Goal: Contribute content: Contribute content

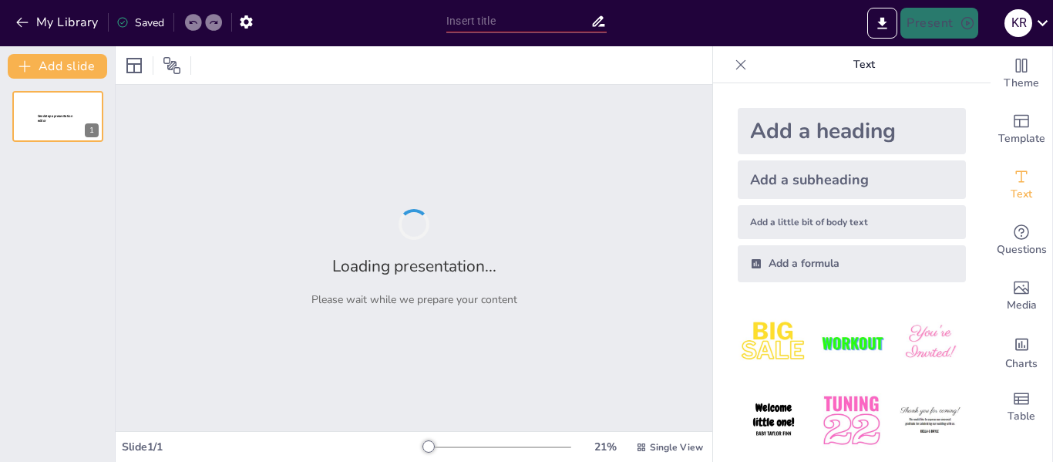
type input "Determinantes Clave [PERSON_NAME] del Ingenio Azucarero en [GEOGRAPHIC_DATA]"
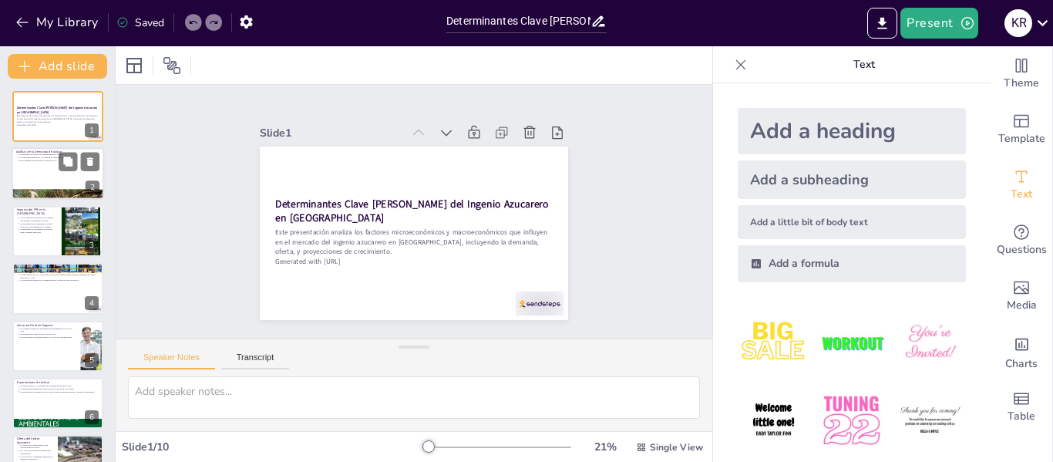
click at [49, 163] on div at bounding box center [58, 174] width 93 height 52
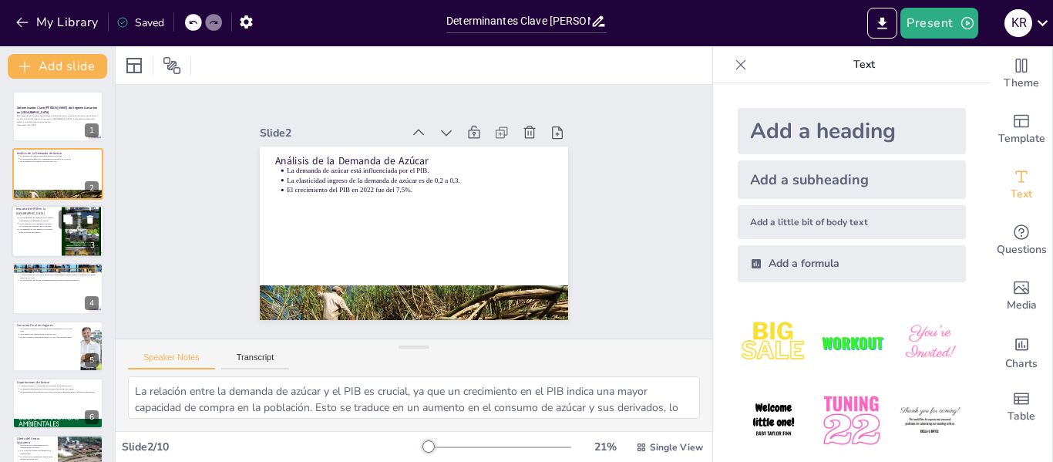
click at [49, 214] on p "Impacto del PIB en la [GEOGRAPHIC_DATA]" at bounding box center [34, 211] width 37 height 8
type textarea "La proyección de crecimiento del PIB es un indicador clave para la demanda de a…"
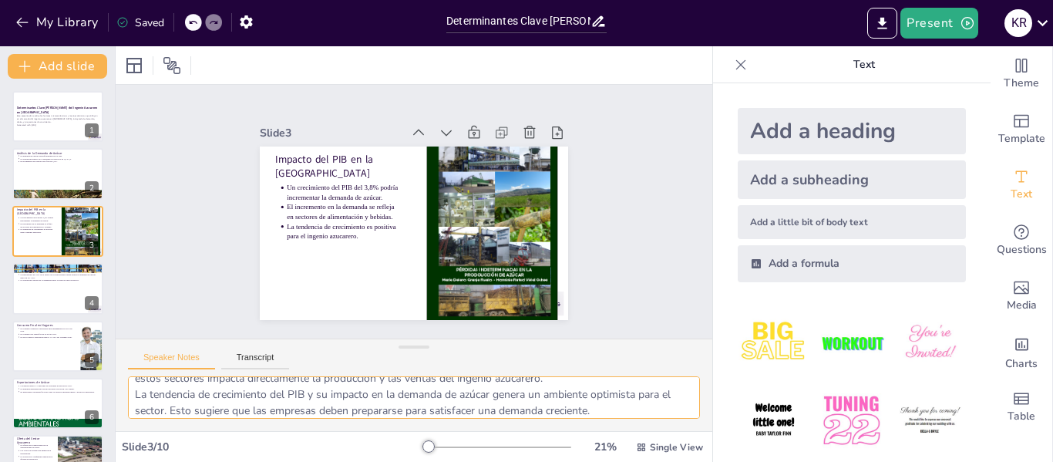
scroll to position [69, 0]
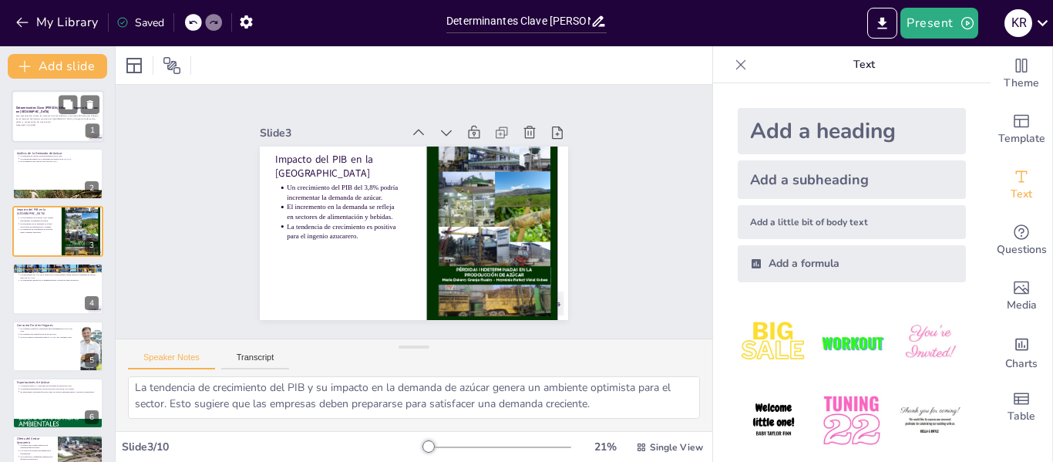
click at [66, 136] on div at bounding box center [58, 116] width 93 height 52
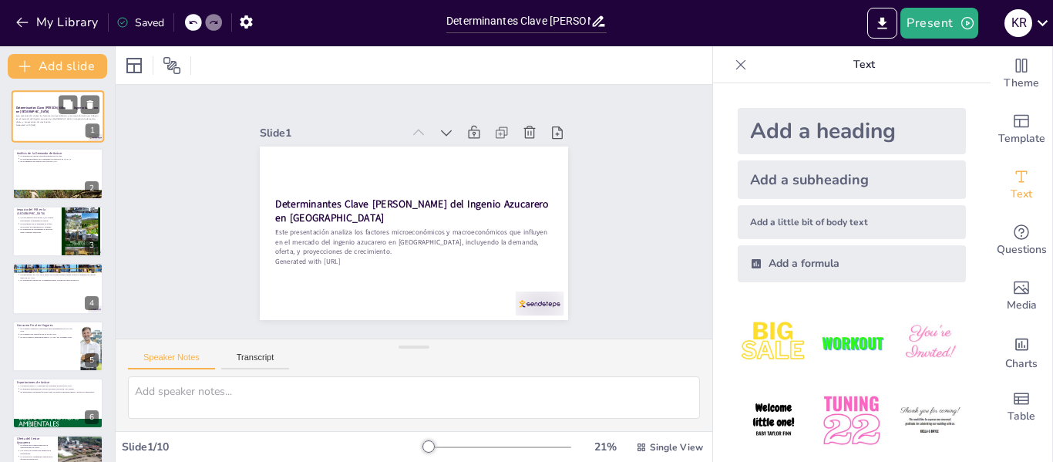
scroll to position [0, 0]
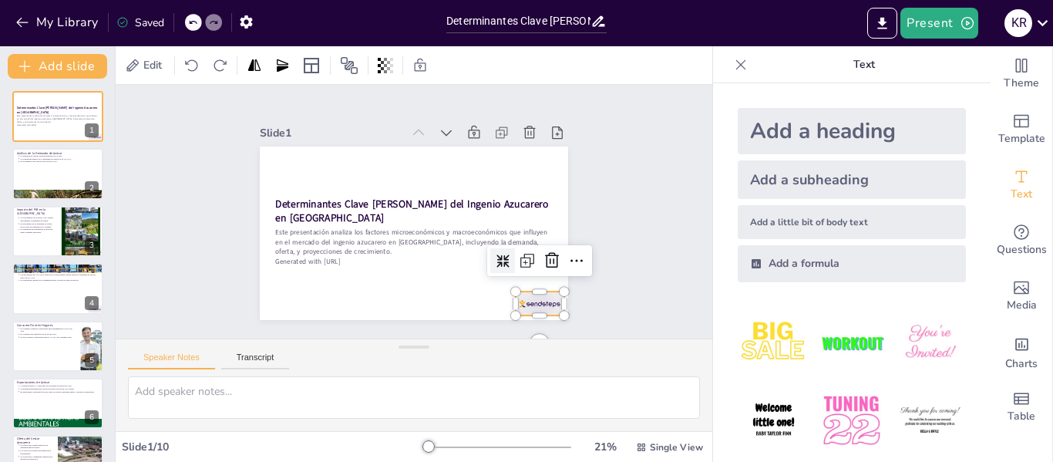
click at [543, 221] on div at bounding box center [569, 195] width 52 height 50
click at [291, 158] on icon at bounding box center [281, 148] width 20 height 20
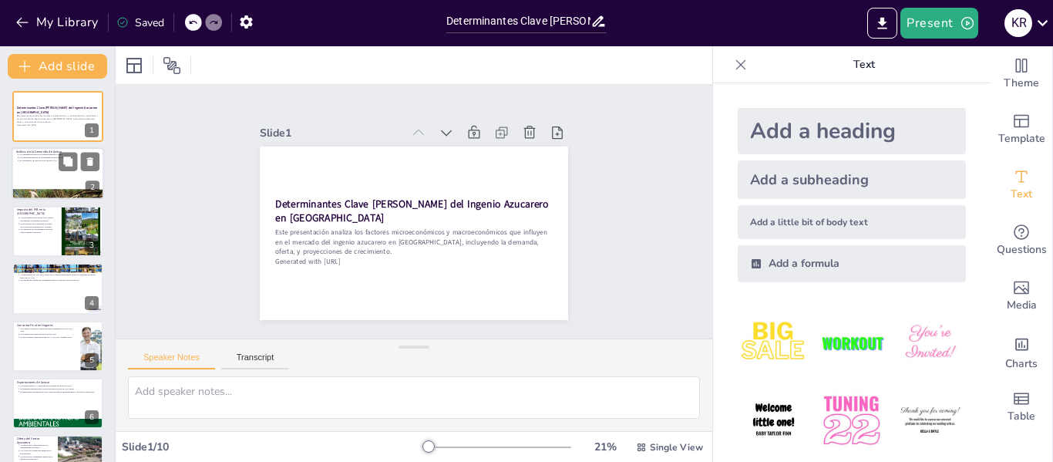
click at [48, 180] on div at bounding box center [58, 174] width 93 height 52
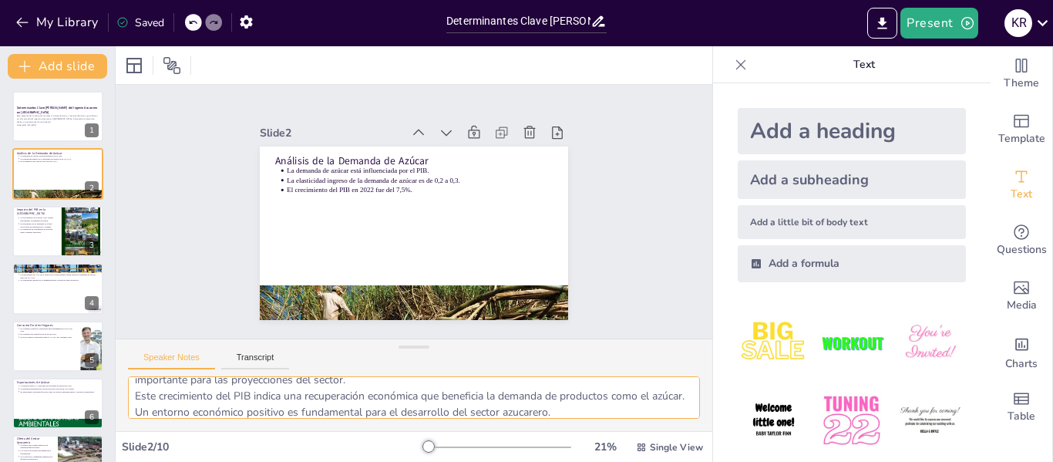
scroll to position [101, 0]
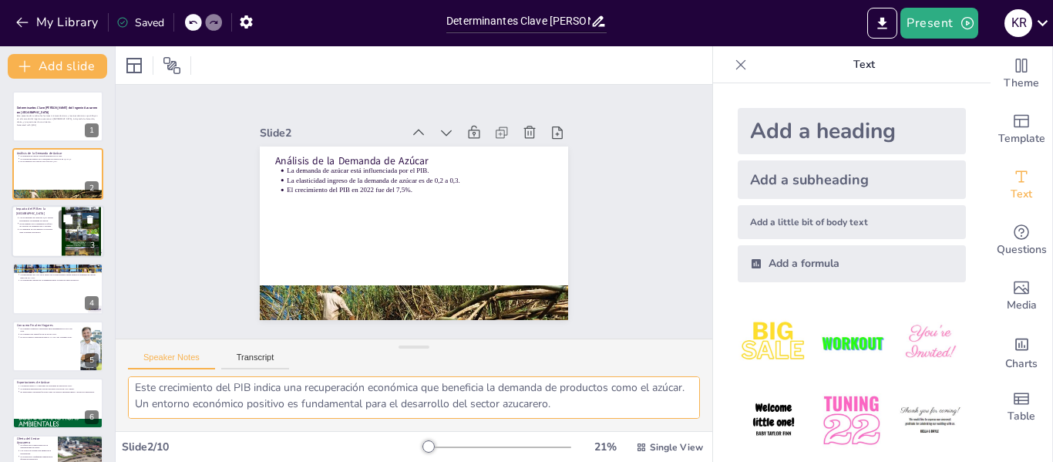
click at [34, 226] on p "El incremento en la demanda se refleja en sectores de alimentación y bebidas." at bounding box center [36, 225] width 34 height 6
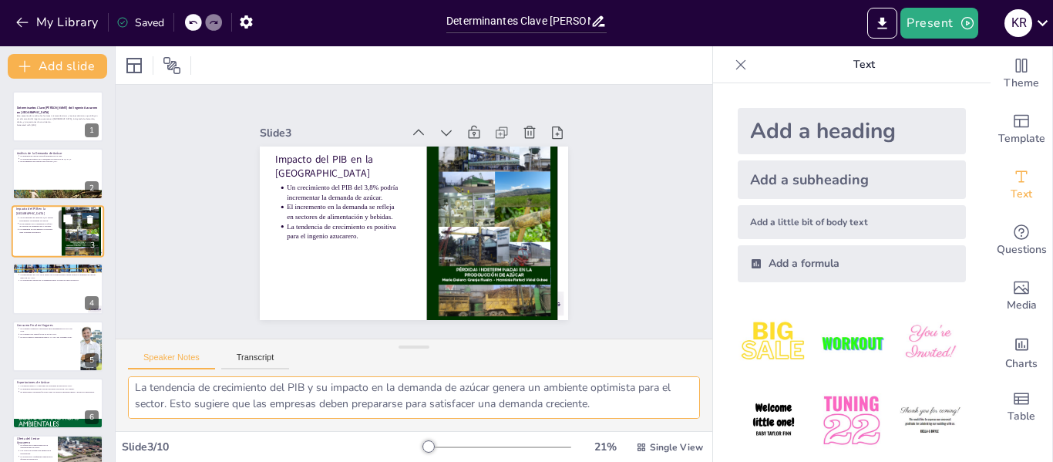
scroll to position [69, 0]
click at [70, 298] on div at bounding box center [58, 288] width 93 height 52
type textarea "La competencia de los edulcorantes artificiales y la miel es un desafío para el…"
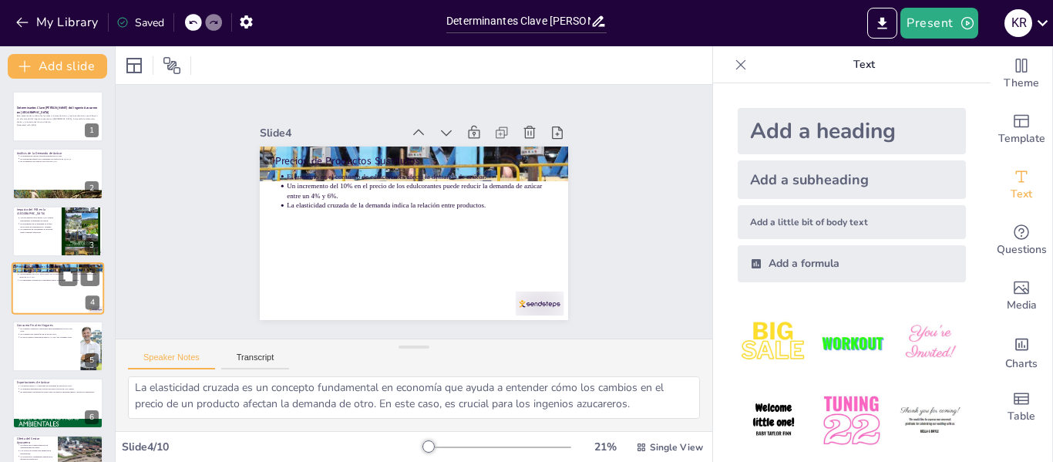
scroll to position [85, 0]
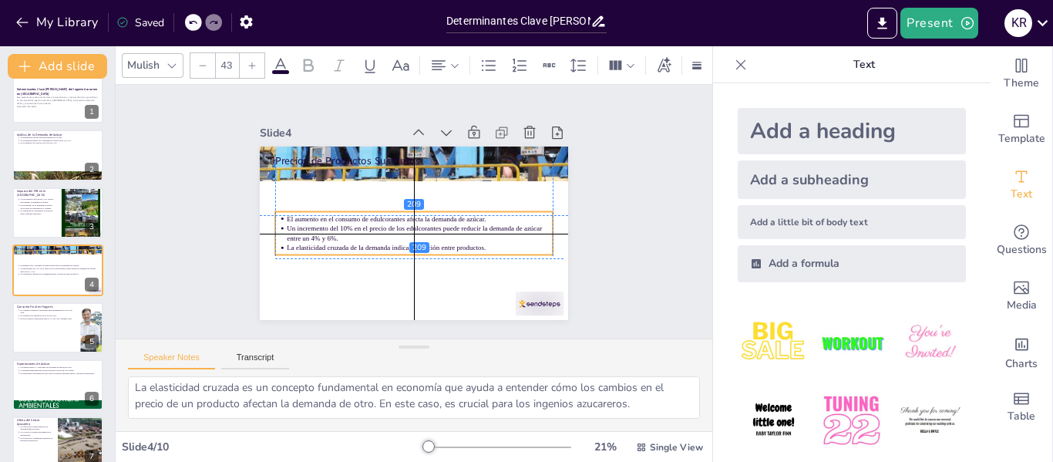
drag, startPoint x: 315, startPoint y: 209, endPoint x: 315, endPoint y: 254, distance: 44.7
click at [333, 254] on div "Precios de Productos Sustitutos El aumento en el consumo de edulcorantes afecta…" at bounding box center [349, 205] width 32 height 307
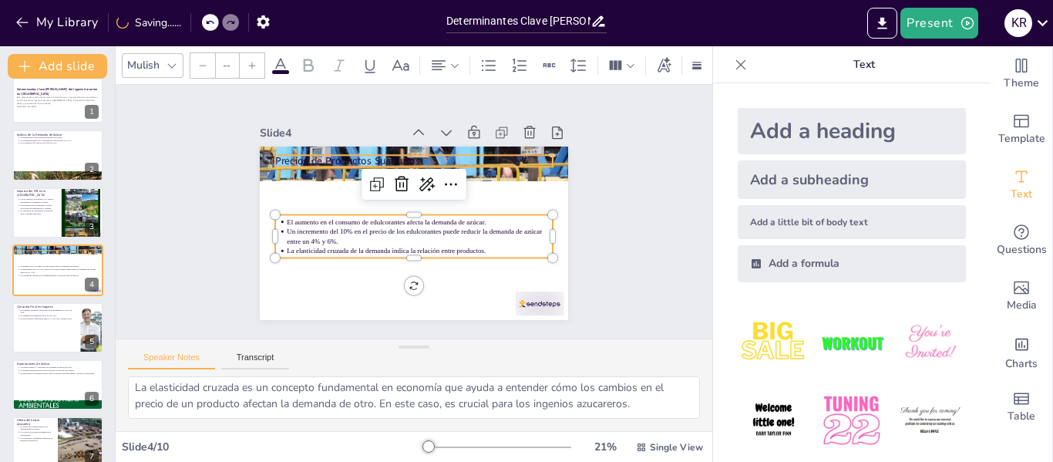
type input "64"
click at [309, 156] on p "Precios de Productos Sustitutos" at bounding box center [380, 249] width 216 height 197
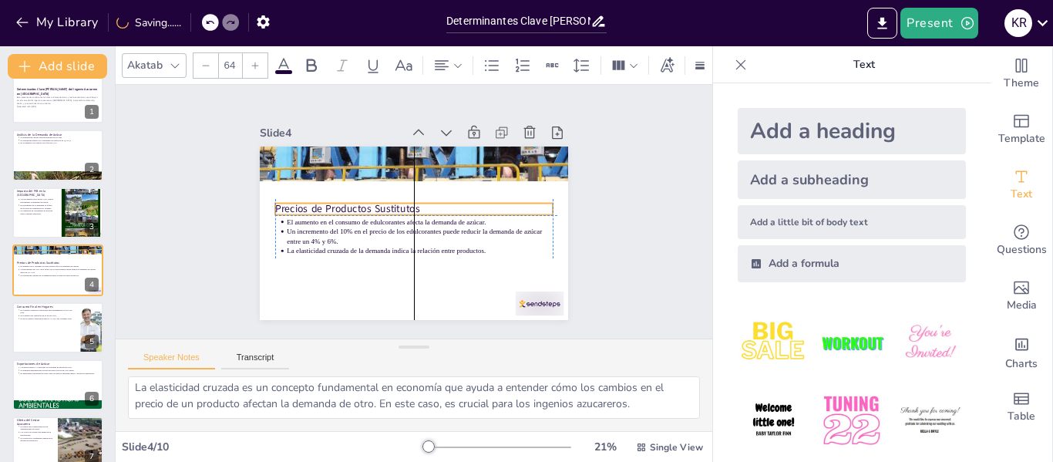
drag, startPoint x: 309, startPoint y: 156, endPoint x: 314, endPoint y: 200, distance: 44.2
click at [325, 200] on p "Precios de Productos Sustitutos" at bounding box center [412, 213] width 175 height 233
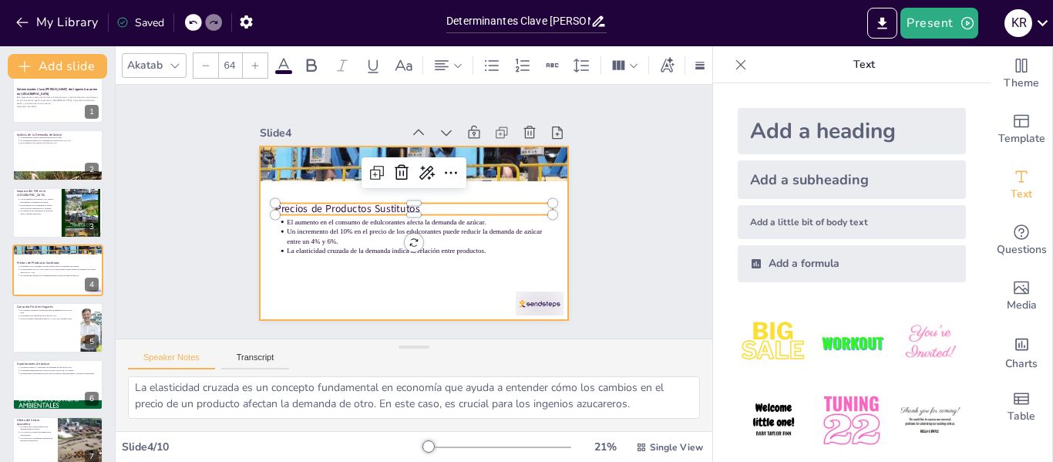
click at [315, 275] on div at bounding box center [399, 195] width 345 height 335
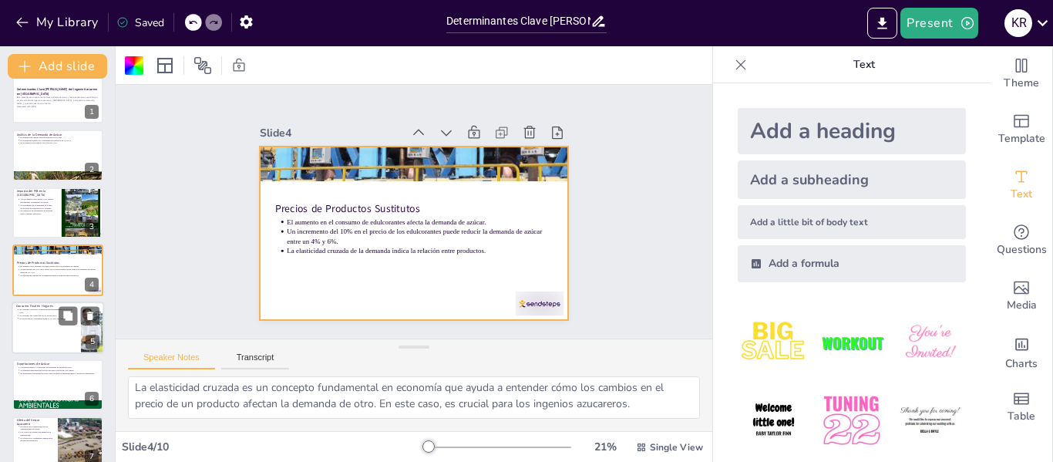
click at [65, 340] on div at bounding box center [58, 327] width 93 height 52
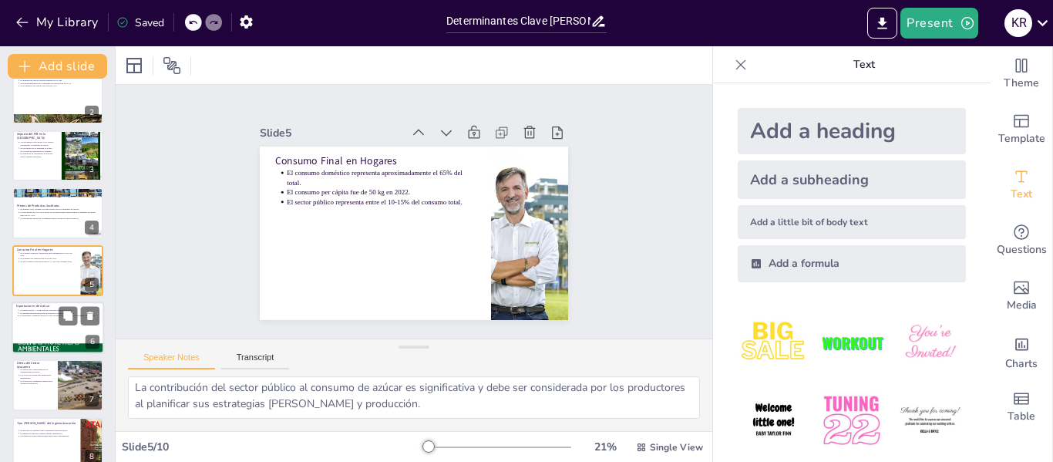
click at [72, 335] on div at bounding box center [58, 327] width 93 height 52
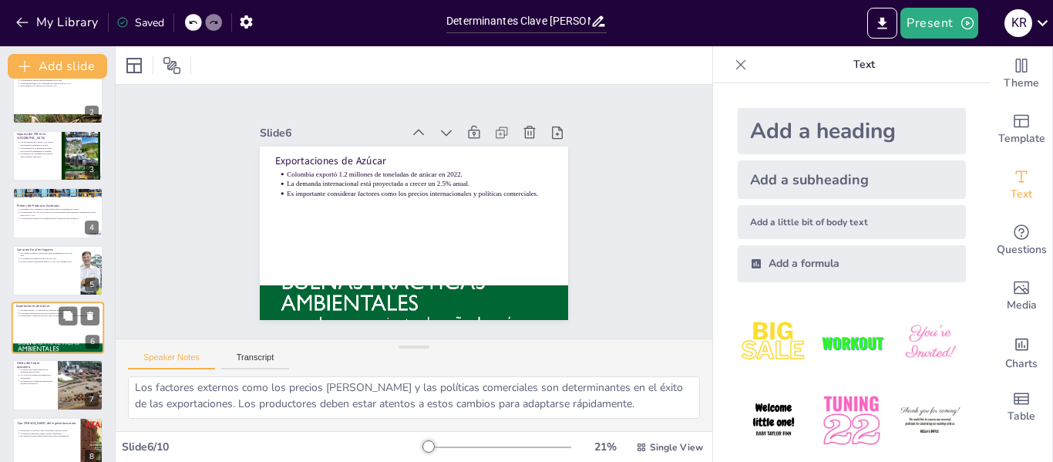
scroll to position [133, 0]
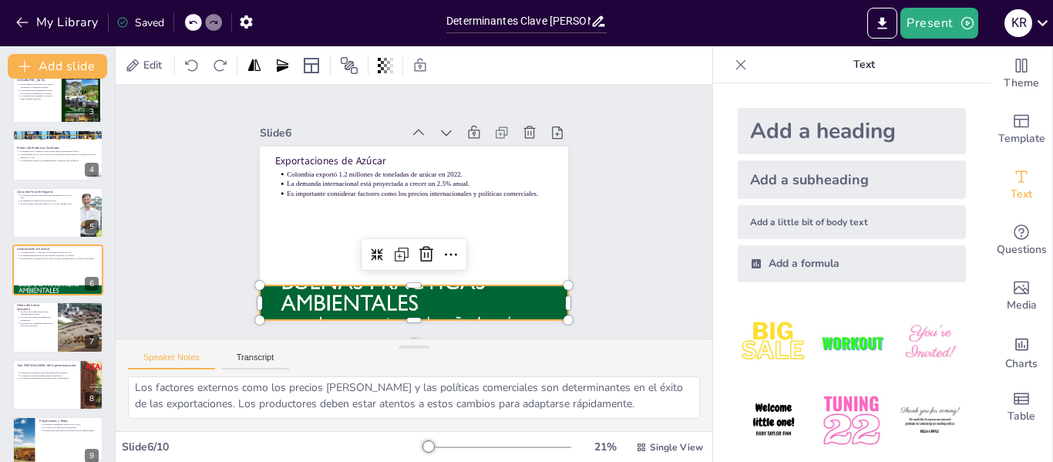
click at [340, 298] on div at bounding box center [323, 221] width 432 height 349
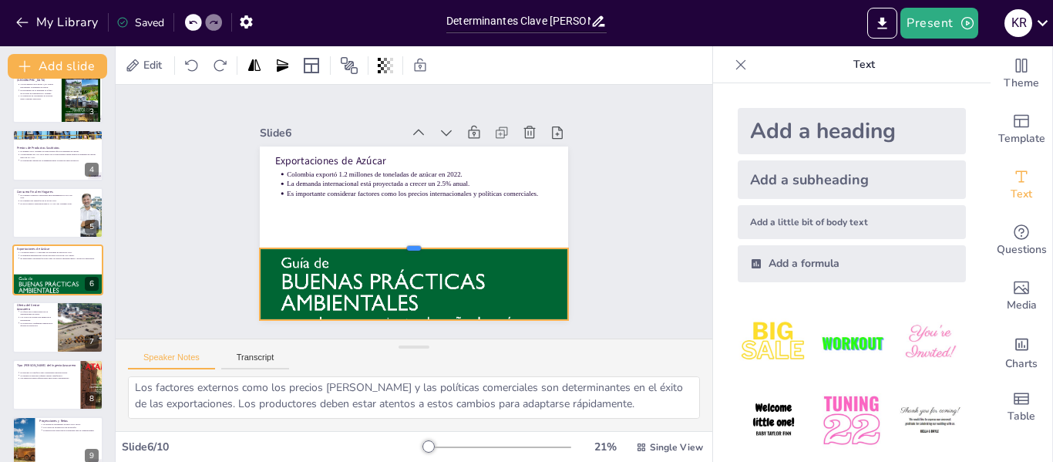
drag, startPoint x: 405, startPoint y: 278, endPoint x: 406, endPoint y: 241, distance: 37.0
click at [406, 241] on div at bounding box center [384, 205] width 76 height 305
click at [542, 264] on div "Slide 1 Determinantes Clave [PERSON_NAME] del Ingenio Azucarero en [GEOGRAPHIC_…" at bounding box center [413, 212] width 257 height 416
click at [443, 267] on div at bounding box center [487, 265] width 507 height 486
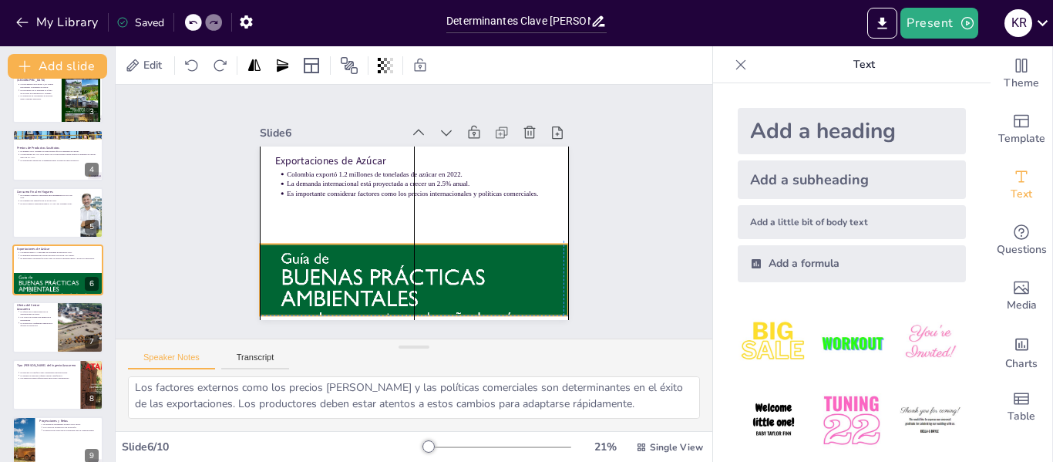
click at [443, 260] on div at bounding box center [349, 153] width 505 height 498
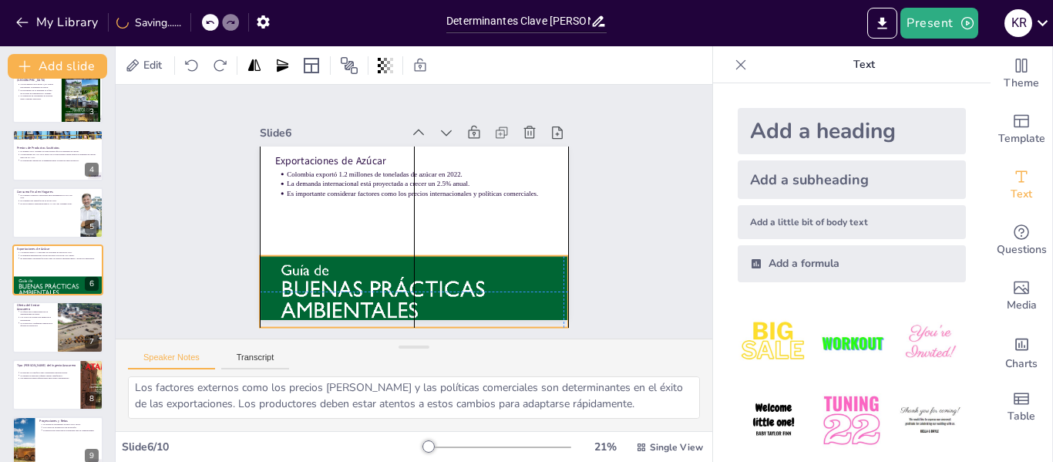
click at [443, 278] on div at bounding box center [320, 242] width 477 height 418
click at [444, 270] on div at bounding box center [445, 304] width 418 height 477
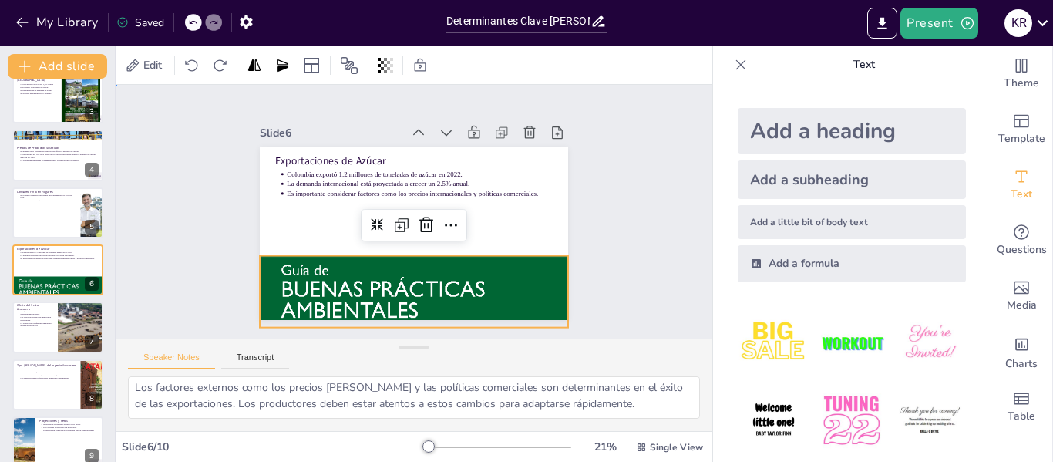
click at [631, 237] on div "Slide 1 Determinantes Clave [PERSON_NAME] del Ingenio Azucarero en [GEOGRAPHIC_…" at bounding box center [414, 211] width 648 height 473
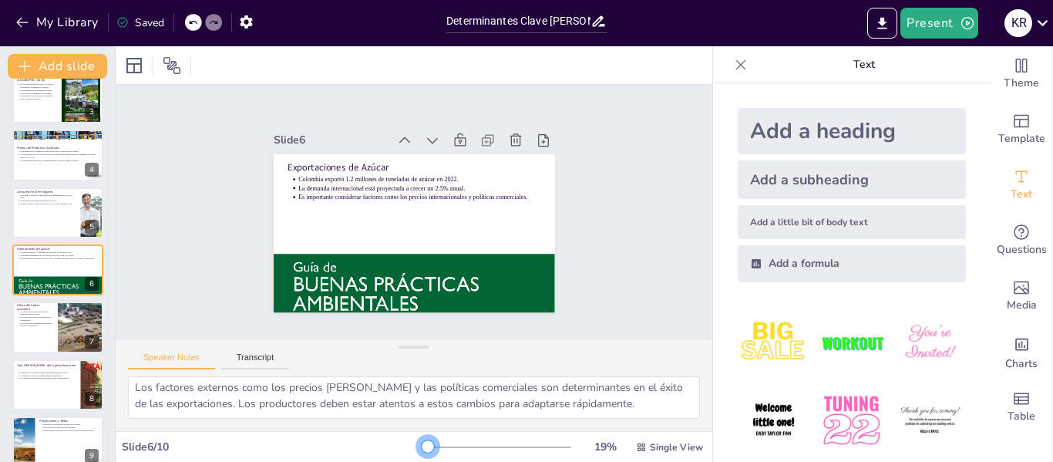
click at [422, 444] on div at bounding box center [428, 446] width 12 height 12
click at [636, 446] on icon at bounding box center [641, 447] width 11 height 11
click at [598, 261] on div "Slide 1 Determinantes Clave [PERSON_NAME] del Ingenio Azucarero en [GEOGRAPHIC_…" at bounding box center [414, 211] width 646 height 426
click at [736, 65] on icon at bounding box center [740, 64] width 15 height 15
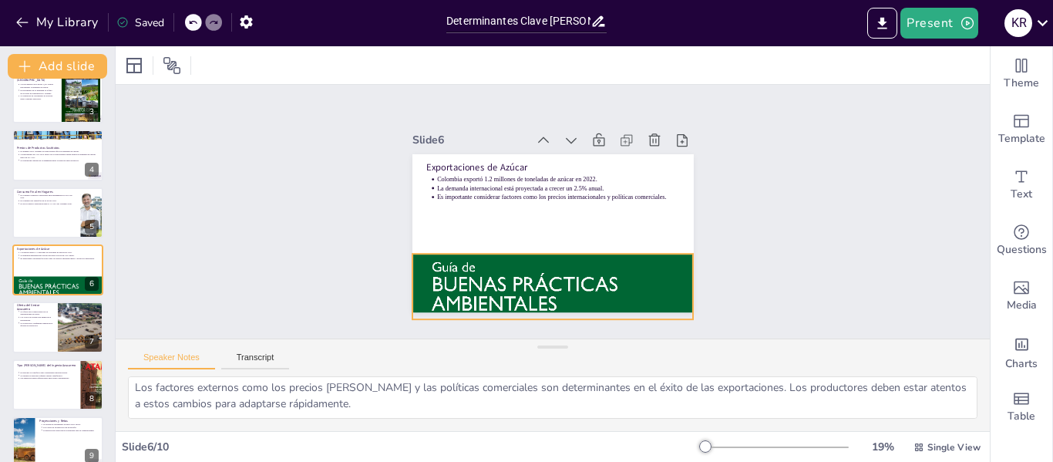
click at [442, 282] on div at bounding box center [461, 202] width 394 height 318
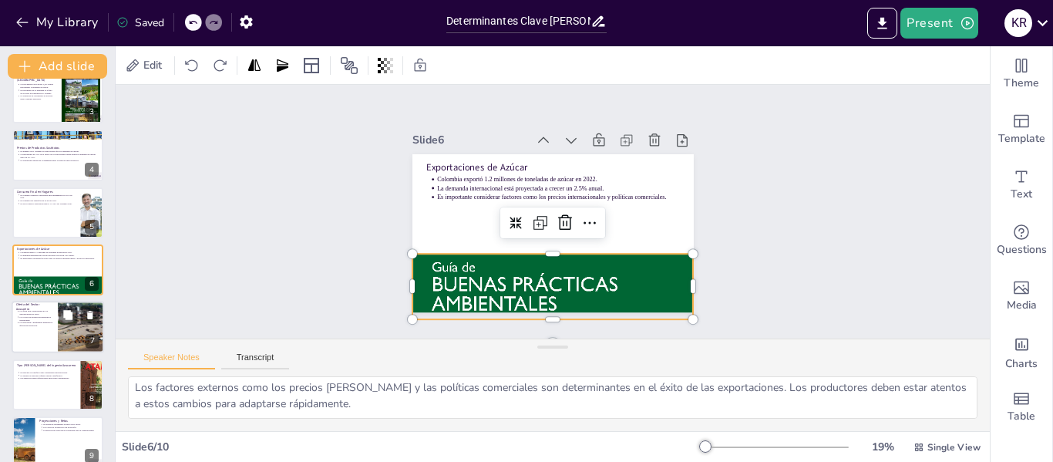
click at [43, 329] on div at bounding box center [58, 327] width 93 height 52
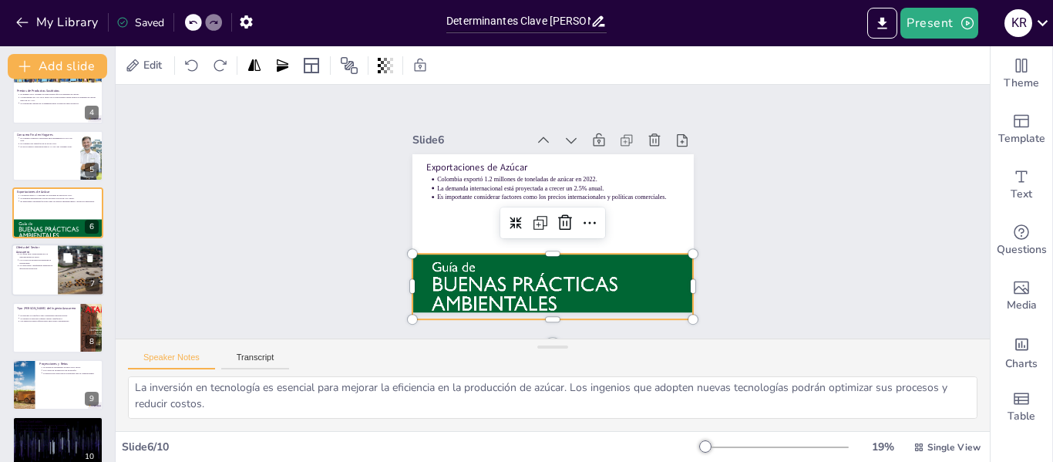
scroll to position [52, 0]
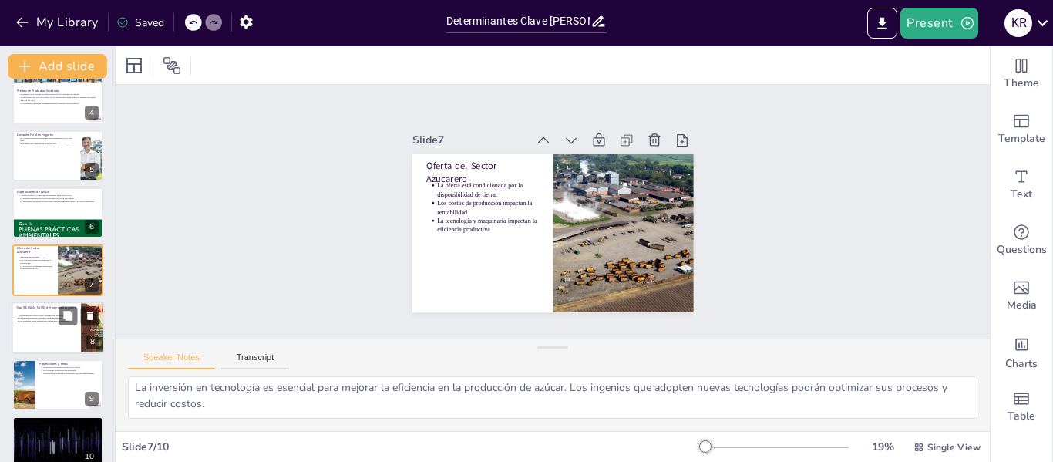
click at [37, 353] on div "Tipo [PERSON_NAME] del Ingenio Azucarero El mercado se clasifica como competenc…" at bounding box center [58, 327] width 93 height 52
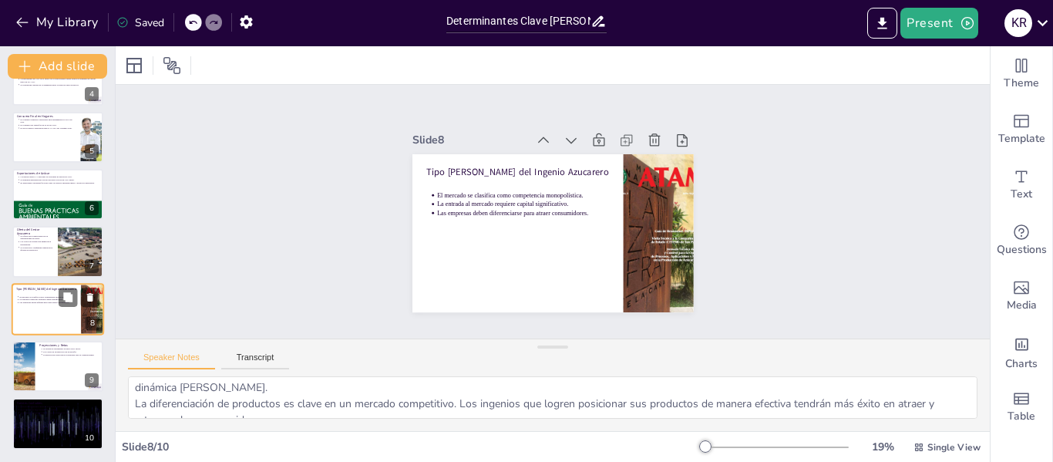
scroll to position [69, 0]
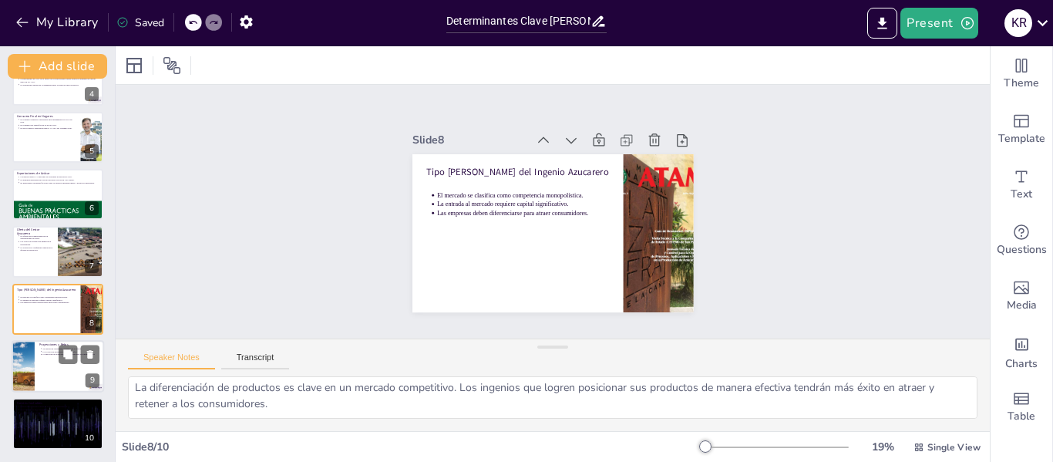
click at [49, 365] on div at bounding box center [58, 366] width 93 height 52
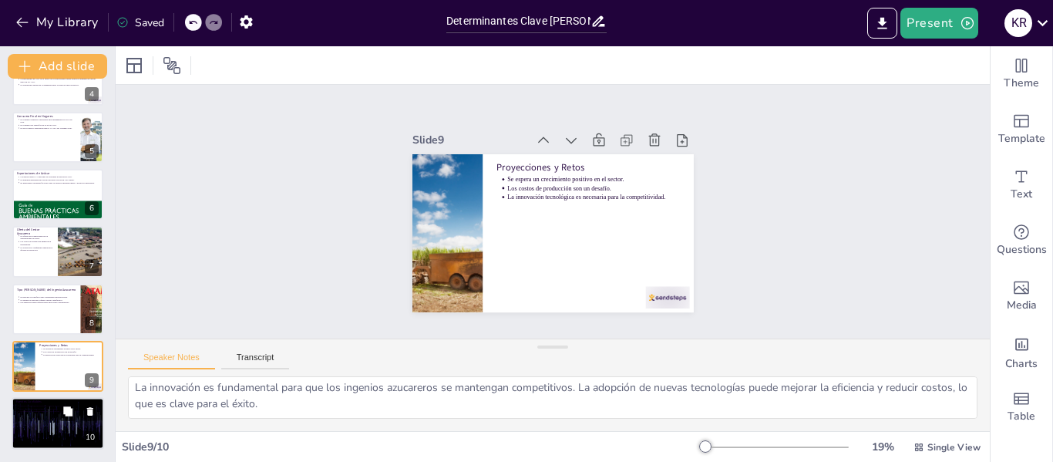
click at [62, 430] on div at bounding box center [58, 424] width 93 height 52
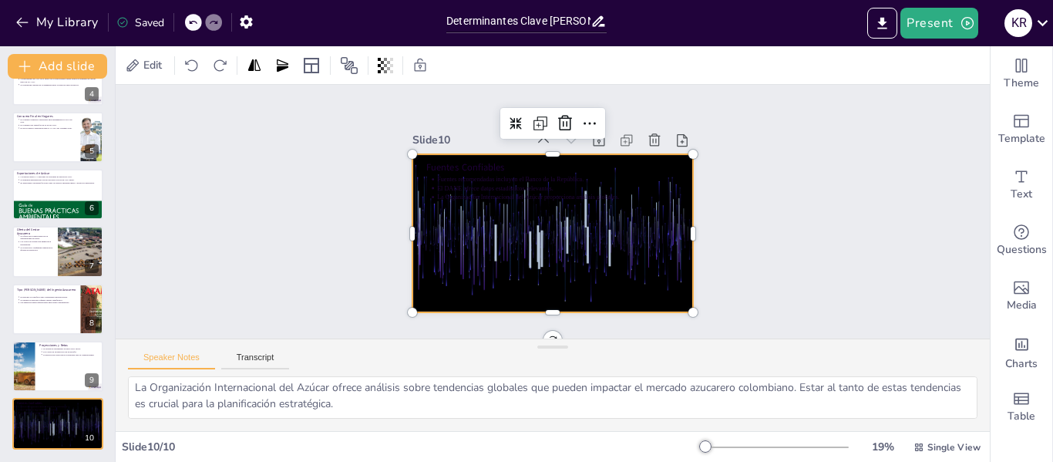
click at [522, 229] on div at bounding box center [546, 231] width 316 height 237
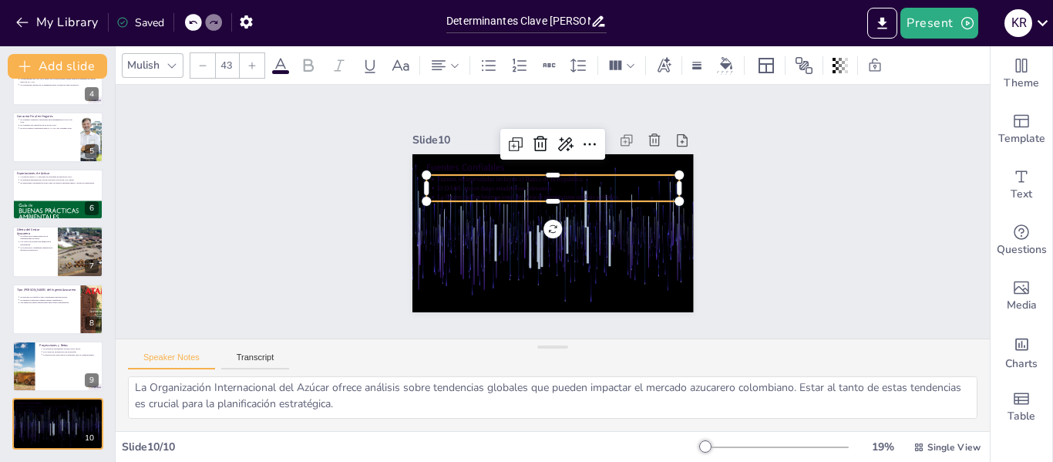
click at [535, 181] on p "El DANE ofrece datos estadísticos relevantes." at bounding box center [576, 210] width 83 height 234
click at [46, 360] on div at bounding box center [58, 366] width 93 height 52
type textarea "Las proyecciones de crecimiento son alentadoras, lo que sugiere un entorno favo…"
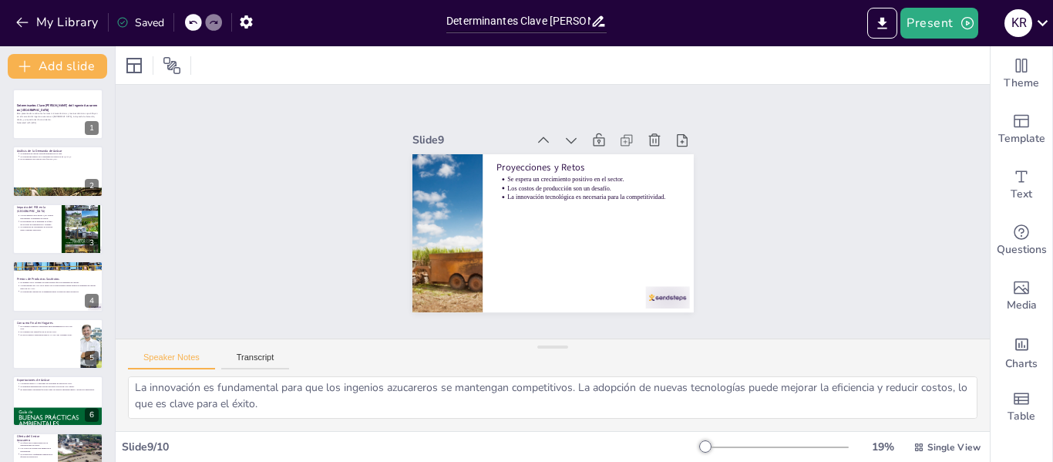
scroll to position [0, 0]
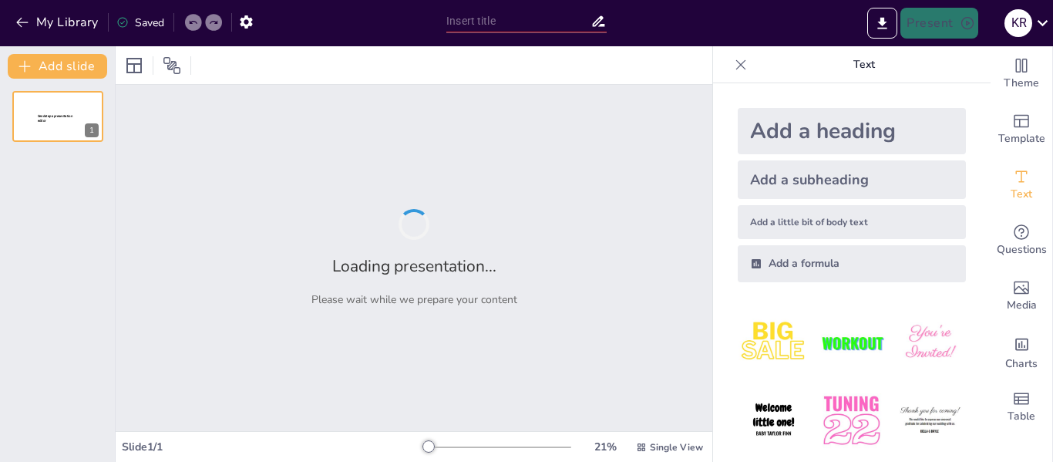
type input "Determinantes Clave [PERSON_NAME] del Ingenio Azucarero en [GEOGRAPHIC_DATA]"
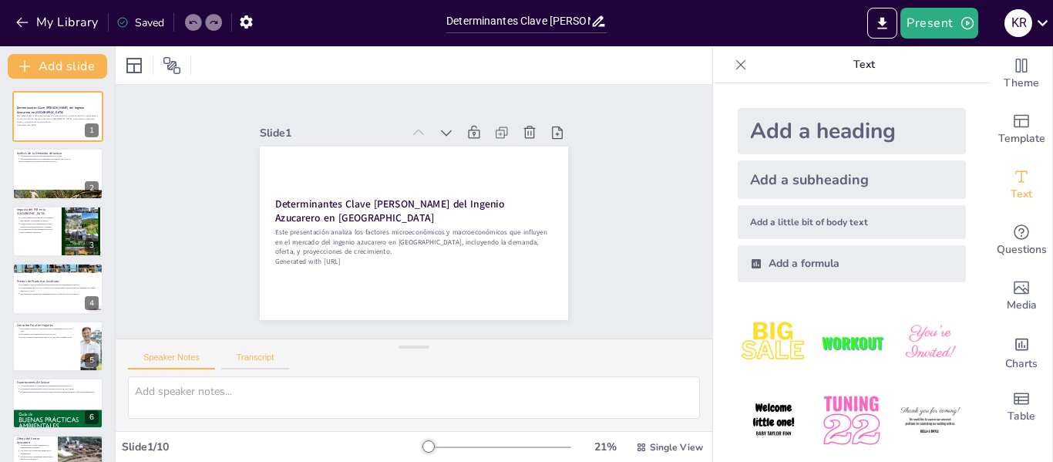
click at [258, 358] on button "Transcript" at bounding box center [255, 360] width 69 height 17
click at [190, 356] on button "Speaker Notes" at bounding box center [171, 360] width 87 height 17
click at [56, 170] on div at bounding box center [58, 174] width 93 height 52
type textarea "La relación entre la demanda de azúcar y el PIB es crucial, ya que un crecimien…"
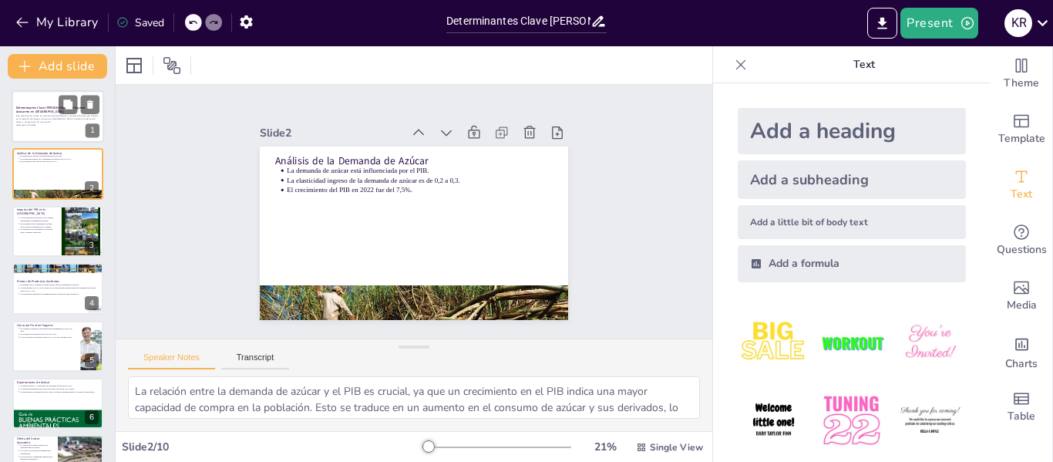
click at [59, 125] on p "Generated with [URL]" at bounding box center [57, 124] width 83 height 3
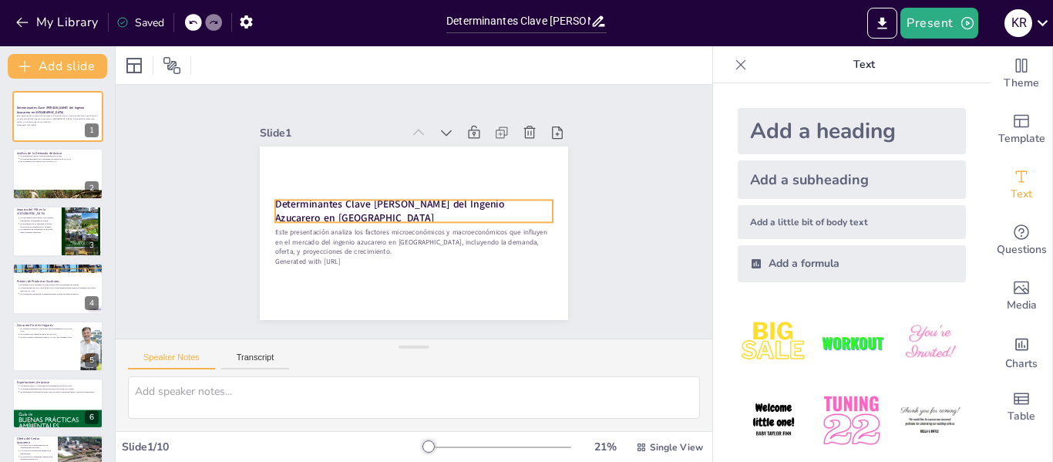
click at [449, 200] on strong "Determinantes Clave [PERSON_NAME] del Ingenio Azucarero en [GEOGRAPHIC_DATA]" at bounding box center [433, 233] width 202 height 146
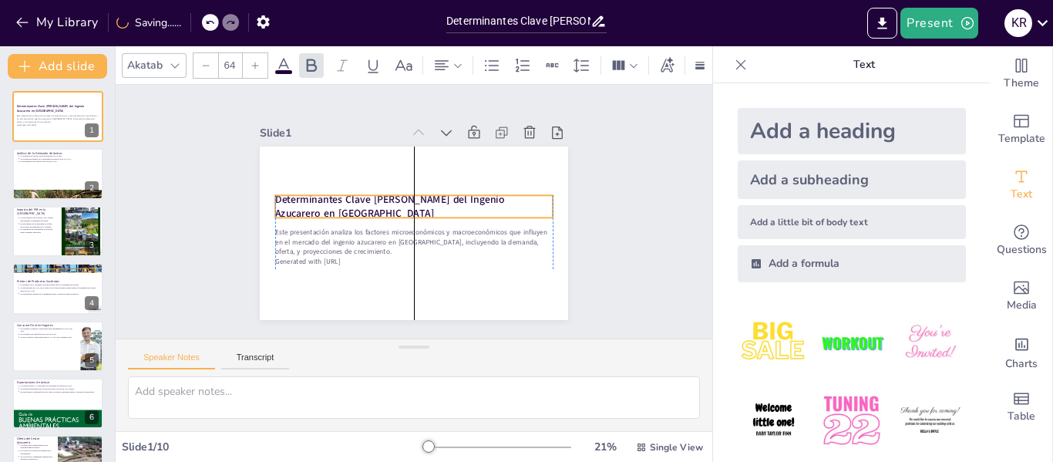
click at [435, 193] on strong "Determinantes Clave [PERSON_NAME] del Ingenio Azucarero en [GEOGRAPHIC_DATA]" at bounding box center [388, 223] width 180 height 174
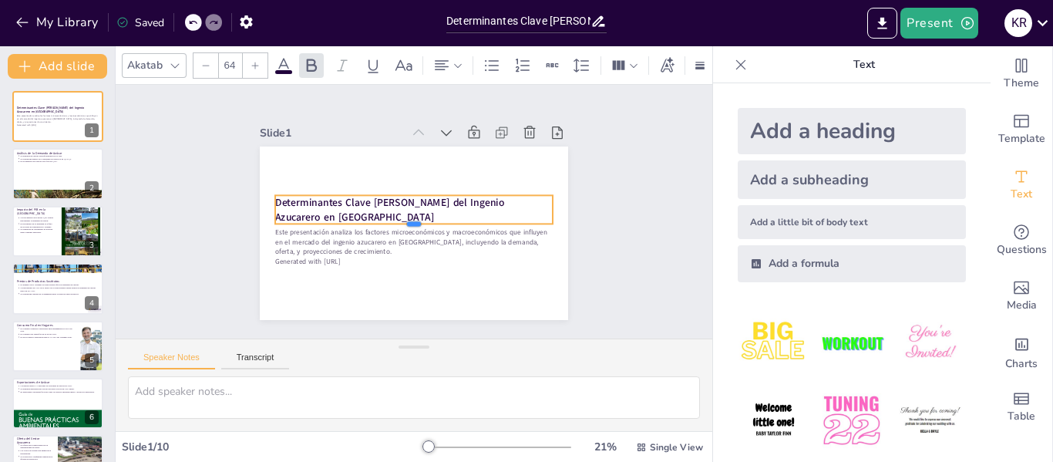
click at [406, 215] on div "Determinantes Clave del Mercado del Ingenio Azucarero en Colombia Este presenta…" at bounding box center [394, 220] width 284 height 352
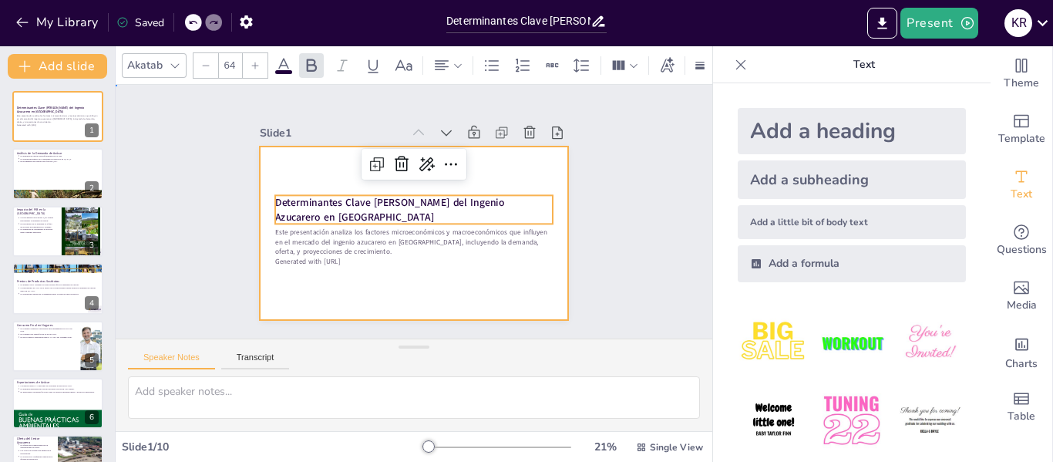
click at [448, 270] on div at bounding box center [404, 193] width 354 height 305
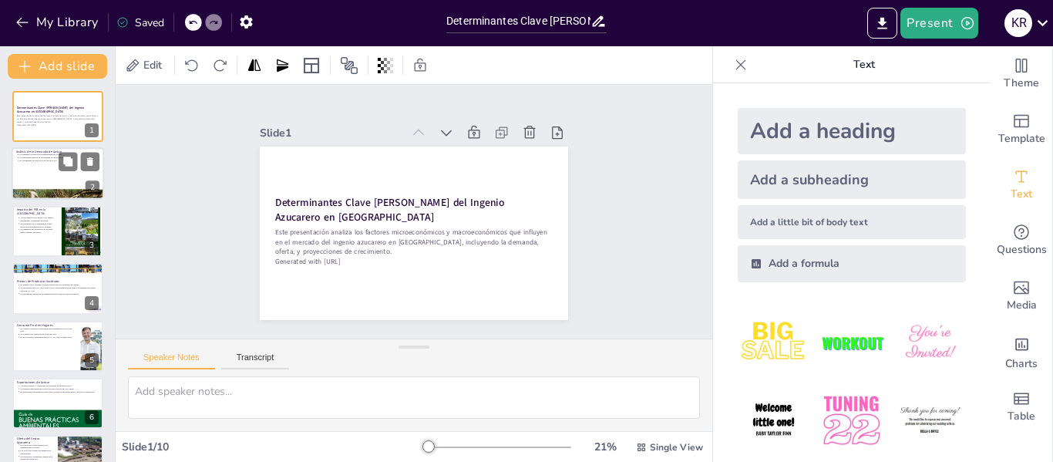
click at [52, 164] on div at bounding box center [58, 174] width 93 height 52
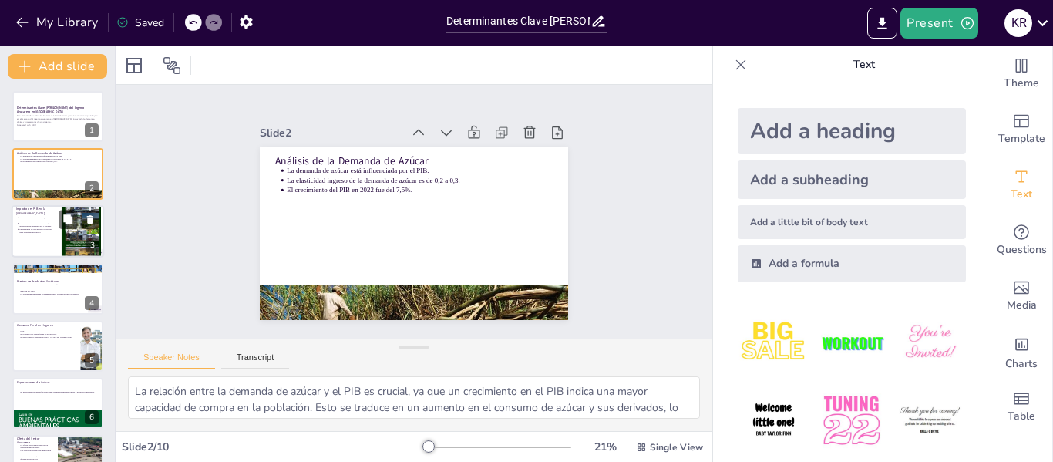
click at [22, 231] on p "La tendencia de crecimiento es positiva para el ingenio azucarero." at bounding box center [36, 230] width 34 height 6
type textarea "La proyección de crecimiento del PIB es un indicador clave para la demanda de a…"
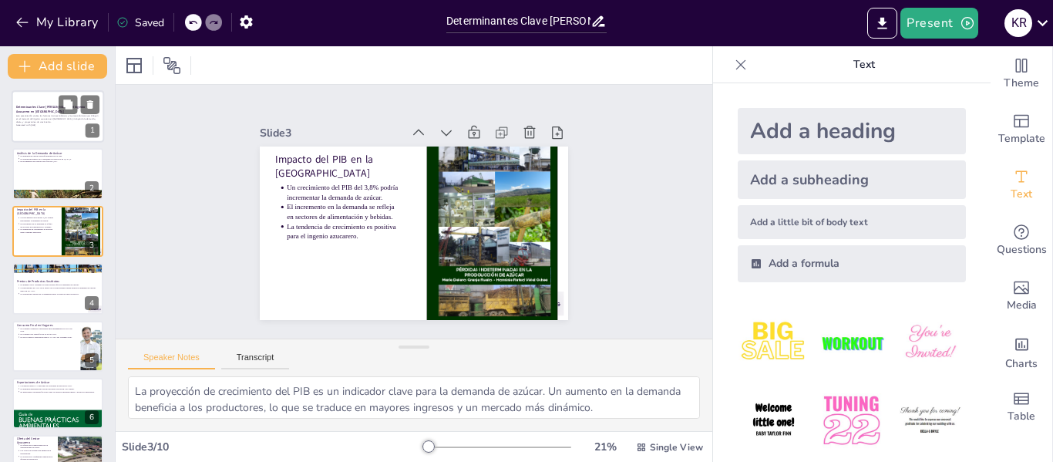
click at [22, 122] on p "Este presentación analiza los factores microeconómicos y macroeconómicos que in…" at bounding box center [57, 119] width 83 height 8
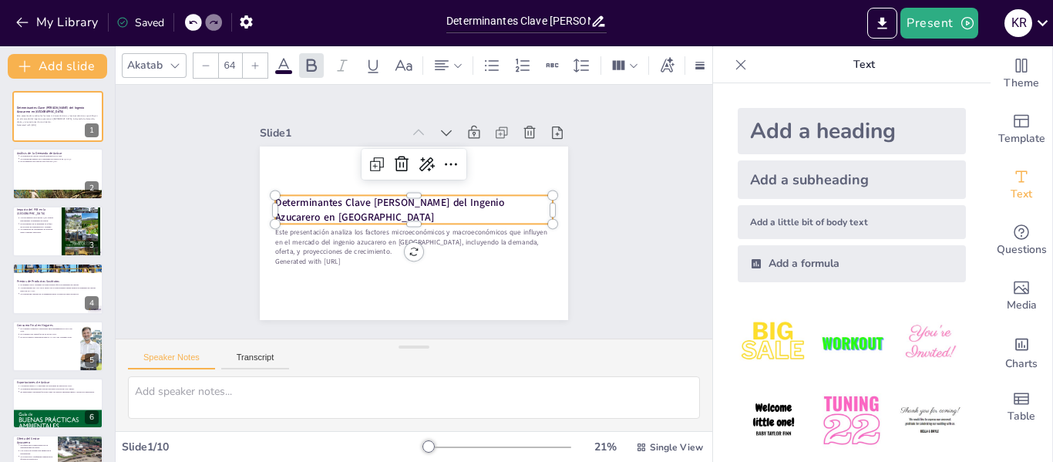
click at [342, 205] on strong "Determinantes Clave [PERSON_NAME] del Ingenio Azucarero en [GEOGRAPHIC_DATA]" at bounding box center [439, 199] width 194 height 158
click at [309, 207] on p "Determinantes Clave [PERSON_NAME] del Ingenio Azucarero en [GEOGRAPHIC_DATA]" at bounding box center [414, 209] width 225 height 207
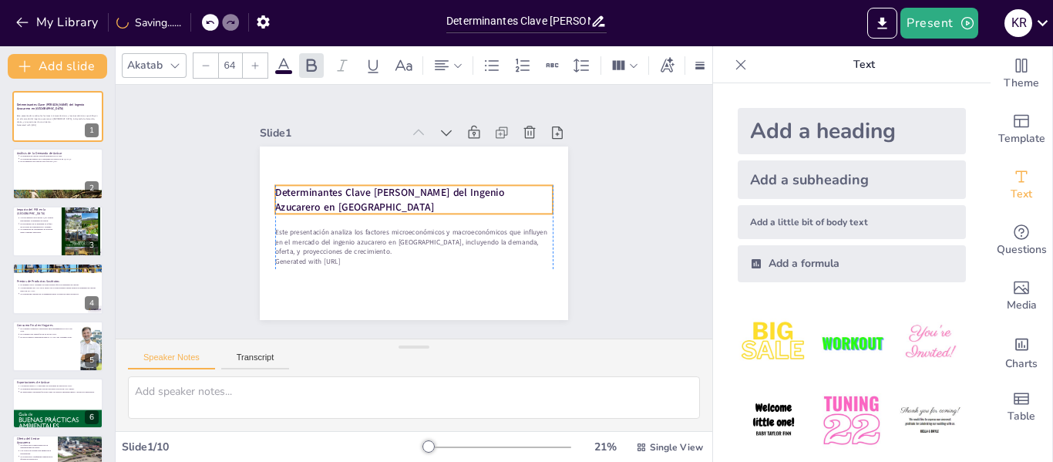
click at [319, 200] on p "Determinantes Clave [PERSON_NAME] del Ingenio Azucarero en [GEOGRAPHIC_DATA]" at bounding box center [422, 204] width 207 height 226
click at [341, 201] on p "Determinantes Clave [PERSON_NAME] del Ingenio Azucarero en [GEOGRAPHIC_DATA]" at bounding box center [422, 206] width 163 height 254
click at [354, 201] on p "Determinantes Clave [PERSON_NAME] del Ingenio Azucarero en [GEOGRAPHIC_DATA]" at bounding box center [423, 215] width 139 height 265
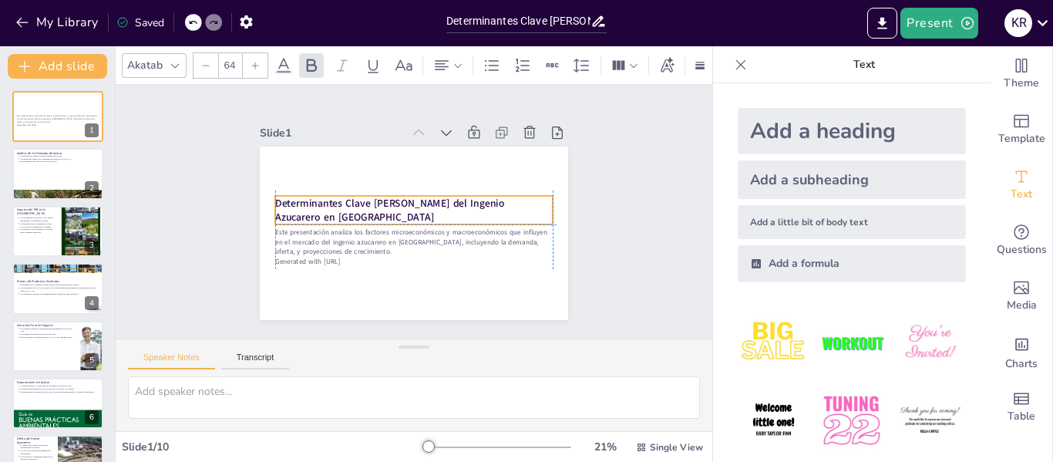
click at [346, 205] on p "Determinantes Clave [PERSON_NAME] del Ingenio Azucarero en [GEOGRAPHIC_DATA]" at bounding box center [415, 211] width 139 height 265
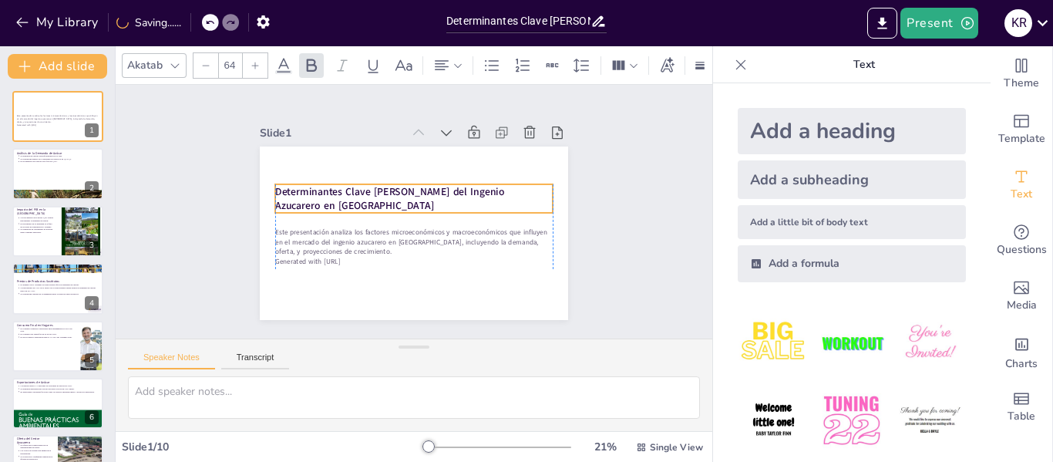
click at [408, 187] on strong "Determinantes Clave [PERSON_NAME] del Ingenio Azucarero en [GEOGRAPHIC_DATA]" at bounding box center [438, 191] width 61 height 230
click at [470, 91] on div at bounding box center [486, 79] width 32 height 23
click at [323, 200] on strong "Determinantes Clave [PERSON_NAME] del Ingenio Azucarero en [GEOGRAPHIC_DATA]" at bounding box center [404, 219] width 163 height 247
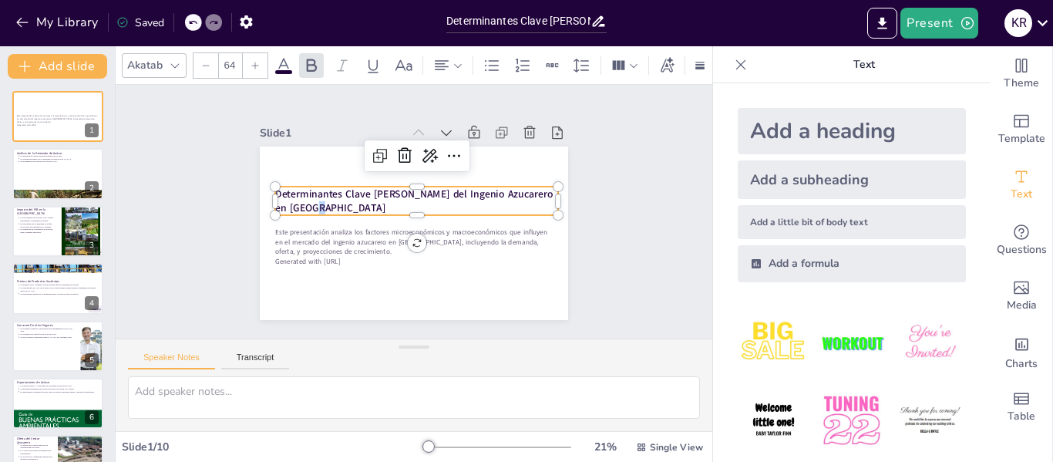
click at [303, 200] on strong "Determinantes Clave [PERSON_NAME] del Ingenio Azucarero en [GEOGRAPHIC_DATA]" at bounding box center [414, 201] width 278 height 29
click at [303, 200] on strong "Determinantes Clave [PERSON_NAME] del Ingenio Azucarero en [GEOGRAPHIC_DATA]" at bounding box center [419, 195] width 254 height 151
click at [335, 191] on strong "Determinantes Clave [PERSON_NAME] del Ingenio Azucarero en [GEOGRAPHIC_DATA]" at bounding box center [398, 207] width 126 height 265
click at [335, 191] on strong "Determinantes Clave [PERSON_NAME] del Ingenio Azucarero en [GEOGRAPHIC_DATA]" at bounding box center [405, 218] width 140 height 259
click at [335, 191] on strong "Determinantes Clave [PERSON_NAME] del Ingenio Azucarero en [GEOGRAPHIC_DATA]" at bounding box center [423, 201] width 187 height 233
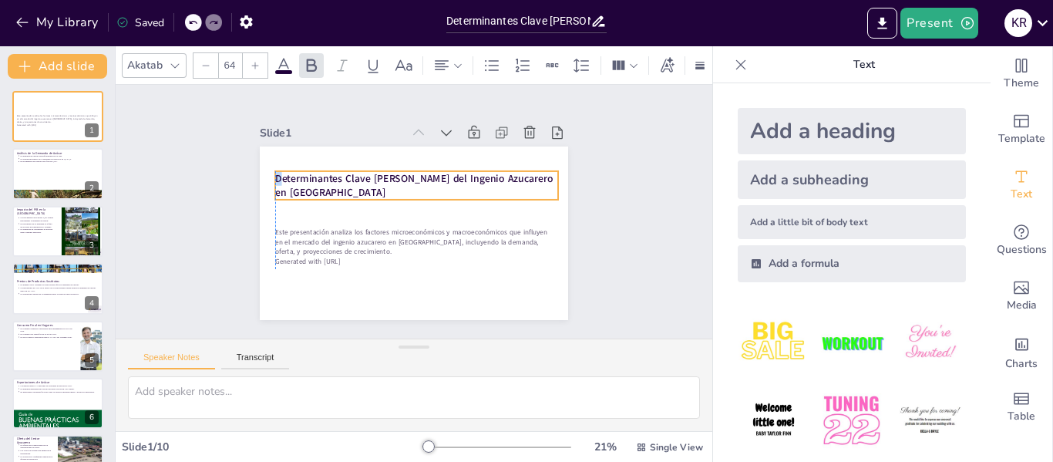
drag, startPoint x: 268, startPoint y: 190, endPoint x: 264, endPoint y: 174, distance: 15.9
click at [321, 174] on strong "Determinantes Clave [PERSON_NAME] del Ingenio Azucarero en [GEOGRAPHIC_DATA]" at bounding box center [384, 200] width 126 height 265
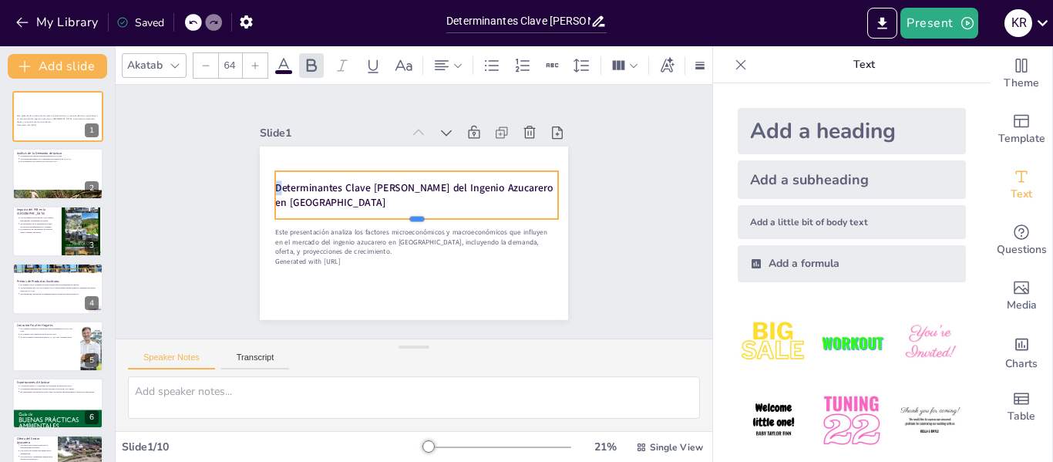
drag, startPoint x: 402, startPoint y: 194, endPoint x: 325, endPoint y: 231, distance: 86.6
click at [399, 217] on div at bounding box center [411, 225] width 264 height 126
click at [386, 196] on p "Determinantes Clave [PERSON_NAME] del Ingenio Azucarero en [GEOGRAPHIC_DATA]" at bounding box center [429, 217] width 87 height 283
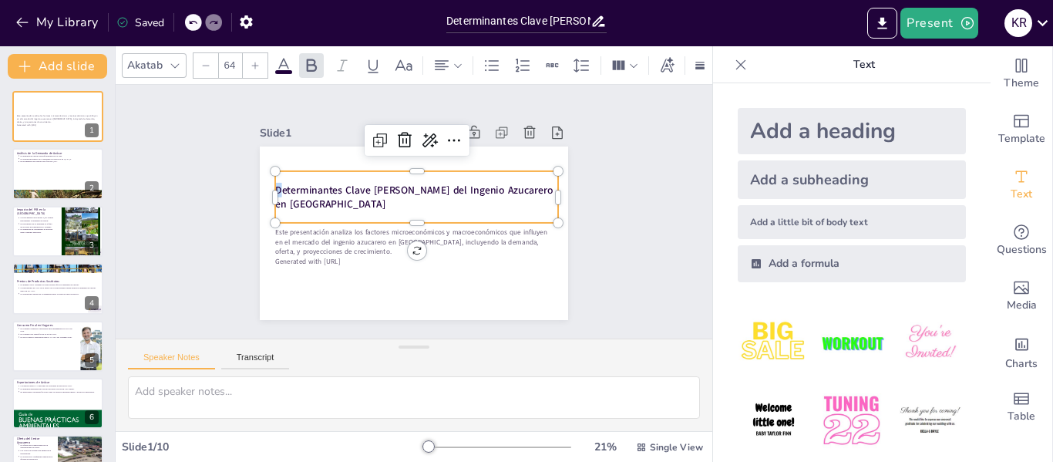
click at [416, 231] on p "Este presentación analiza los factores microeconómicos y macroeconómicos que in…" at bounding box center [445, 208] width 58 height 279
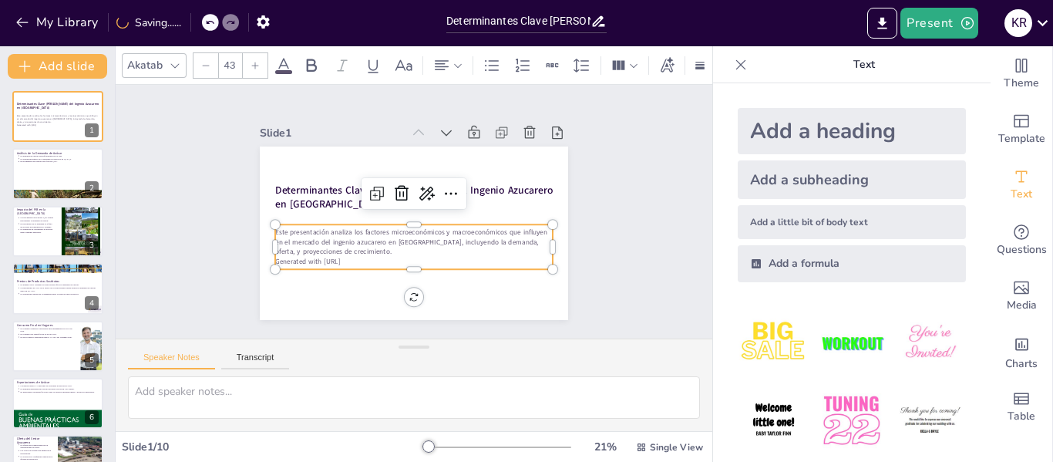
click at [309, 190] on strong "Determinantes Clave [PERSON_NAME] del Ingenio Azucarero en [GEOGRAPHIC_DATA]" at bounding box center [402, 224] width 187 height 233
click at [333, 195] on strong "Determinantes Clave [PERSON_NAME] del Ingenio Azucarero en [GEOGRAPHIC_DATA]" at bounding box center [426, 198] width 186 height 233
click at [345, 199] on strong "Determinantes Clave [PERSON_NAME] del Ingenio Azucarero en [GEOGRAPHIC_DATA]" at bounding box center [426, 200] width 163 height 247
click at [306, 199] on strong "Determinantes Clave [PERSON_NAME] del Ingenio Azucarero en [GEOGRAPHIC_DATA]" at bounding box center [405, 229] width 241 height 175
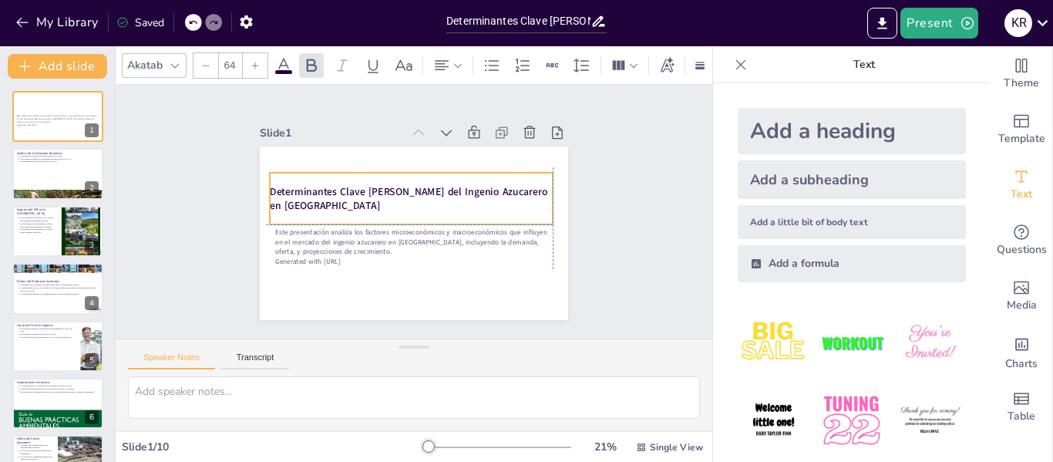
drag, startPoint x: 308, startPoint y: 199, endPoint x: 278, endPoint y: 187, distance: 32.2
click at [384, 186] on p "Determinantes Clave [PERSON_NAME] del Ingenio Azucarero en [GEOGRAPHIC_DATA]" at bounding box center [427, 211] width 87 height 283
drag, startPoint x: 332, startPoint y: 190, endPoint x: 355, endPoint y: 199, distance: 24.2
click at [355, 199] on p "Determinantes Clave [PERSON_NAME] del Ingenio Azucarero en [GEOGRAPHIC_DATA]" at bounding box center [409, 223] width 270 height 141
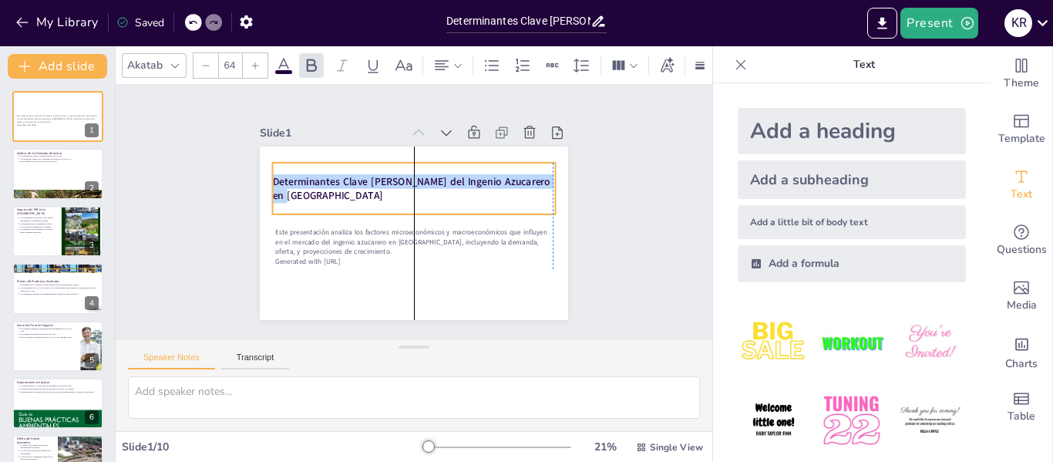
drag, startPoint x: 264, startPoint y: 185, endPoint x: 259, endPoint y: 175, distance: 11.0
click at [259, 175] on div "Este presentación analiza los factores microeconómicos y macroeconómicos que in…" at bounding box center [407, 191] width 347 height 261
copy strong "Determinantes Clave del Mercado del Ingenio Azucarero en Co"
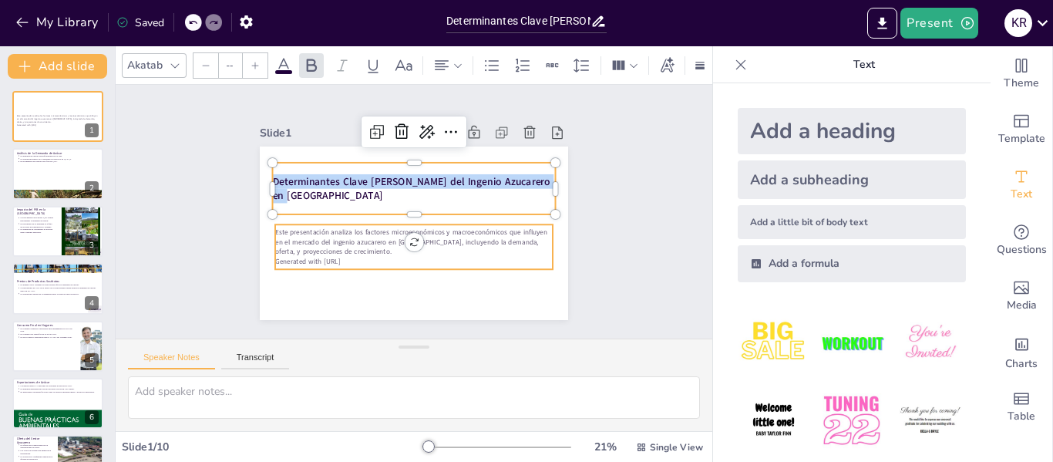
type input "43"
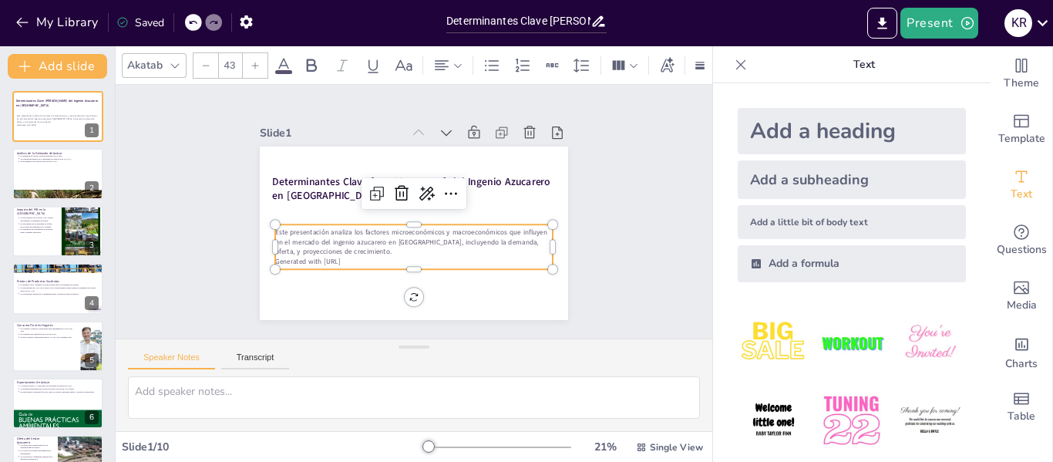
click at [326, 247] on p "Este presentación analiza los factores microeconómicos y macroeconómicos que in…" at bounding box center [398, 237] width 255 height 163
click at [372, 230] on p "Este presentación analiza los factores microeconómicos y macroeconómicos que in…" at bounding box center [442, 223] width 140 height 265
click at [271, 230] on p "Este presentación analiza los factores microeconómicos y macroeconómicos que in…" at bounding box center [404, 182] width 273 height 113
click at [278, 225] on p "Este presentación analiza los factores microeconómicos y macroeconómicos que in…" at bounding box center [398, 236] width 241 height 187
click at [274, 225] on p "Este presentación analiza los factores microeconómicos y macroeconómicos que in…" at bounding box center [401, 238] width 255 height 164
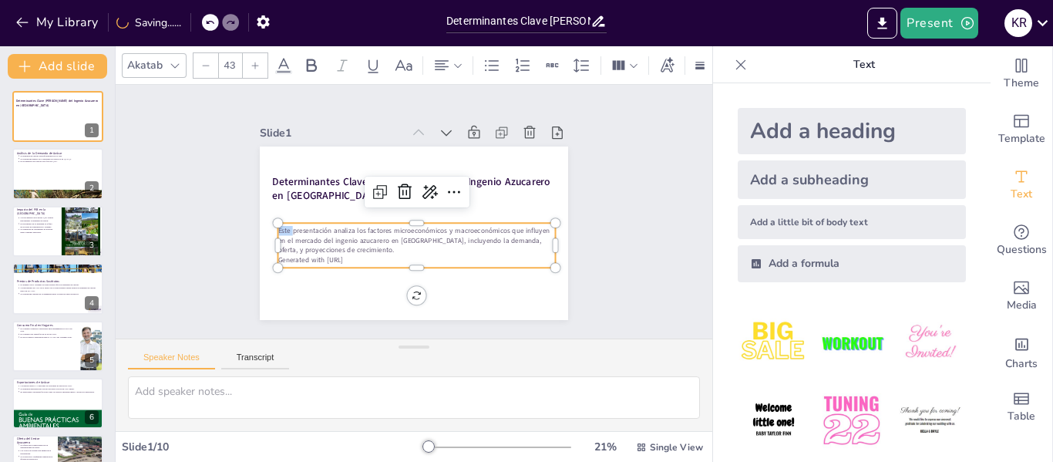
click at [299, 225] on p "Este presentación analiza los factores microeconómicos y macroeconómicos que in…" at bounding box center [392, 230] width 187 height 241
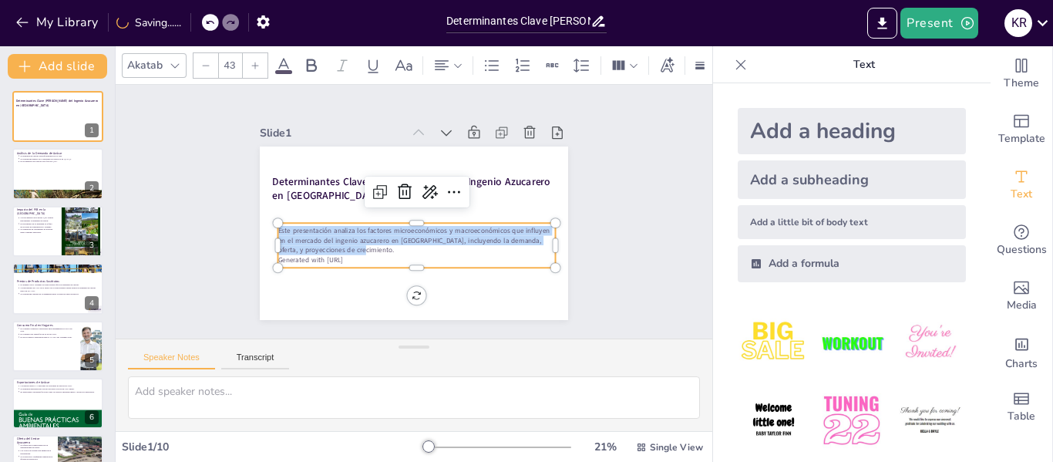
click at [271, 212] on p "Este presentación analiza los factores microeconómicos y macroeconómicos que in…" at bounding box center [408, 183] width 279 height 58
copy p "Este presentación analiza los factores microeconómicos y macroeconómicos que in…"
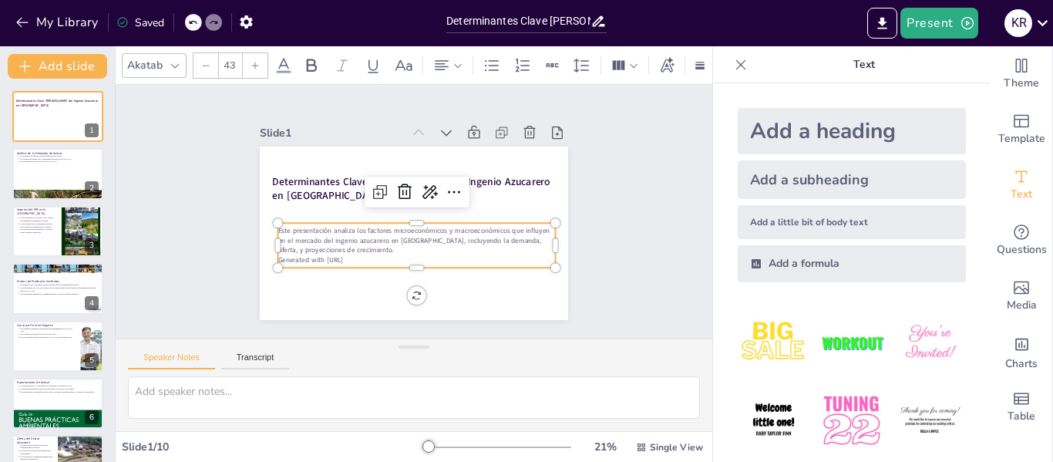
click at [346, 253] on p "Generated with [URL]" at bounding box center [365, 209] width 39 height 277
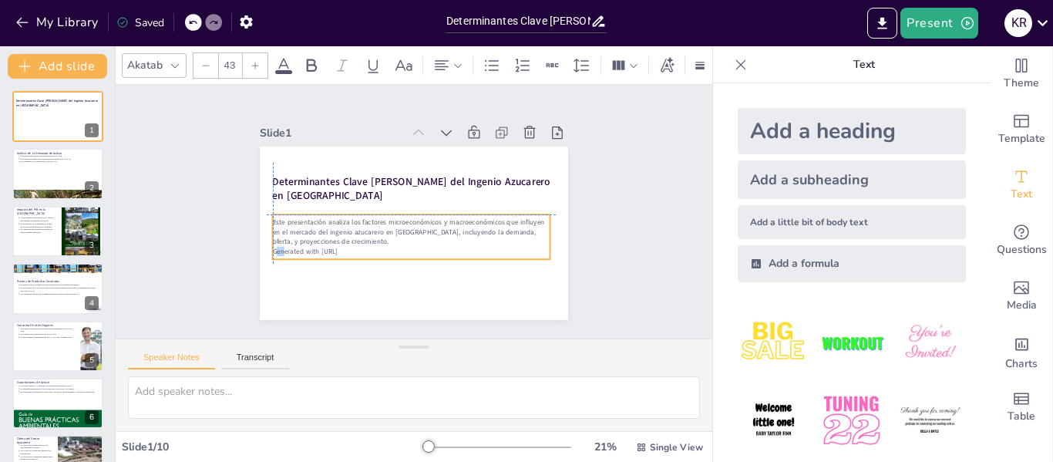
drag, startPoint x: 271, startPoint y: 251, endPoint x: 259, endPoint y: 247, distance: 12.2
click at [259, 247] on div "Determinantes Clave del Mercado del Ingenio Azucarero en Colombia Este presenta…" at bounding box center [399, 227] width 345 height 335
click at [285, 247] on p "Generated with [URL]" at bounding box center [399, 248] width 267 height 95
click at [285, 247] on p "Generated with [URL]" at bounding box center [389, 242] width 231 height 171
click at [305, 250] on p "Generated with [URL]" at bounding box center [399, 248] width 267 height 95
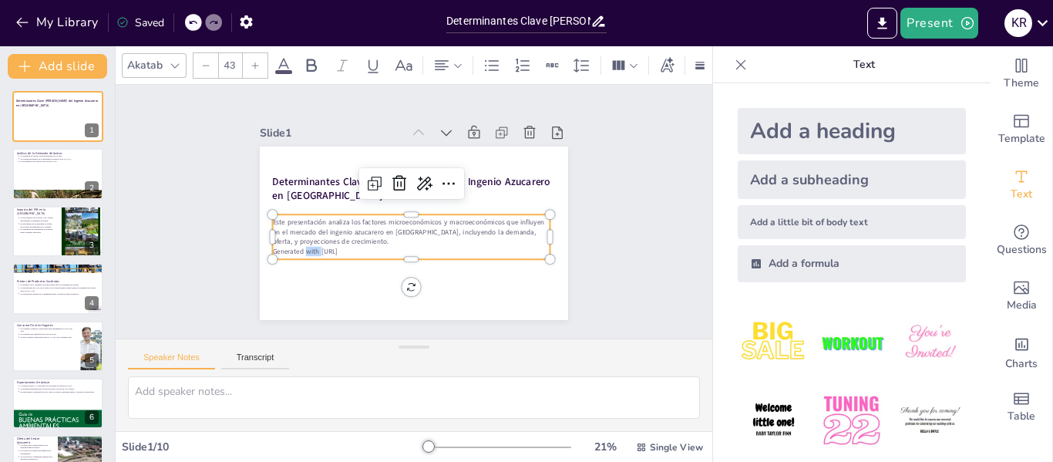
click at [355, 250] on p "Generated with [URL]" at bounding box center [374, 213] width 39 height 277
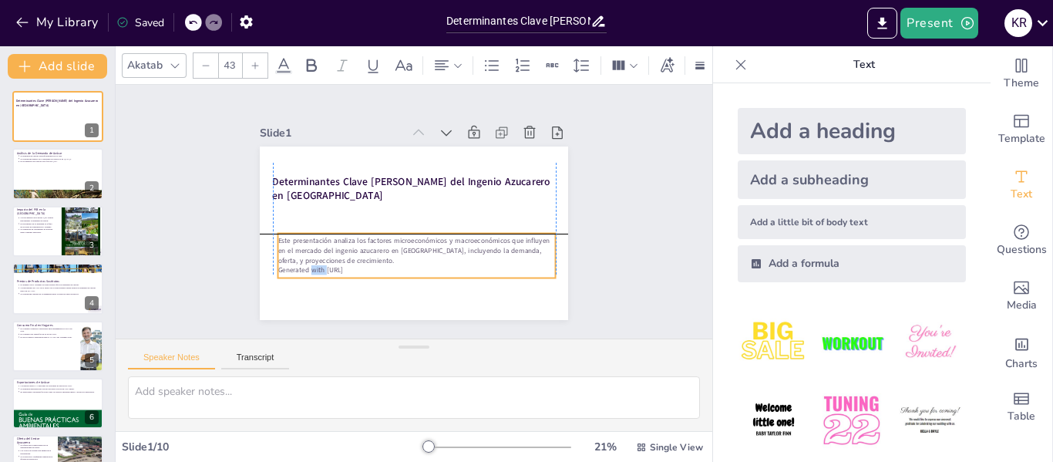
drag, startPoint x: 351, startPoint y: 246, endPoint x: 352, endPoint y: 261, distance: 15.5
click at [352, 261] on p "Generated with [URL]" at bounding box center [355, 207] width 39 height 277
click at [348, 248] on p "Generated with [URL]" at bounding box center [446, 162] width 231 height 171
click at [348, 261] on p "Generated with [URL]" at bounding box center [356, 203] width 67 height 274
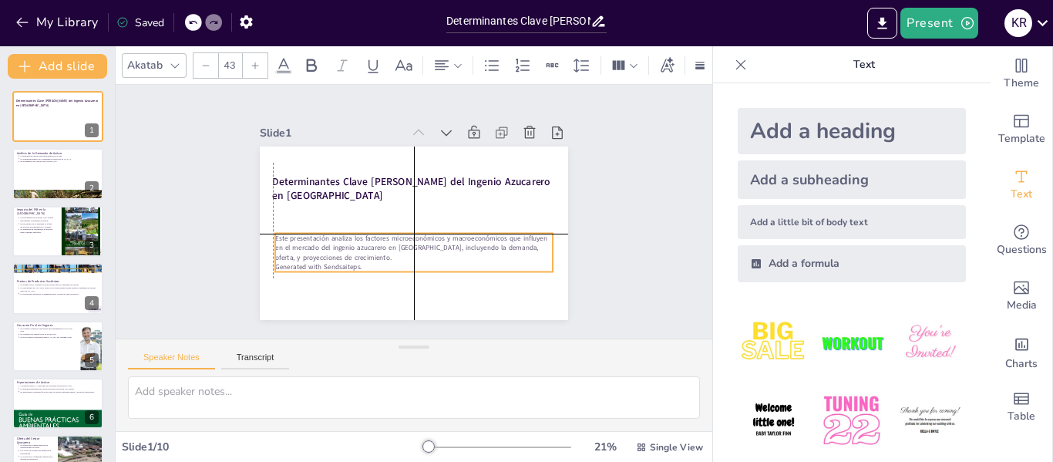
drag, startPoint x: 328, startPoint y: 265, endPoint x: 349, endPoint y: 266, distance: 21.6
click at [435, 265] on p "Generated with Sendsaiteps." at bounding box center [468, 223] width 67 height 274
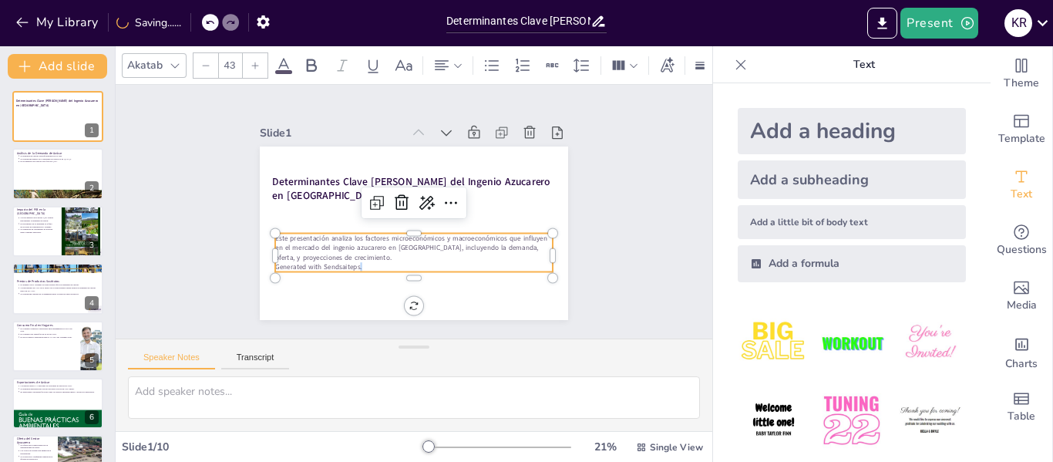
click at [354, 266] on p "Generated with Sendsaiteps." at bounding box center [359, 211] width 10 height 278
click at [349, 266] on p "Generated with Sendsaiteps." at bounding box center [358, 217] width 39 height 277
click at [269, 191] on p "Generated with Sendsaiteps." at bounding box center [403, 157] width 274 height 67
click at [298, 207] on p "Generated with Sendsaiteps." at bounding box center [431, 159] width 267 height 95
copy p "Generated"
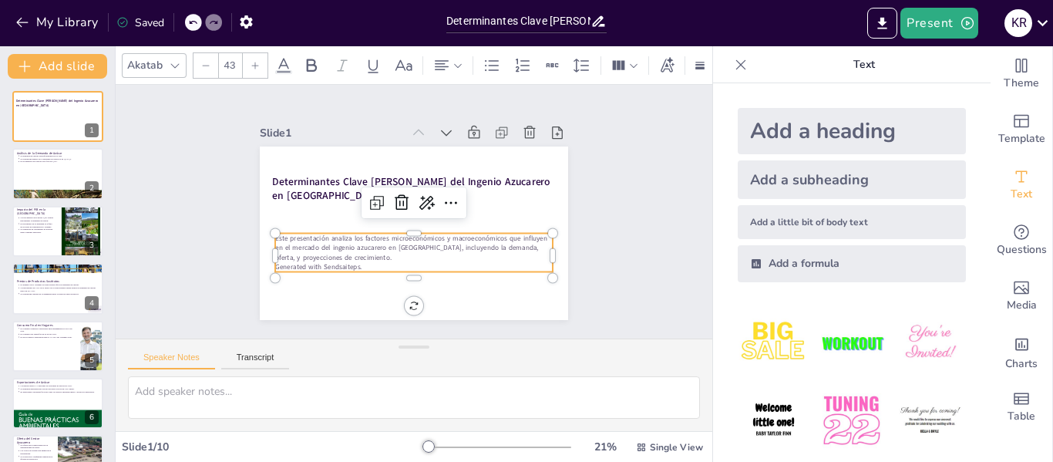
click at [389, 257] on p "Generated with Sendsaiteps." at bounding box center [462, 238] width 147 height 245
click at [39, 172] on div at bounding box center [58, 174] width 93 height 52
type textarea "La relación entre la demanda de azúcar y el PIB es crucial, ya que un crecimien…"
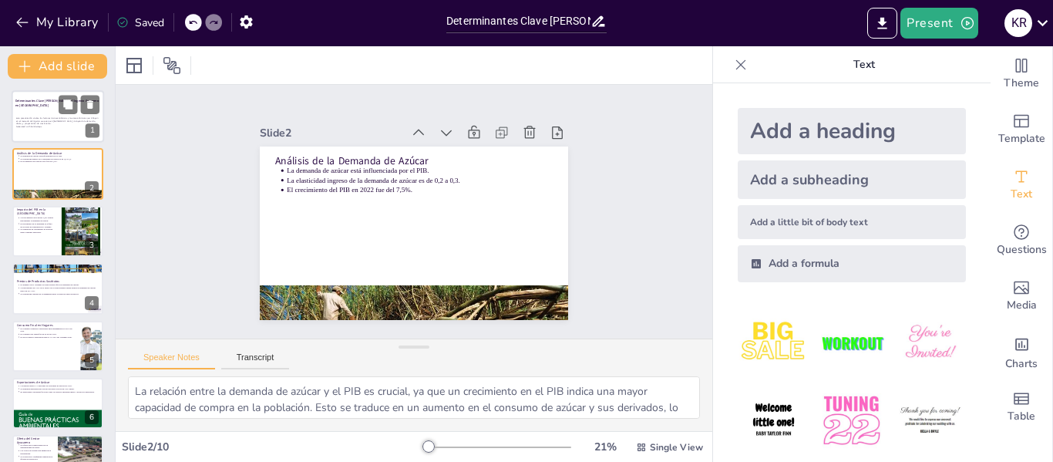
click at [49, 126] on p "Generated with Sendsaiteps." at bounding box center [57, 127] width 83 height 3
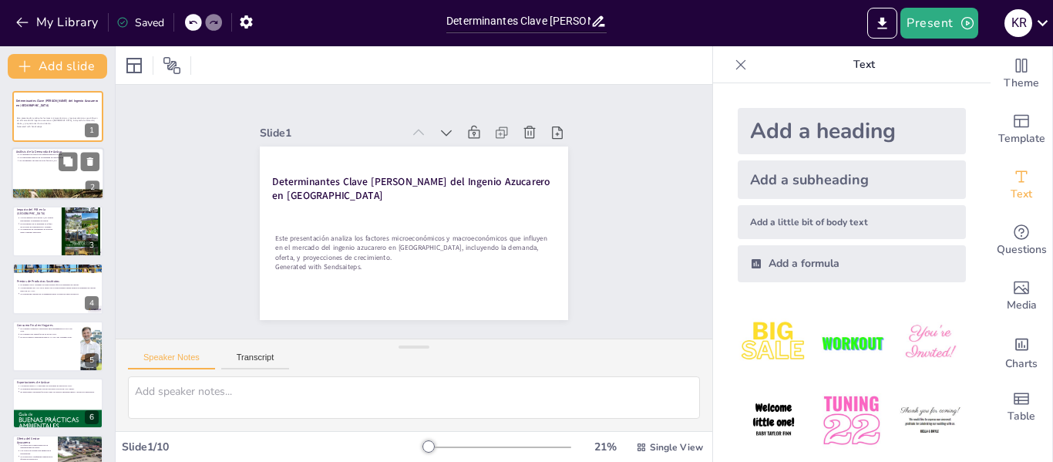
click at [45, 171] on div at bounding box center [58, 174] width 93 height 52
type textarea "La relación entre la demanda de azúcar y el PIB es crucial, ya que un crecimien…"
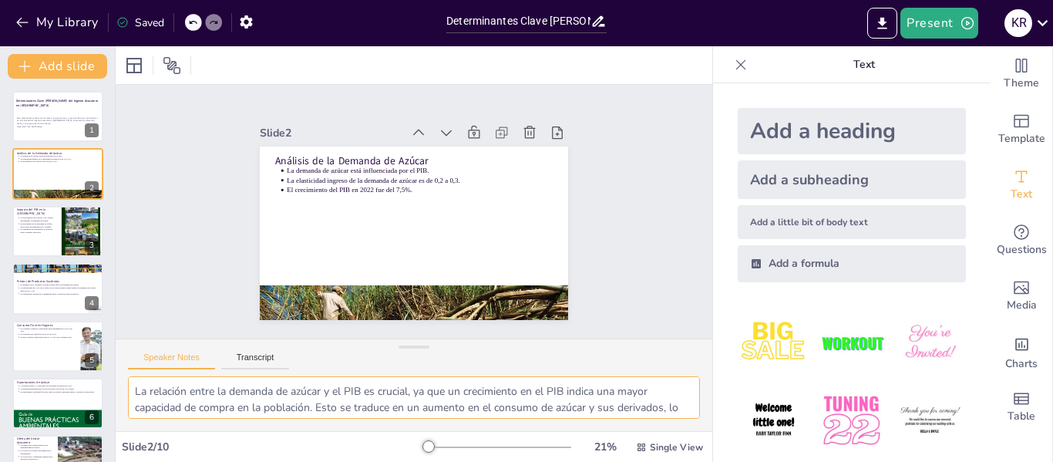
scroll to position [101, 0]
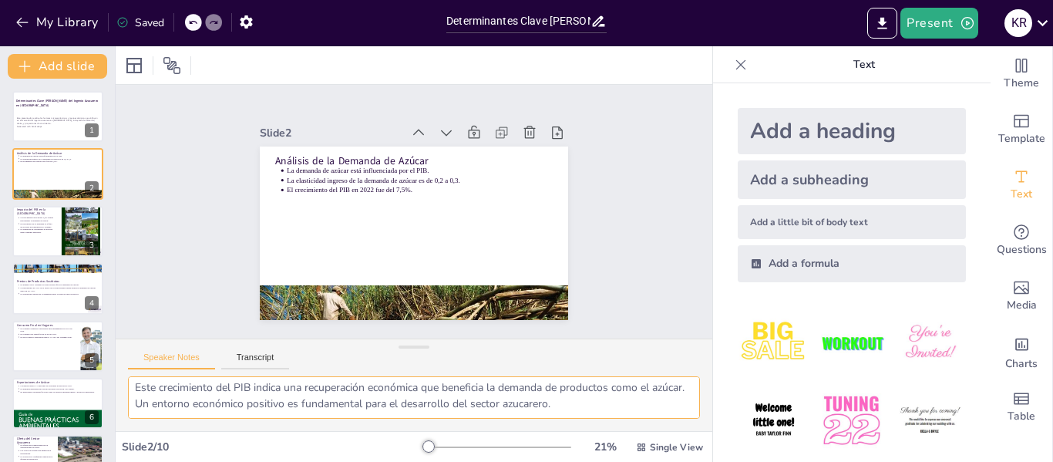
drag, startPoint x: 134, startPoint y: 390, endPoint x: 597, endPoint y: 408, distance: 462.9
click at [597, 408] on textarea "La relación entre la demanda de azúcar y el PIB es crucial, ya que un crecimien…" at bounding box center [414, 397] width 572 height 42
click at [67, 129] on div at bounding box center [58, 116] width 93 height 52
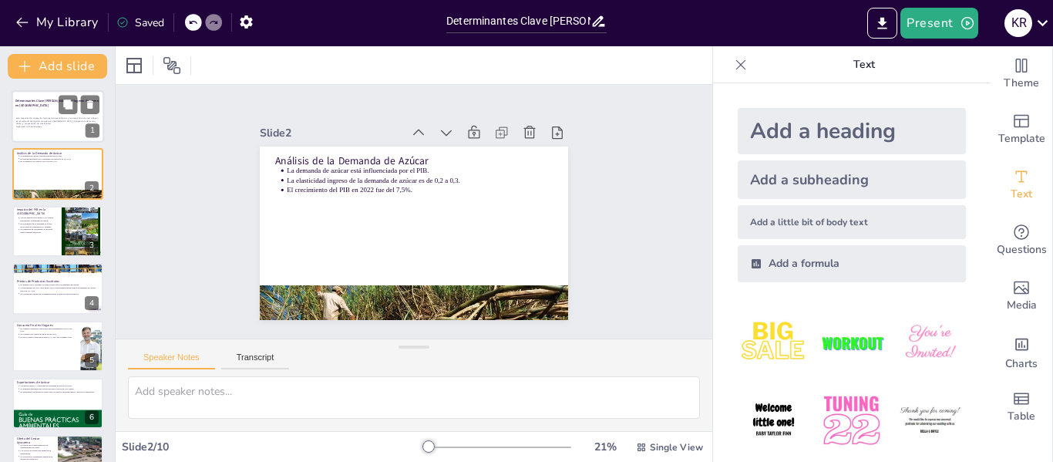
scroll to position [0, 0]
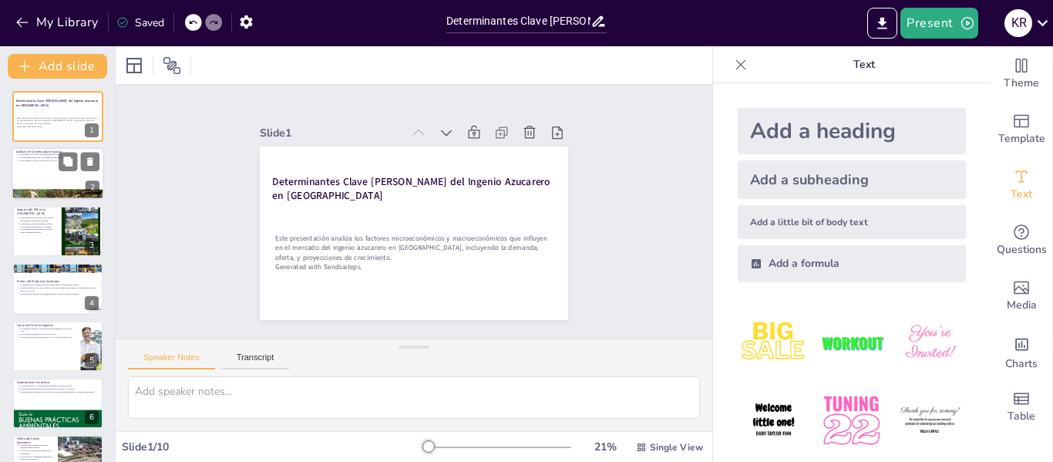
click at [60, 187] on div at bounding box center [58, 174] width 93 height 52
type textarea "La relación entre la demanda de azúcar y el PIB es crucial, ya que un crecimien…"
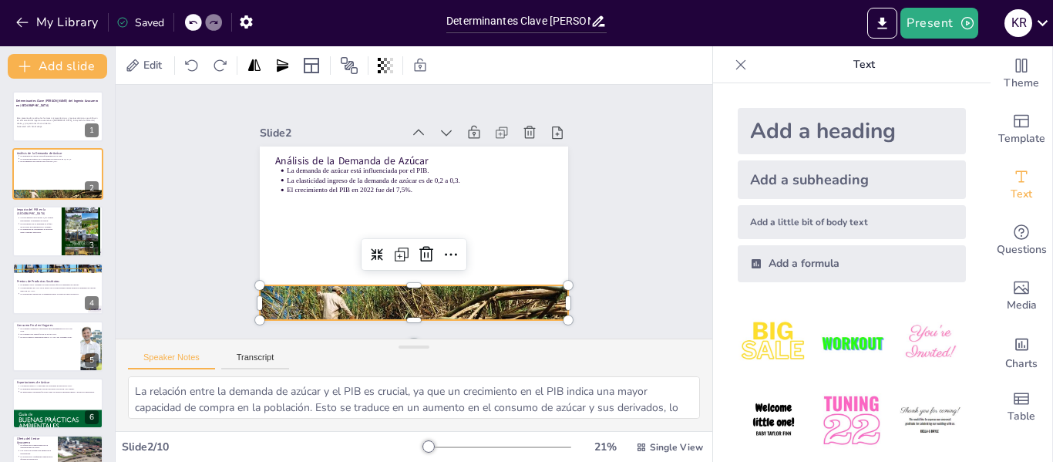
click at [325, 294] on div at bounding box center [475, 144] width 338 height 327
click at [413, 179] on p "La elasticidad ingreso de la demanda de azúcar es de 0,2 a 0,3." at bounding box center [445, 211] width 65 height 262
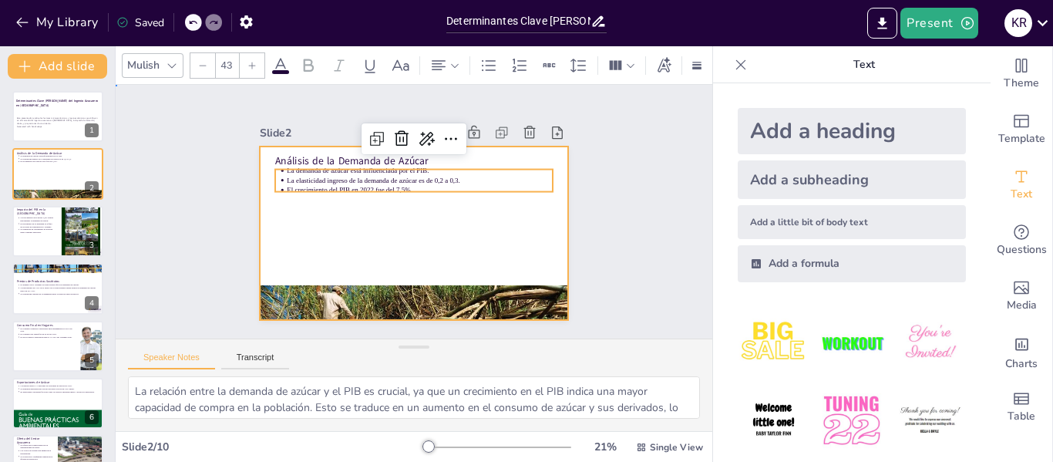
click at [278, 230] on div at bounding box center [393, 216] width 234 height 338
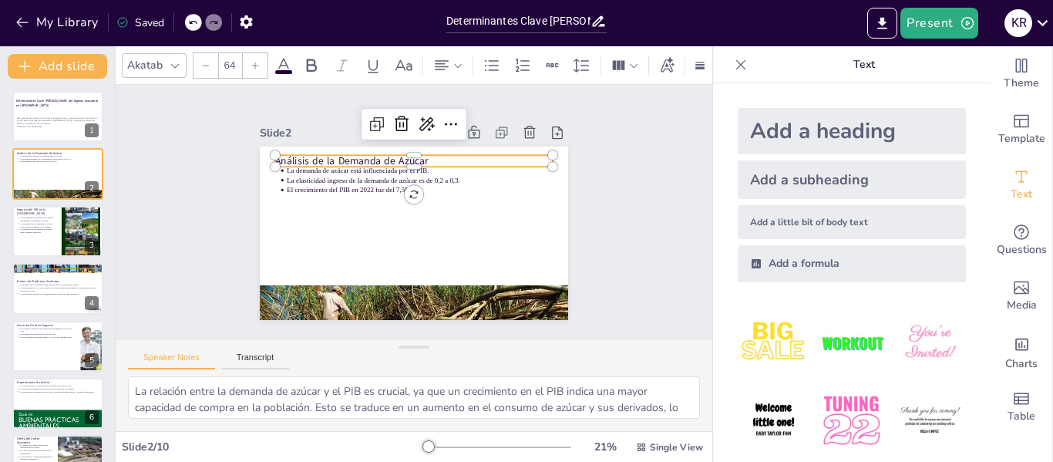
click at [274, 225] on p "Análisis de la Demanda de Azúcar" at bounding box center [403, 261] width 274 height 72
click at [421, 225] on p "Análisis de la Demanda de Azúcar" at bounding box center [403, 261] width 274 height 72
click at [421, 157] on p "Análisis de la Demanda de Azúcar" at bounding box center [443, 170] width 233 height 174
click at [421, 153] on p "Análisis de la Demanda de Azúcar" at bounding box center [452, 183] width 175 height 233
click at [421, 193] on p "Análisis de la Demanda de Azúcar" at bounding box center [393, 256] width 259 height 126
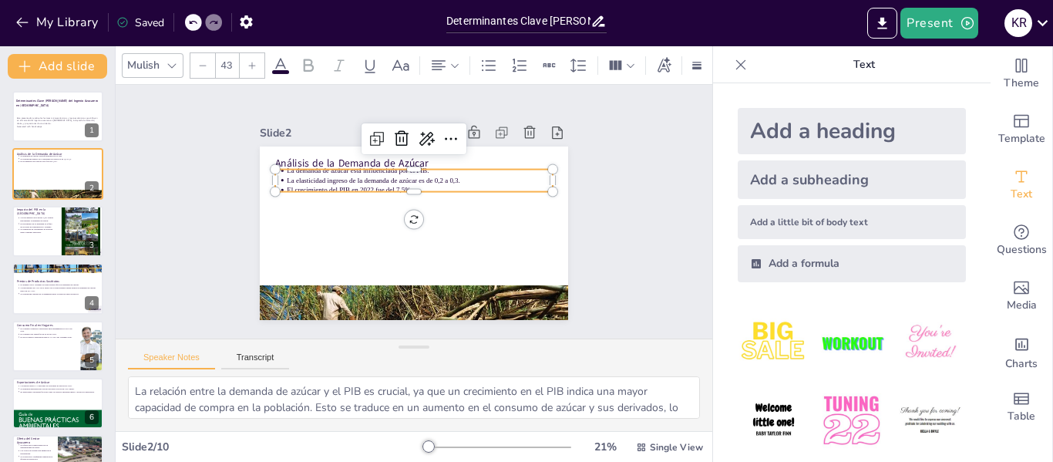
click at [379, 182] on p "El crecimiento del PIB en 2022 fue del 7,5%." at bounding box center [434, 201] width 185 height 204
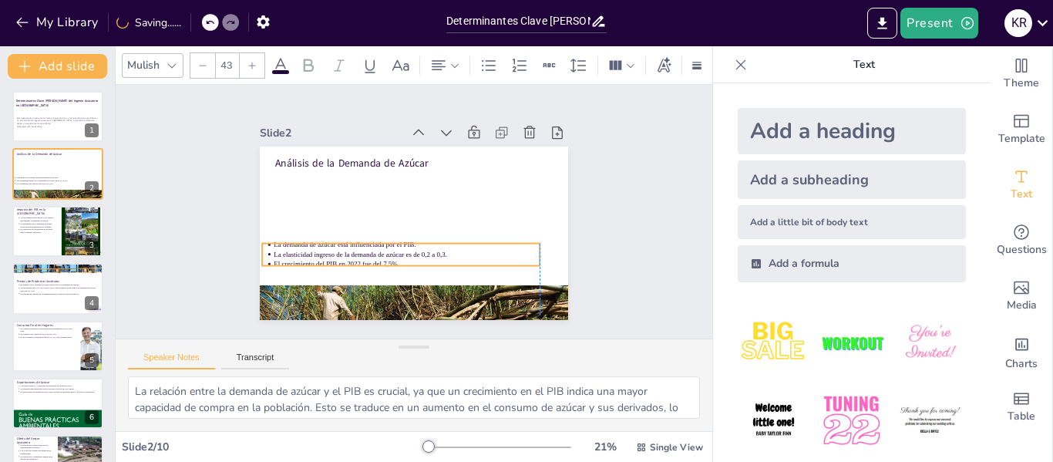
drag, startPoint x: 379, startPoint y: 182, endPoint x: 371, endPoint y: 258, distance: 76.0
click at [434, 258] on p "El crecimiento del PIB en 2022 fue del 7,5%." at bounding box center [466, 208] width 65 height 262
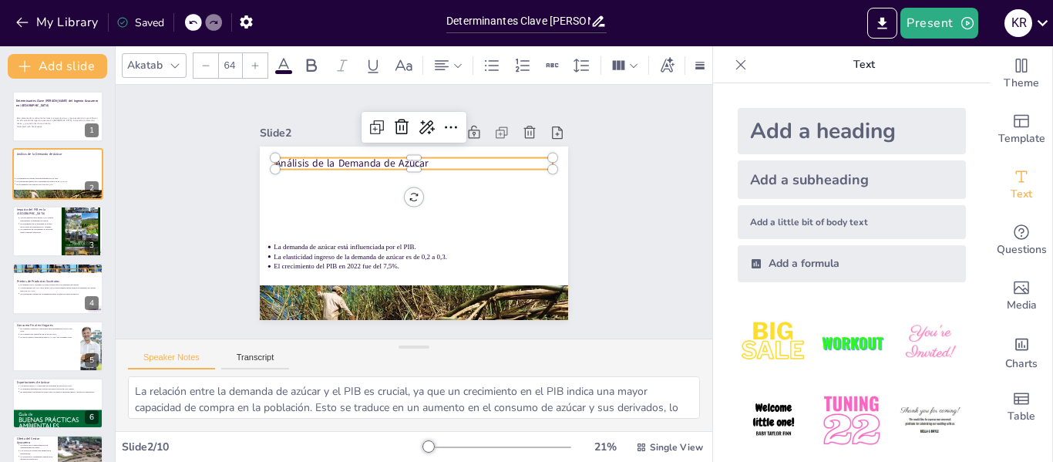
click at [375, 151] on div "Análisis de la Demanda de Azúcar La demanda de azúcar está influenciada por el …" at bounding box center [416, 190] width 325 height 205
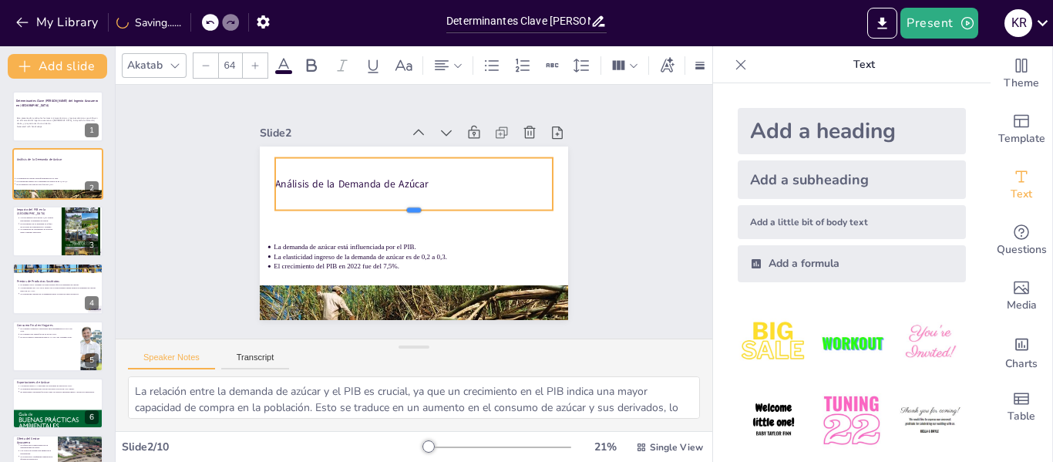
drag, startPoint x: 406, startPoint y: 168, endPoint x: 402, endPoint y: 209, distance: 41.0
click at [402, 209] on div at bounding box center [411, 215] width 214 height 195
click at [420, 176] on p "Análisis de la Demanda de Azúcar" at bounding box center [436, 195] width 175 height 233
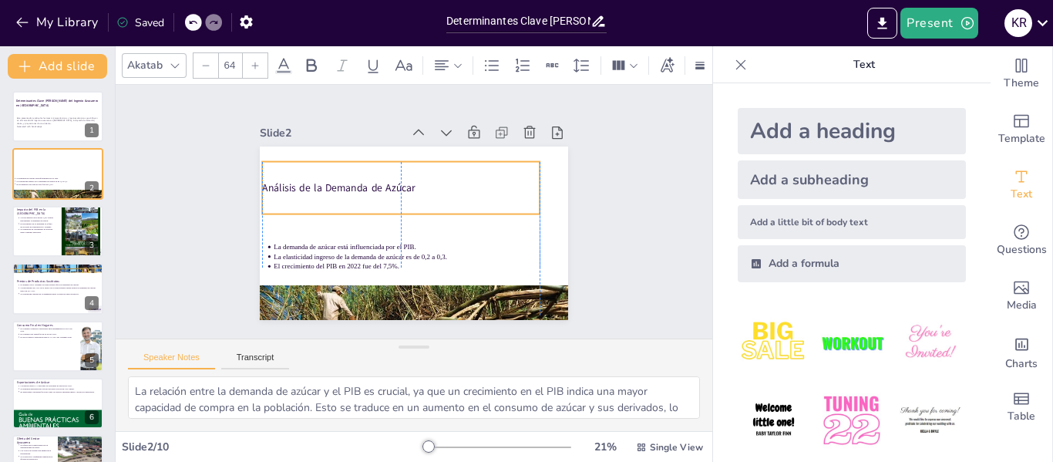
click at [412, 180] on p "Análisis de la Demanda de Azúcar" at bounding box center [420, 185] width 216 height 197
click at [281, 182] on p "Análisis de la Demanda de Azúcar" at bounding box center [389, 202] width 216 height 197
click at [399, 182] on p "Análisis de la Demanda de Azúcar" at bounding box center [435, 194] width 72 height 274
click at [415, 183] on p "Análisis de la Demanda de Azúcar" at bounding box center [436, 196] width 43 height 278
click at [312, 183] on p "Análisis de la Demanda de Azúcar" at bounding box center [420, 185] width 216 height 197
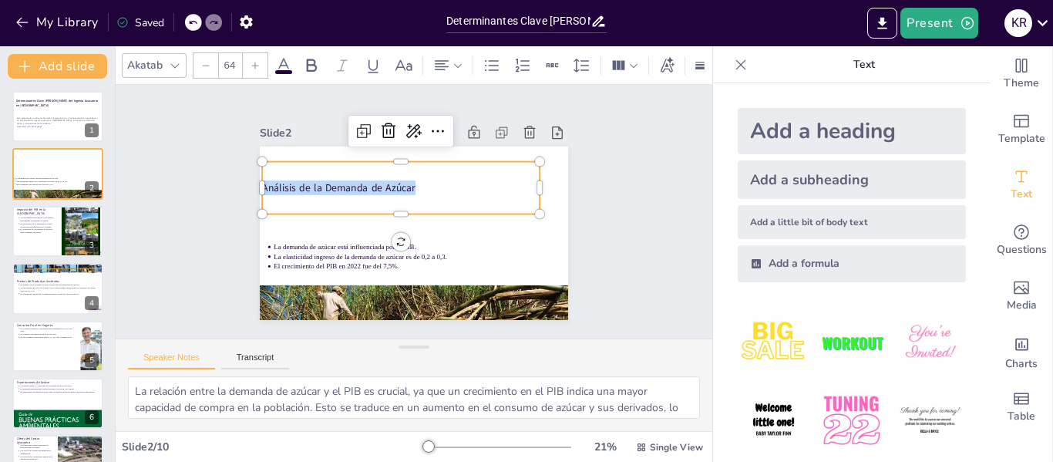
click at [354, 183] on p "Análisis de la Demanda de Azúcar" at bounding box center [441, 215] width 175 height 233
copy p "Análisis de la Demanda de Azúcar"
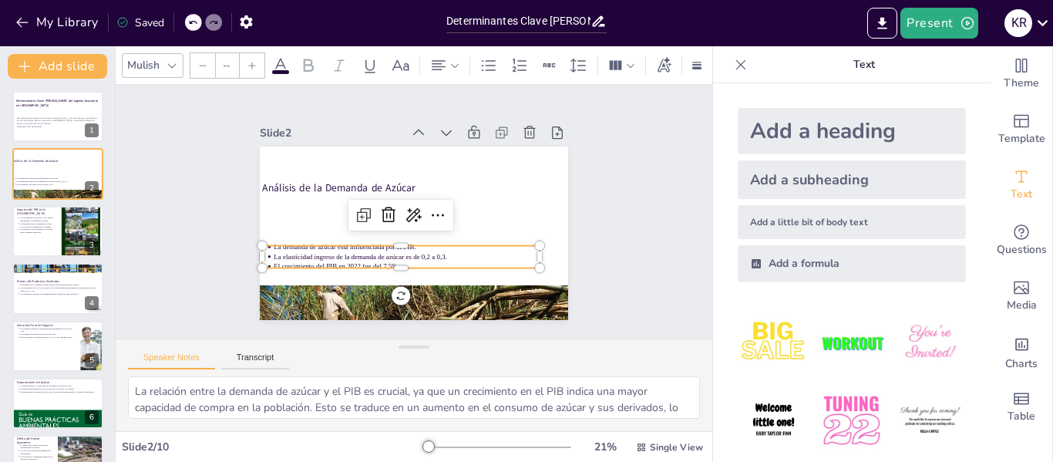
type input "43"
click at [293, 247] on p "La elasticidad ingreso de la demanda de azúcar es de 0,2 a 0,3." at bounding box center [421, 257] width 256 height 92
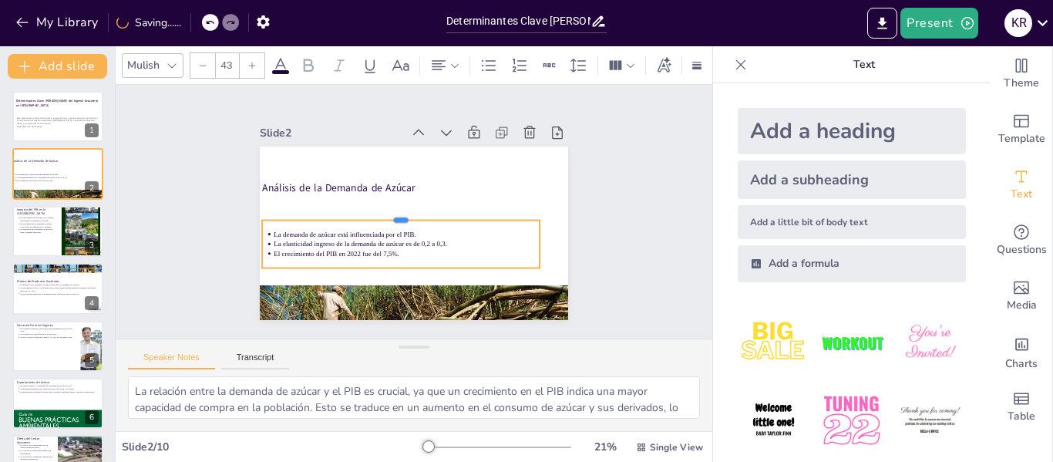
drag, startPoint x: 389, startPoint y: 238, endPoint x: 389, endPoint y: 213, distance: 25.4
click at [389, 213] on div at bounding box center [425, 204] width 258 height 124
click at [274, 240] on p "La elasticidad ingreso de la demanda de azúcar es de 0,2 a 0,3." at bounding box center [407, 244] width 266 height 10
click at [283, 224] on p "La elasticidad ingreso de la demanda de azúcar es de 0,2 a 0,3." at bounding box center [411, 179] width 256 height 92
click at [358, 227] on li "La demanda de azúcar está influenciada por el PIB." at bounding box center [390, 210] width 65 height 262
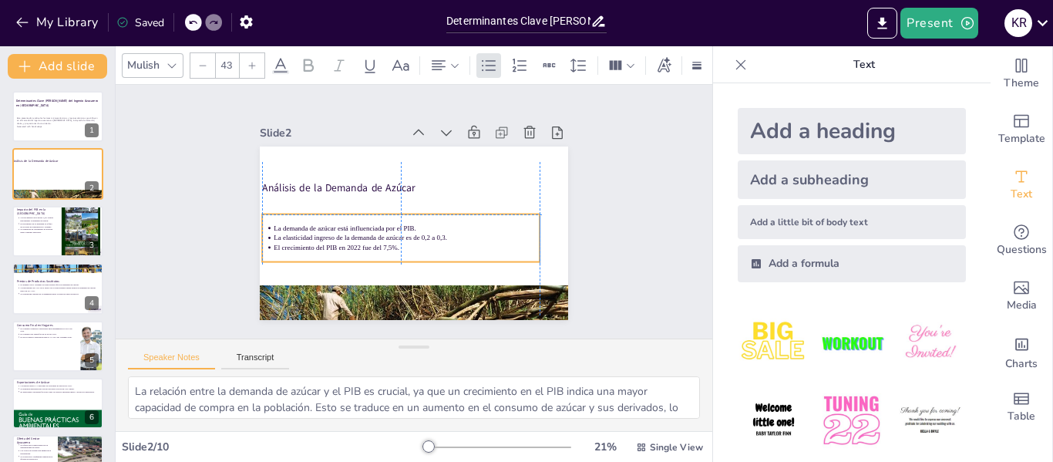
click at [361, 224] on ul "La demanda de azúcar está influenciada por el PIB. La elasticidad ingreso de la…" at bounding box center [390, 195] width 58 height 279
click at [382, 224] on p "La demanda de azúcar está influenciada por el PIB." at bounding box center [427, 224] width 91 height 256
click at [354, 224] on p "La demanda de azúcar está influenciada por el PIB." at bounding box center [424, 226] width 141 height 235
click at [288, 224] on p "La demanda de azúcar está influenciada por el PIB." at bounding box center [416, 193] width 256 height 91
click at [306, 224] on p "La demanda de azúcar está influenciada por el PIB." at bounding box center [408, 194] width 204 height 185
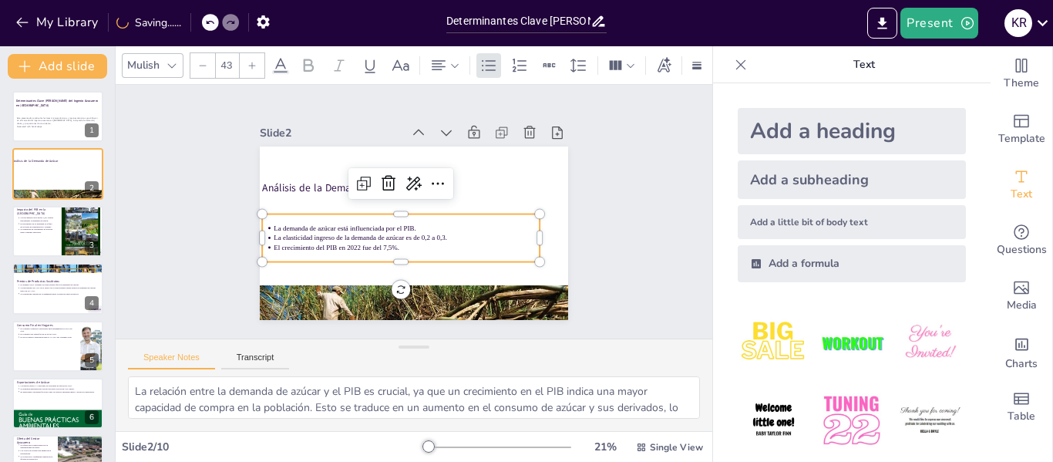
click at [382, 225] on p "La demanda de azúcar está influenciada por el PIB." at bounding box center [427, 224] width 91 height 256
click at [300, 225] on p "La demanda de azúcar está influenciada por el PIB." at bounding box center [410, 194] width 221 height 164
click at [349, 221] on li "La demanda de azúcar está influenciada por el PIB." at bounding box center [431, 207] width 164 height 221
click at [373, 221] on li "La demanda de azúcar está influenciada por el PIB." at bounding box center [431, 211] width 117 height 247
click at [358, 224] on ul "La demanda de azúcar está influenciada por el PIB. La elasticidad ingreso de la…" at bounding box center [387, 201] width 58 height 279
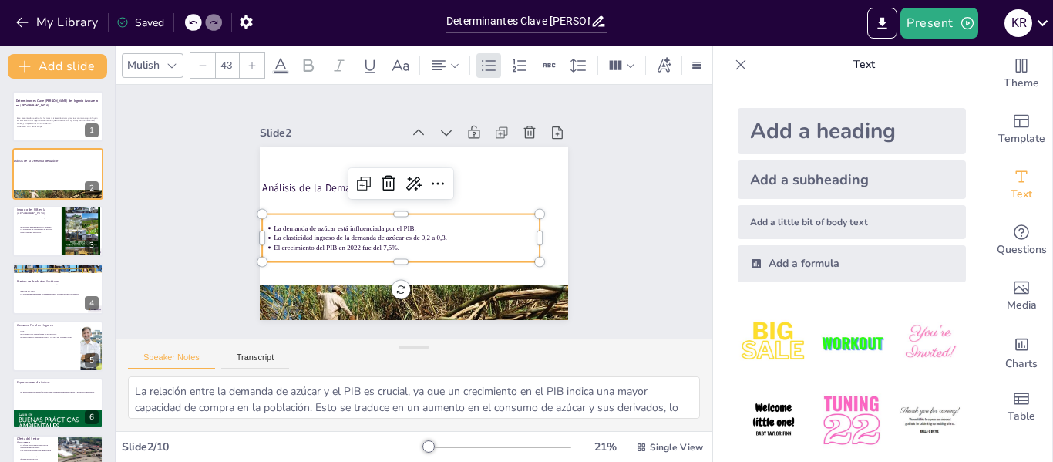
click at [274, 225] on p "La demanda de azúcar está influenciada por el PIB." at bounding box center [402, 225] width 256 height 91
click at [290, 215] on p "La demanda de azúcar está influenciada por el PIB." at bounding box center [422, 196] width 265 height 38
click at [288, 226] on p "La demanda de azúcar está influenciada por el PIB." at bounding box center [398, 221] width 221 height 164
click at [294, 226] on p "La demanda de azúcar está influenciada por el PIB." at bounding box center [425, 197] width 262 height 65
click at [392, 238] on p "El crecimiento del PIB en 2022 fue del 7,5%." at bounding box center [390, 185] width 164 height 221
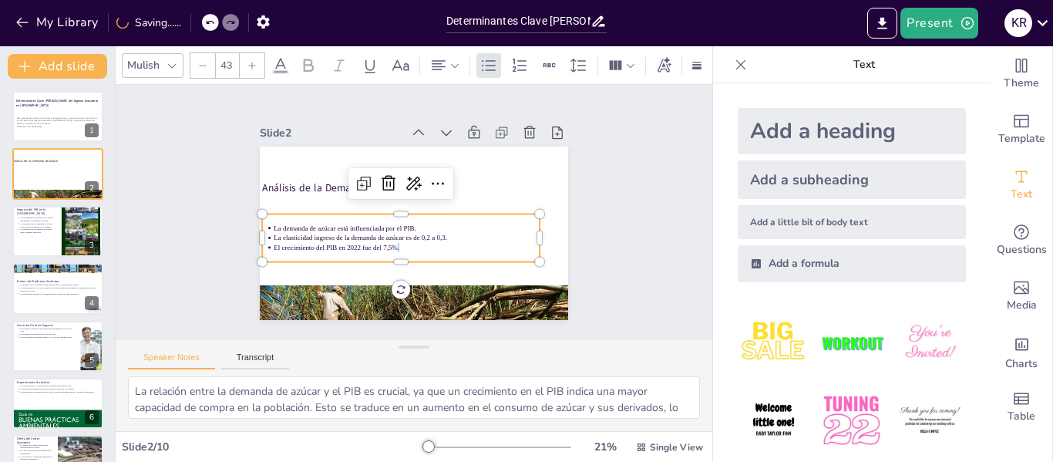
click at [392, 238] on p "El crecimiento del PIB en 2022 fue del 7,5%." at bounding box center [381, 226] width 164 height 221
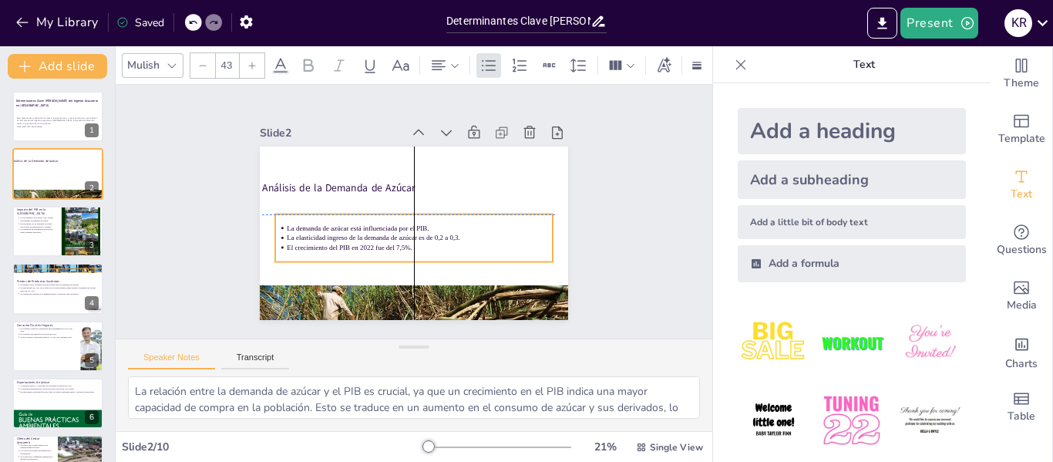
click at [395, 208] on p "El crecimiento del PIB en 2022 fue del 7,5%." at bounding box center [416, 175] width 262 height 65
click at [322, 224] on p "La demanda de azúcar está influenciada por el PIB." at bounding box center [404, 226] width 164 height 221
click at [278, 224] on p "La demanda de azúcar está influenciada por el PIB." at bounding box center [403, 197] width 256 height 91
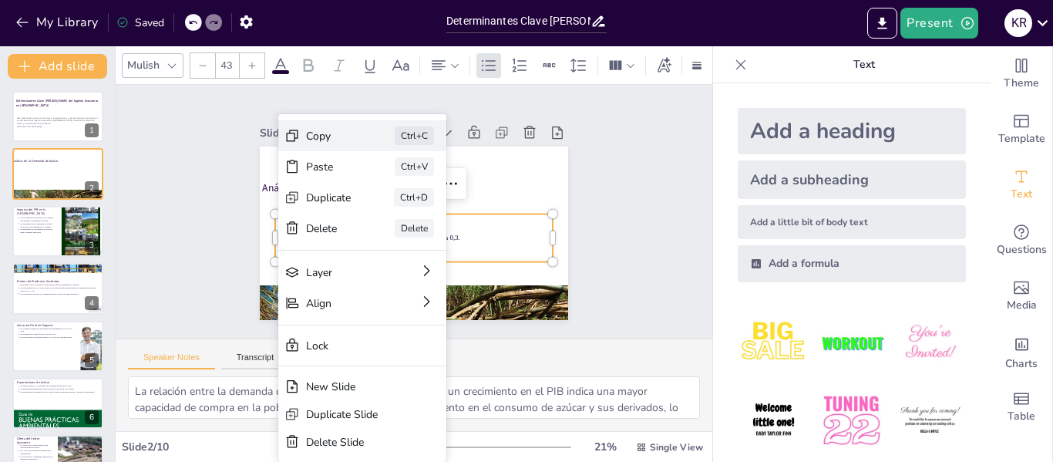
click at [359, 197] on div "Copy" at bounding box center [383, 209] width 48 height 24
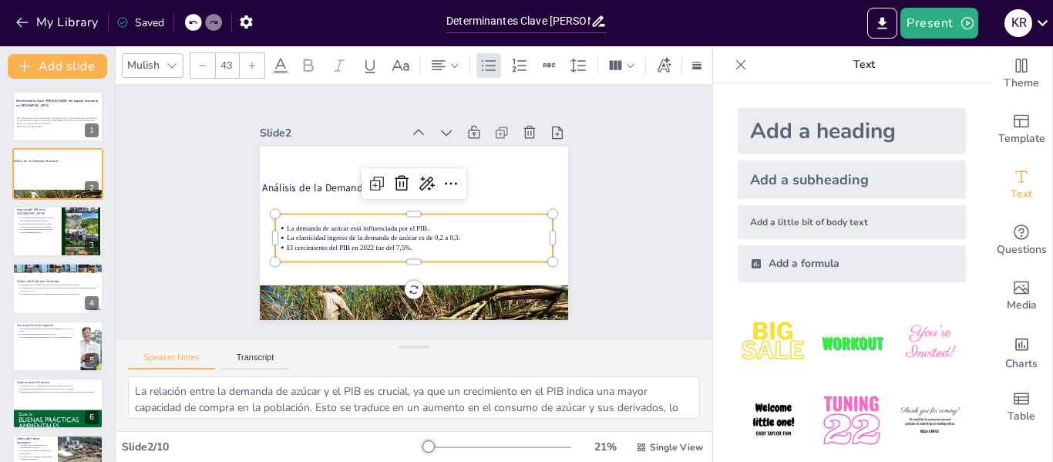
click at [289, 194] on p "El crecimiento del PIB en 2022 fue del 7,5%." at bounding box center [411, 175] width 265 height 37
click at [344, 240] on p "El crecimiento del PIB en 2022 fue del 7,5%." at bounding box center [436, 183] width 185 height 204
click at [365, 222] on p "La demanda de azúcar está influenciada por el PIB." at bounding box center [397, 214] width 65 height 262
click at [297, 222] on p "La demanda de azúcar está influenciada por el PIB." at bounding box center [399, 203] width 204 height 185
click at [275, 224] on ul "La demanda de azúcar está influenciada por el PIB. La elasticidad ingreso de la…" at bounding box center [414, 238] width 278 height 29
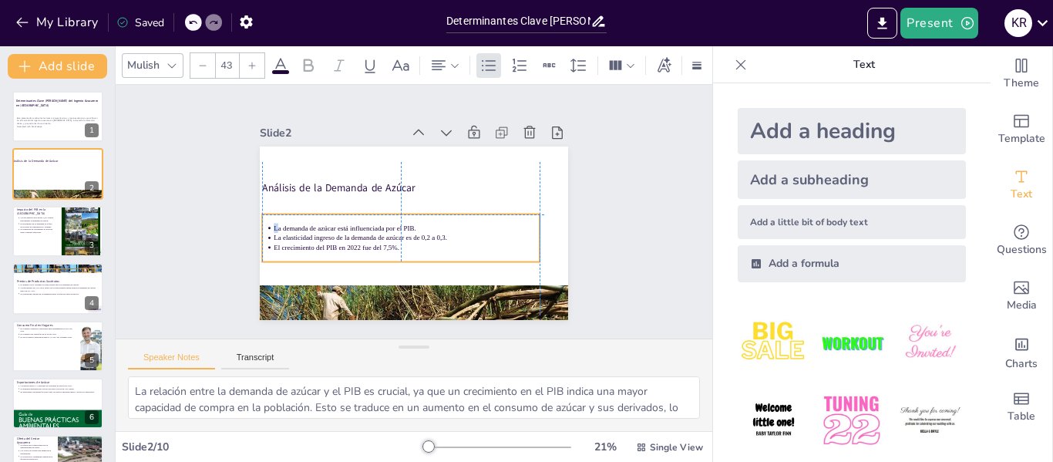
drag, startPoint x: 274, startPoint y: 222, endPoint x: 266, endPoint y: 222, distance: 8.5
click at [328, 222] on ul "La demanda de azúcar está influenciada por el PIB. La elasticidad ingreso de la…" at bounding box center [441, 200] width 226 height 207
click at [311, 222] on p "La demanda de azúcar está influenciada por el PIB." at bounding box center [428, 200] width 235 height 141
click at [386, 222] on p "La demanda de azúcar está influenciada por el PIB." at bounding box center [432, 214] width 92 height 256
click at [392, 222] on p "La demanda de azúcar está influenciada por el PIB." at bounding box center [397, 205] width 10 height 266
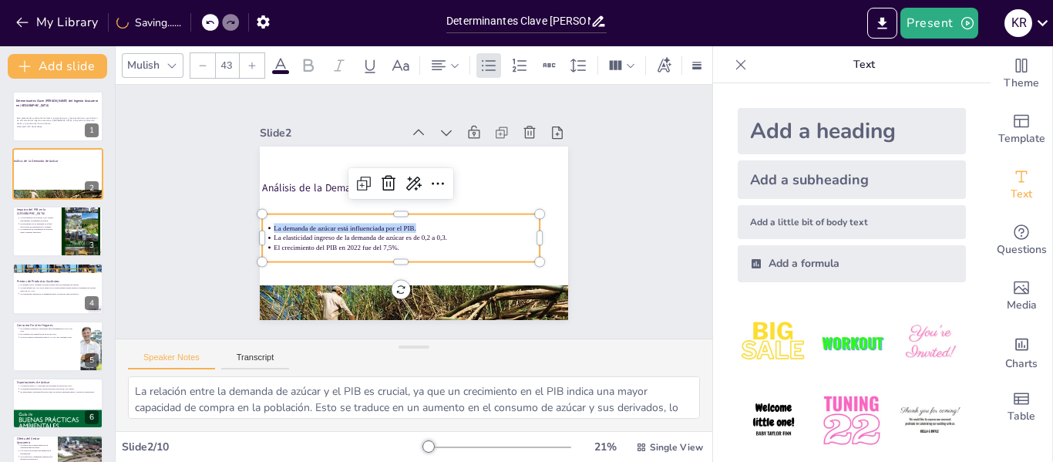
copy p "La demanda de azúcar está influenciada por el PIB."
click at [331, 240] on p "El crecimiento del PIB en 2022 fue del 7,5%." at bounding box center [433, 242] width 204 height 185
click at [386, 240] on p "El crecimiento del PIB en 2022 fue del 7,5%." at bounding box center [444, 232] width 117 height 247
click at [370, 232] on p "La elasticidad ingreso de la demanda de azúcar es de 0,2 a 0,3." at bounding box center [389, 201] width 38 height 265
click at [358, 232] on p "La elasticidad ingreso de la demanda de azúcar es de 0,2 a 0,3." at bounding box center [390, 199] width 65 height 262
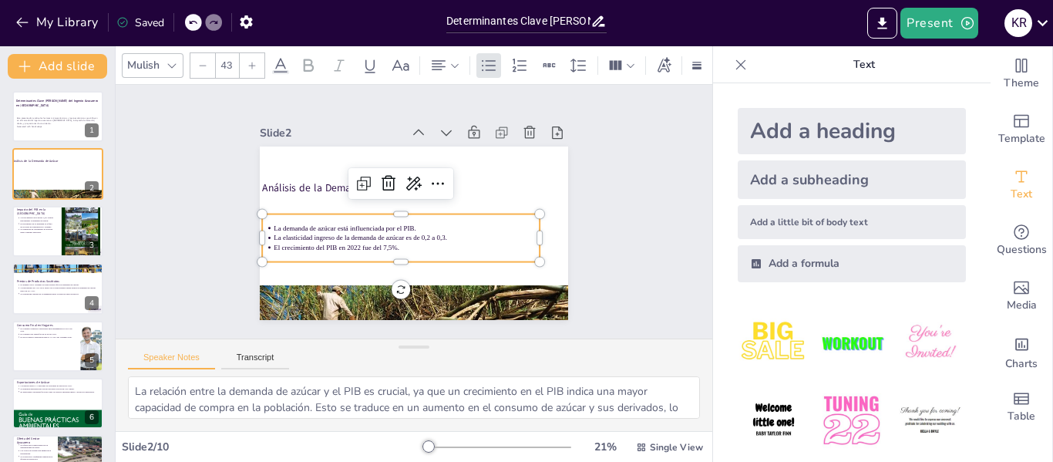
click at [355, 230] on p "La elasticidad ingreso de la demanda de azúcar es de 0,2 a 0,3." at bounding box center [387, 210] width 65 height 262
click at [271, 230] on p "La elasticidad ingreso de la demanda de azúcar es de 0,2 a 0,3." at bounding box center [402, 236] width 262 height 65
click at [315, 231] on li "La elasticidad ingreso de la demanda de azúcar es de 0,2 a 0,3." at bounding box center [432, 192] width 235 height 141
click at [382, 231] on li "La elasticidad ingreso de la demanda de azúcar es de 0,2 a 0,3." at bounding box center [440, 207] width 117 height 247
click at [316, 231] on p "La elasticidad ingreso de la demanda de azúcar es de 0,2 a 0,3." at bounding box center [433, 192] width 235 height 141
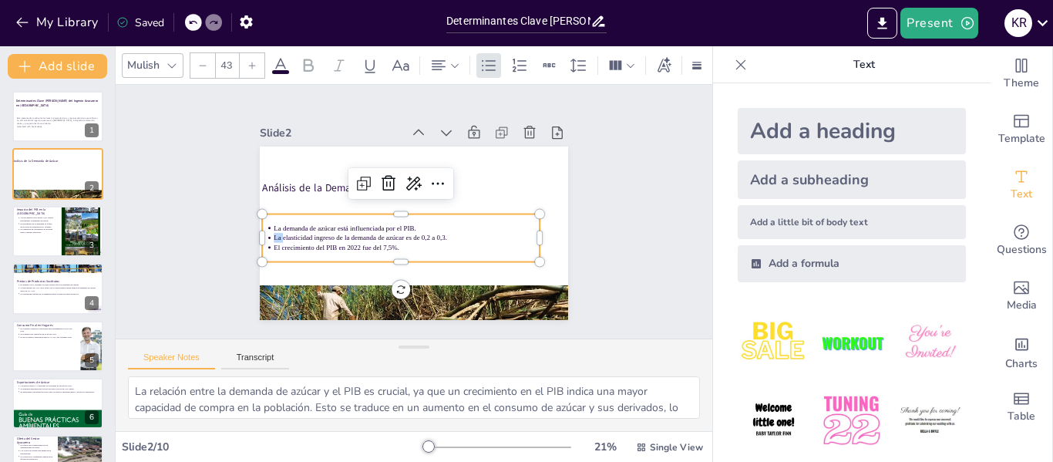
click at [369, 231] on p "La elasticidad ingreso de la demanda de azúcar es de 0,2 a 0,3." at bounding box center [439, 204] width 141 height 235
copy ul "La elasticidad ingreso de la demanda de azúcar es de 0,2 a 0,3. El crecimiento …"
click at [54, 251] on div at bounding box center [58, 231] width 93 height 52
type textarea "La proyección de crecimiento del PIB es un indicador clave para la demanda de a…"
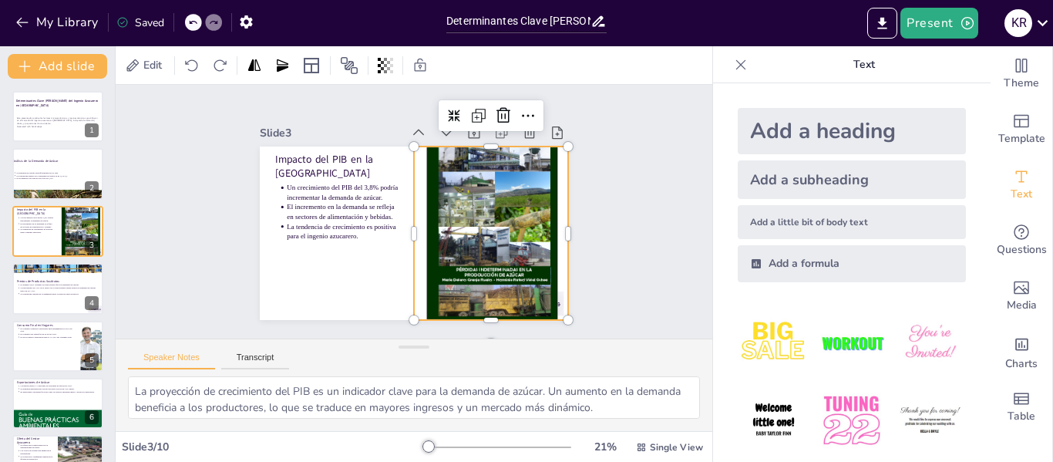
click at [455, 264] on div at bounding box center [426, 291] width 268 height 232
click at [462, 227] on div at bounding box center [442, 287] width 272 height 257
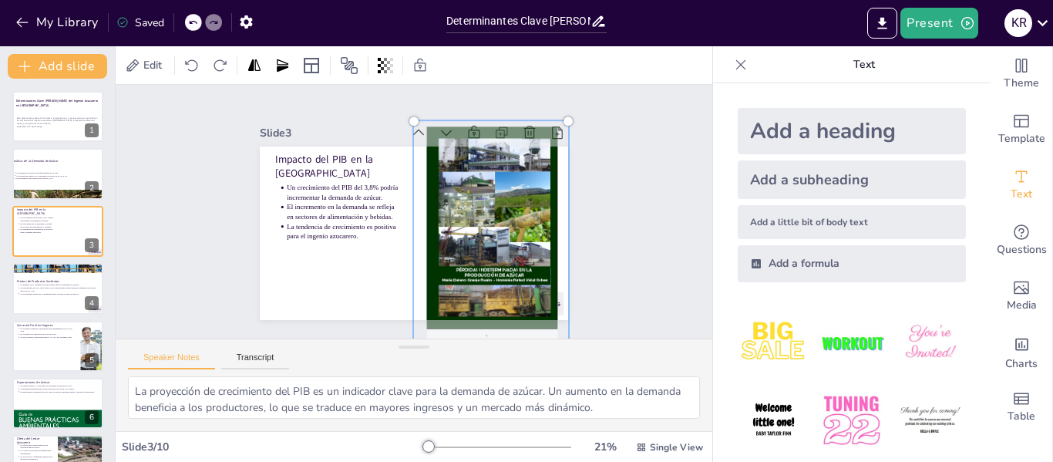
click at [462, 227] on div at bounding box center [470, 269] width 271 height 296
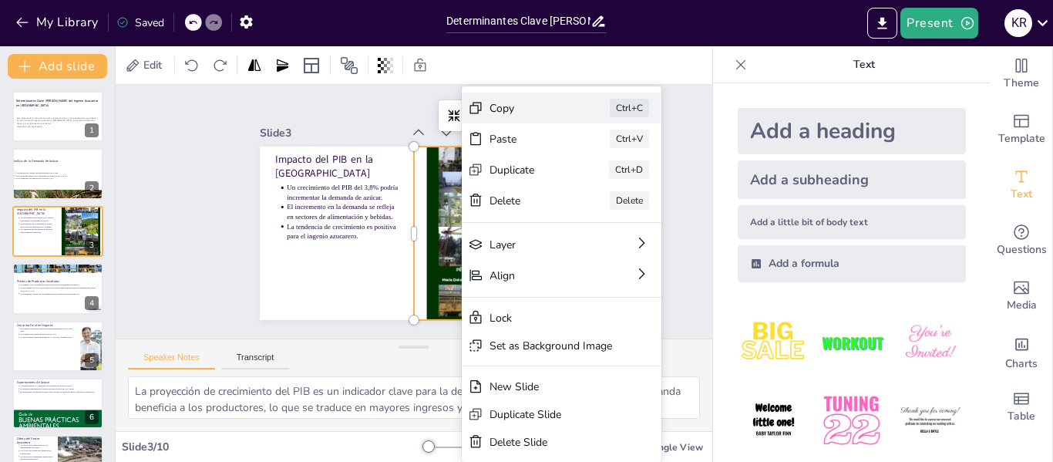
click at [507, 386] on div "Copy" at bounding box center [503, 425] width 38 height 78
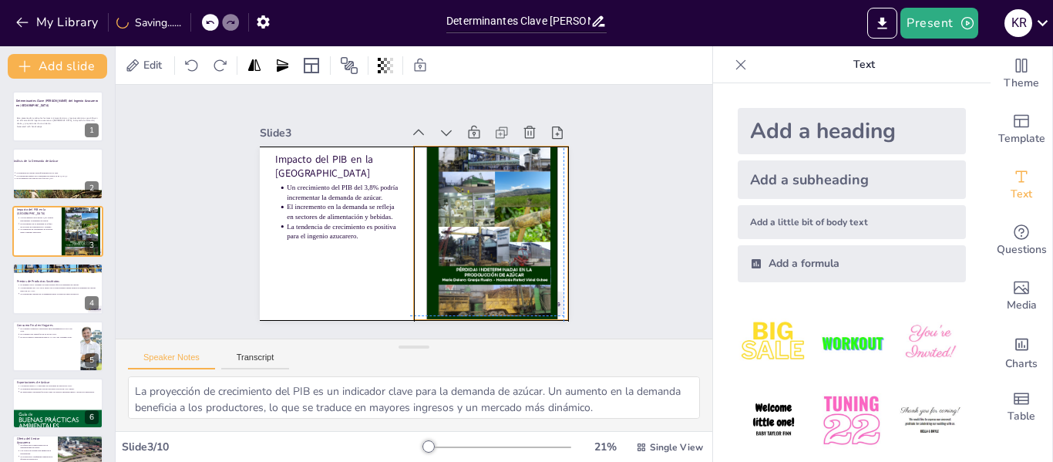
click at [479, 195] on div at bounding box center [363, 273] width 268 height 232
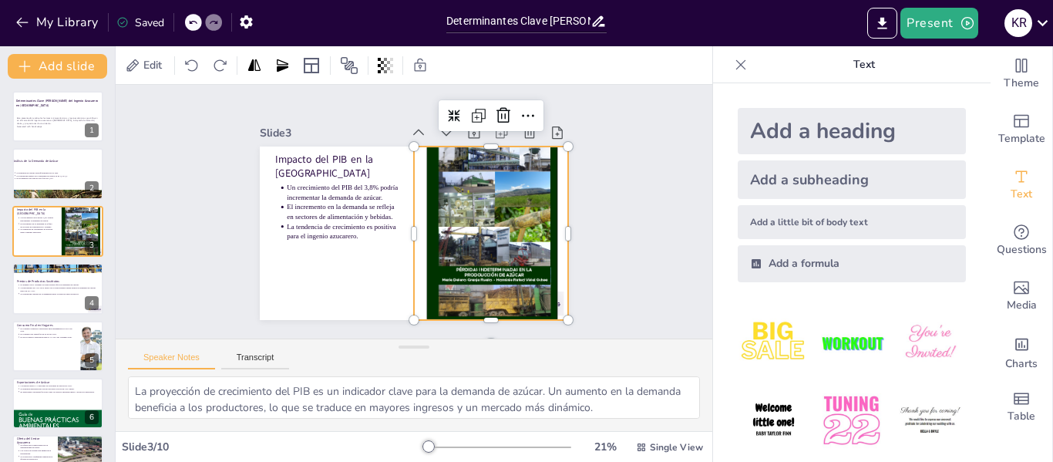
click at [430, 202] on div at bounding box center [400, 290] width 239 height 177
click at [430, 193] on div at bounding box center [450, 283] width 270 height 264
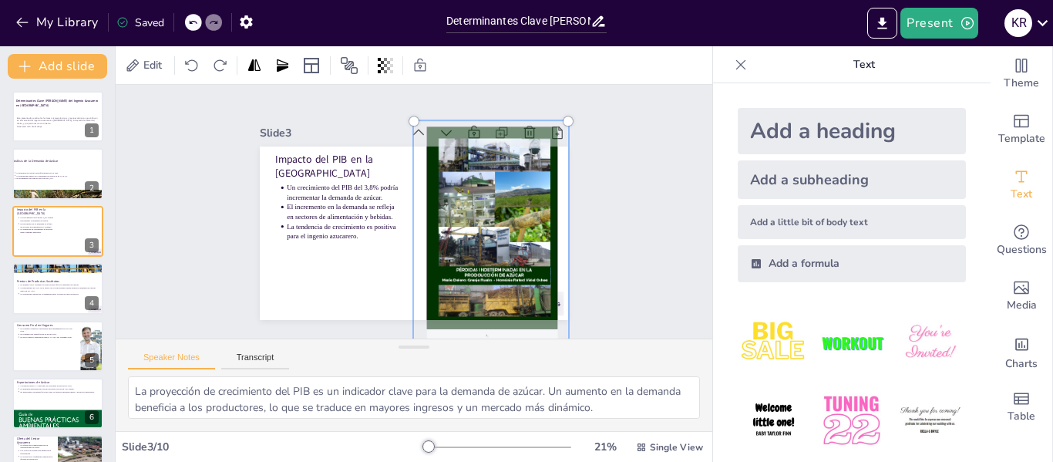
click at [430, 193] on div at bounding box center [333, 215] width 239 height 284
click at [430, 193] on div at bounding box center [408, 291] width 273 height 219
click at [419, 214] on div at bounding box center [456, 279] width 291 height 296
click at [419, 214] on div at bounding box center [476, 261] width 256 height 291
click at [419, 214] on div at bounding box center [369, 278] width 284 height 239
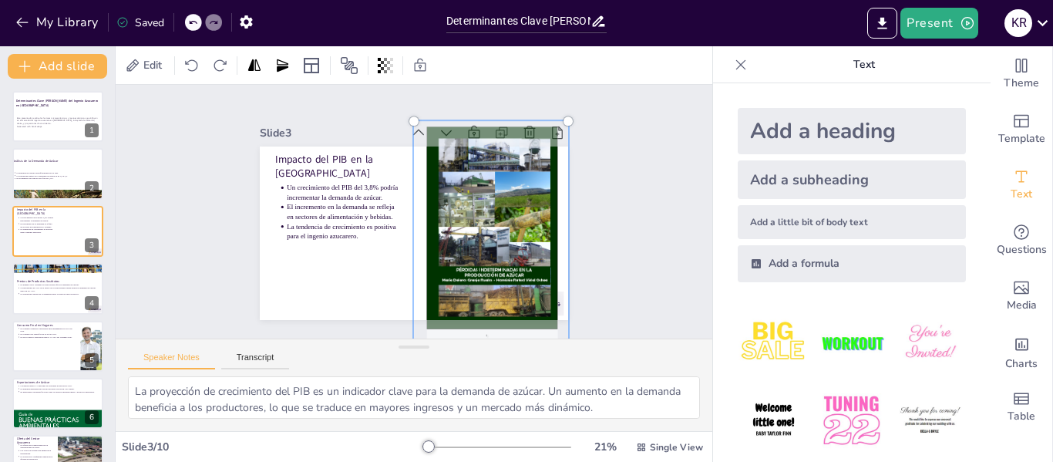
click at [450, 231] on div at bounding box center [408, 292] width 273 height 220
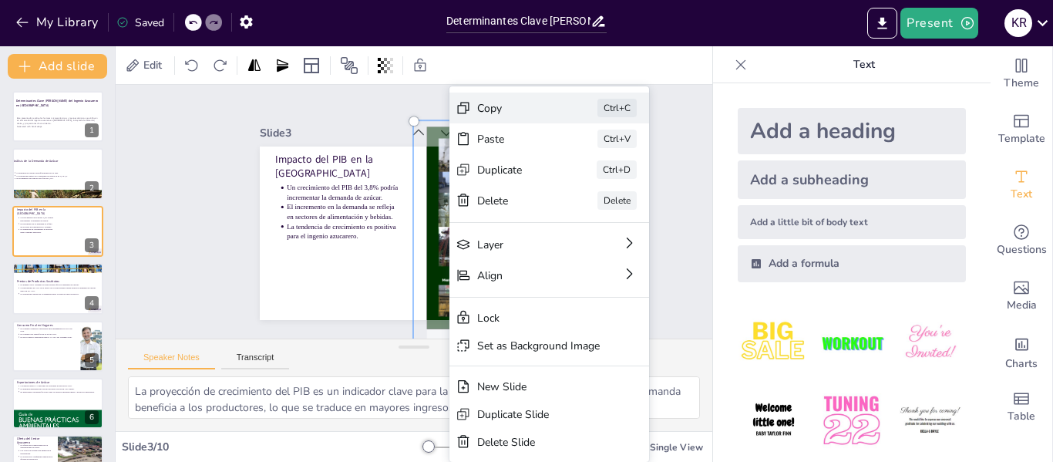
click at [542, 327] on div "Copy" at bounding box center [573, 360] width 62 height 67
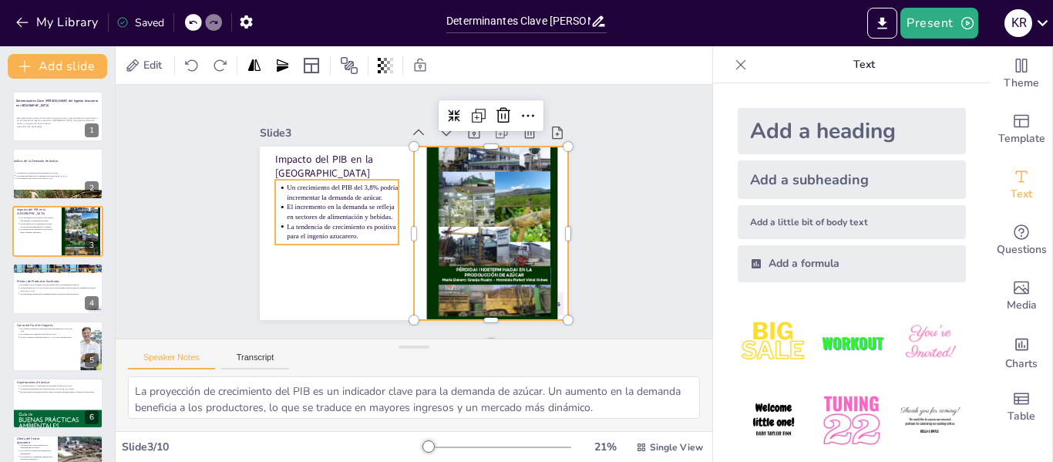
click at [432, 194] on p "Un crecimiento del PIB del 3,8% podría incrementar la demanda de azúcar." at bounding box center [485, 193] width 106 height 72
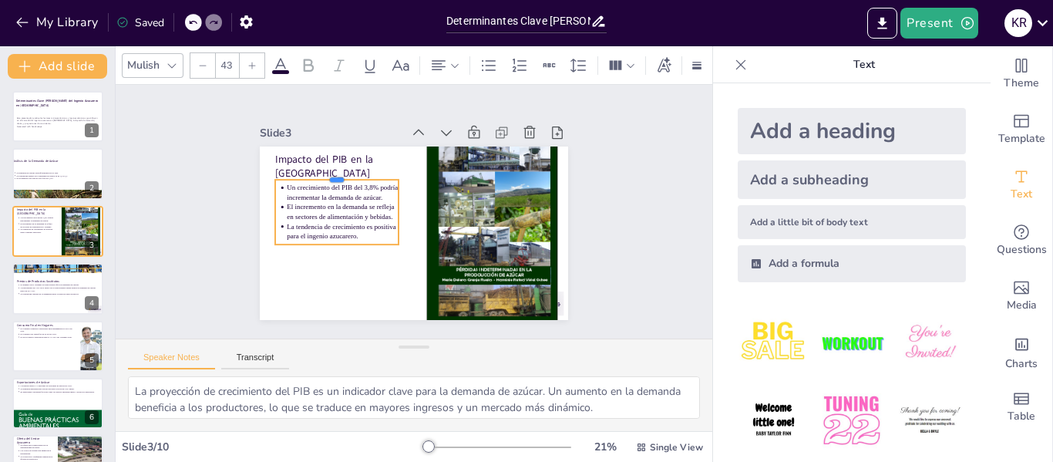
click at [433, 229] on div at bounding box center [495, 241] width 124 height 25
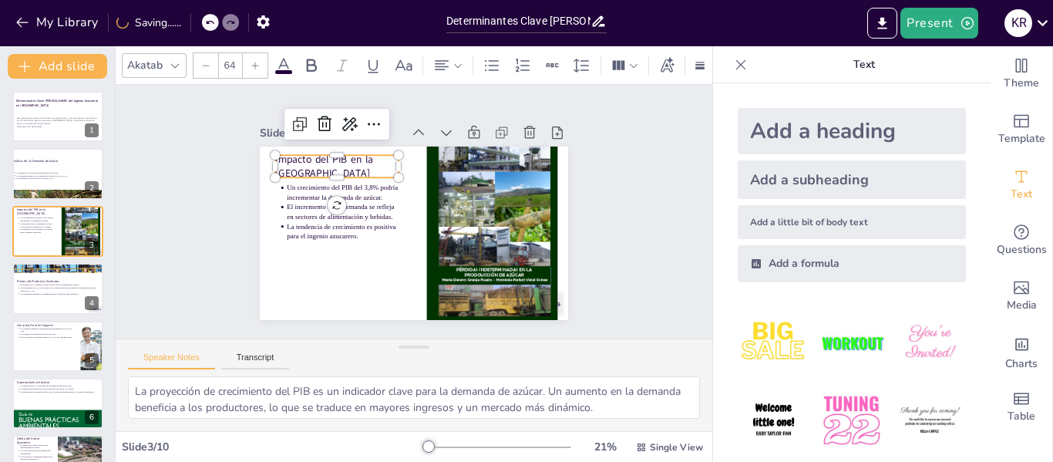
click at [372, 167] on p "Impacto del PIB en la [GEOGRAPHIC_DATA]" at bounding box center [415, 122] width 86 height 121
click at [447, 153] on p "Impacto del PIB en la [GEOGRAPHIC_DATA]" at bounding box center [499, 185] width 104 height 111
click at [285, 153] on p "Impacto del PIB en la [GEOGRAPHIC_DATA]" at bounding box center [348, 151] width 126 height 54
click at [433, 72] on div at bounding box center [440, 64] width 15 height 15
click at [540, 153] on div at bounding box center [549, 146] width 18 height 18
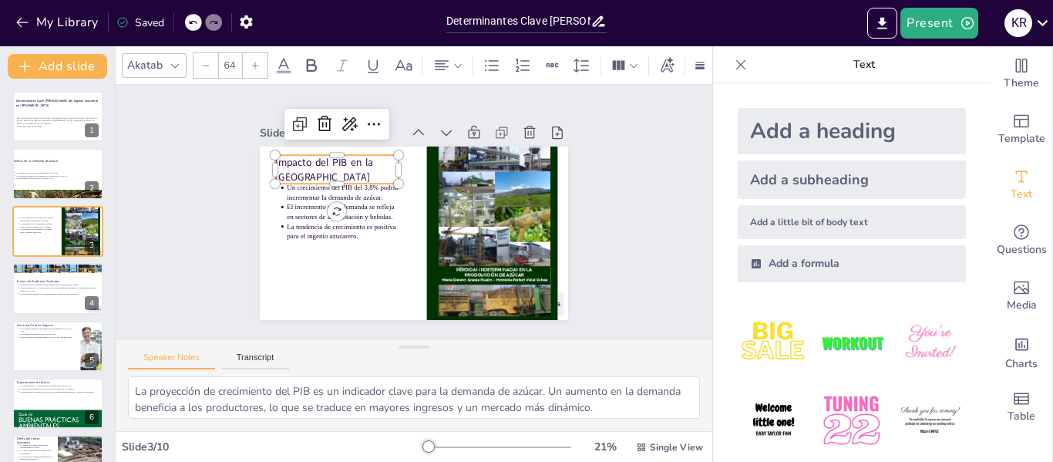
click at [411, 243] on p "Impacto del PIB en la [GEOGRAPHIC_DATA]" at bounding box center [474, 276] width 126 height 66
click at [446, 156] on p "Impacto del PIB en la [GEOGRAPHIC_DATA]" at bounding box center [484, 158] width 76 height 124
copy p "Impacto del PIB en la [GEOGRAPHIC_DATA]"
click at [386, 184] on div at bounding box center [411, 131] width 50 height 121
click at [434, 184] on div at bounding box center [464, 150] width 61 height 118
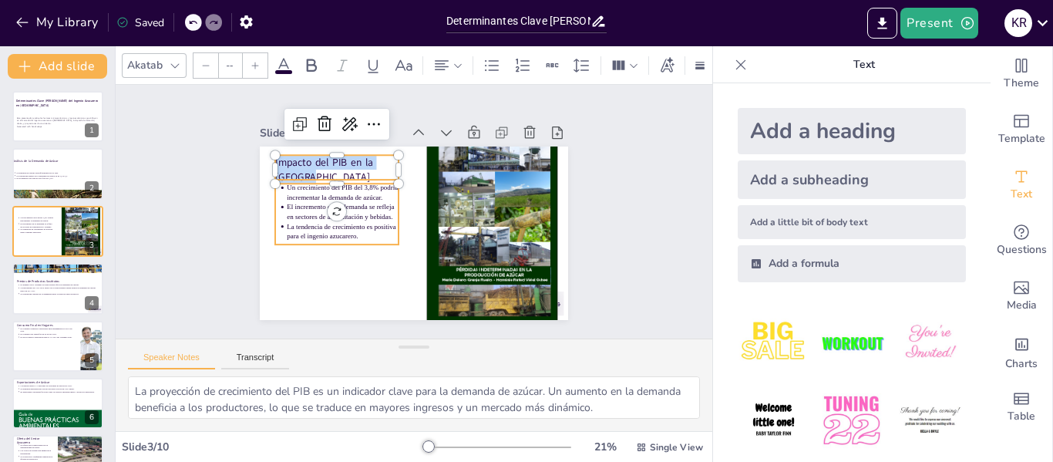
type input "43"
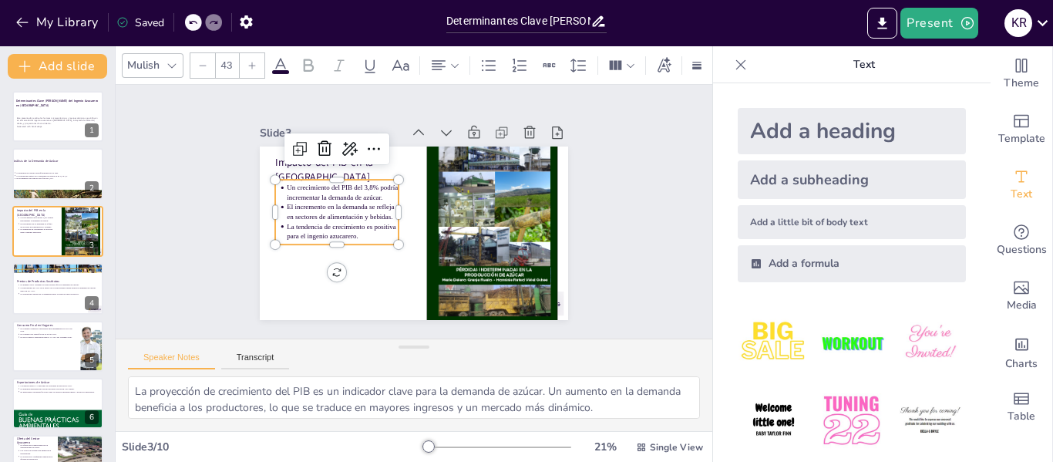
click at [423, 210] on p "El incremento en la demanda se refleja en sectores de alimentación y bebidas." at bounding box center [476, 246] width 106 height 72
click at [365, 197] on p "El incremento en la demanda se refleja en sectores de alimentación y bebidas." at bounding box center [391, 144] width 53 height 112
click at [322, 217] on p "El incremento en la demanda se refleja en sectores de alimentación y bebidas." at bounding box center [366, 265] width 89 height 96
click at [431, 181] on p "Un crecimiento del PIB del 3,8% podría incrementar la demanda de azúcar." at bounding box center [471, 165] width 81 height 102
click at [301, 181] on p "Un crecimiento del PIB del 3,8% podría incrementar la demanda de azúcar." at bounding box center [355, 164] width 109 height 63
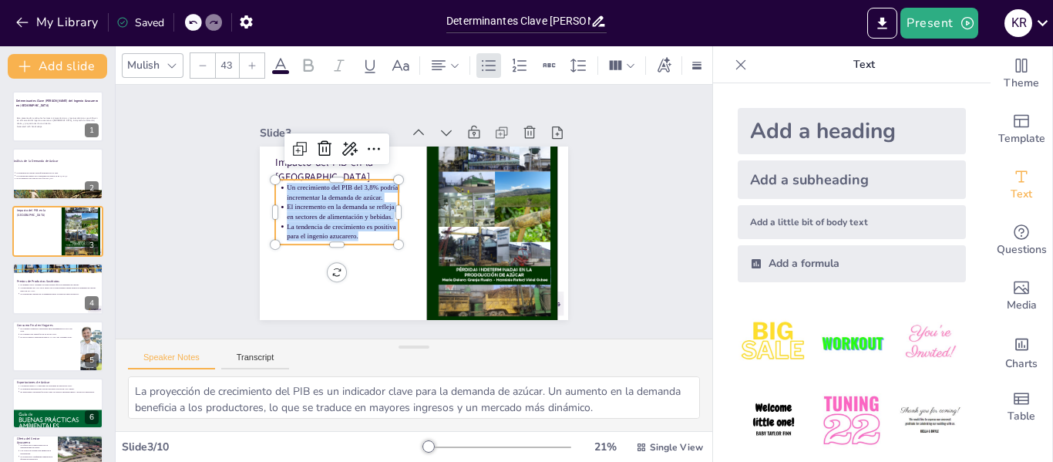
copy ul "Un crecimiento del PIB del 3,8% podría incrementar la demanda de azúcar. El inc…"
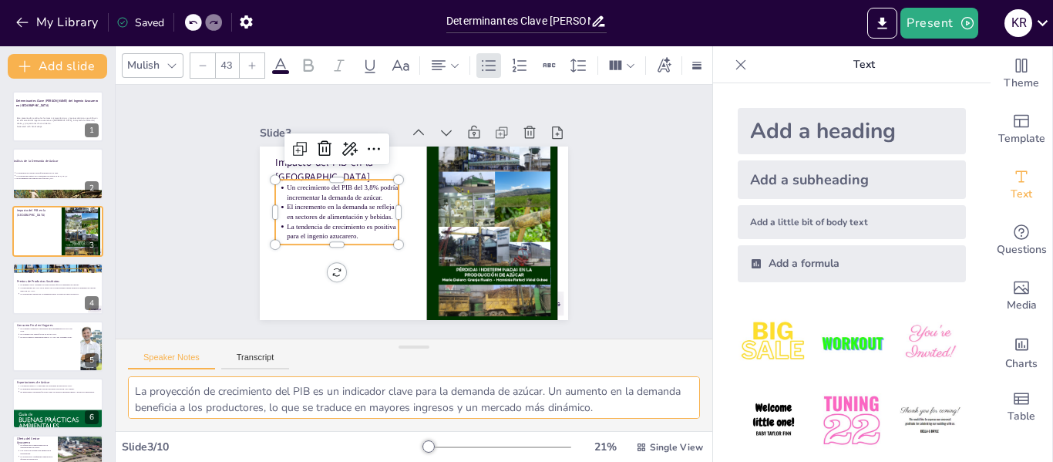
click at [133, 391] on textarea "La proyección de crecimiento del PIB es un indicador clave para la demanda de a…" at bounding box center [414, 397] width 572 height 42
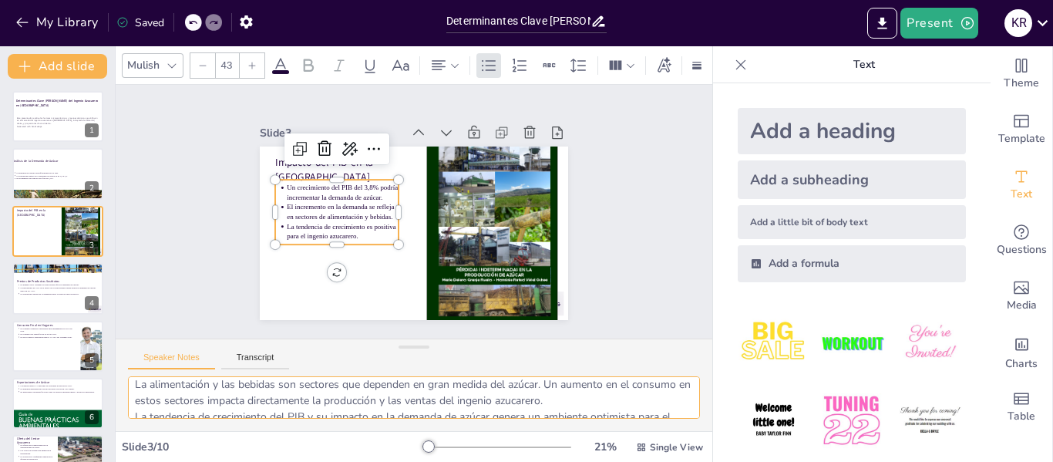
scroll to position [69, 0]
drag, startPoint x: 133, startPoint y: 391, endPoint x: 621, endPoint y: 412, distance: 488.5
click at [621, 412] on textarea "La proyección de crecimiento del PIB es un indicador clave para la demanda de a…" at bounding box center [414, 397] width 572 height 42
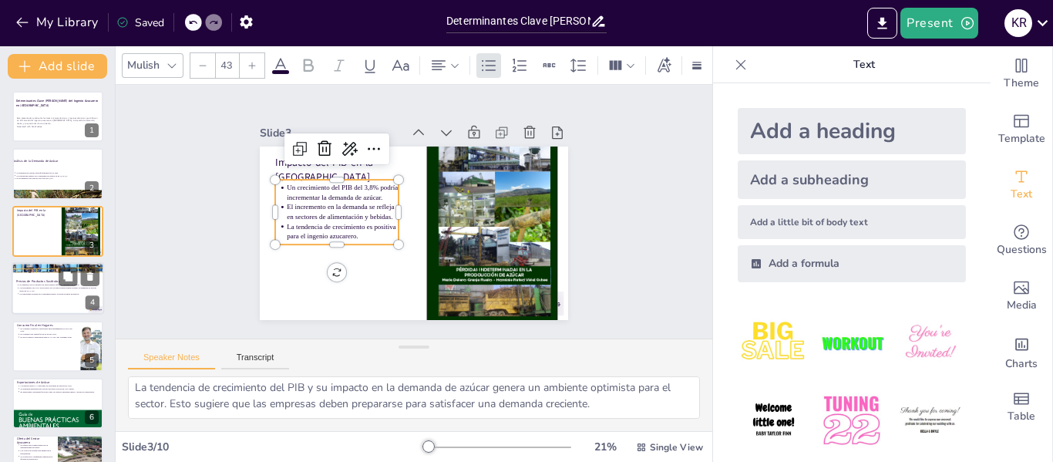
click at [66, 300] on div at bounding box center [58, 288] width 93 height 52
type textarea "La competencia de los edulcorantes artificiales y la miel es un desafío para el…"
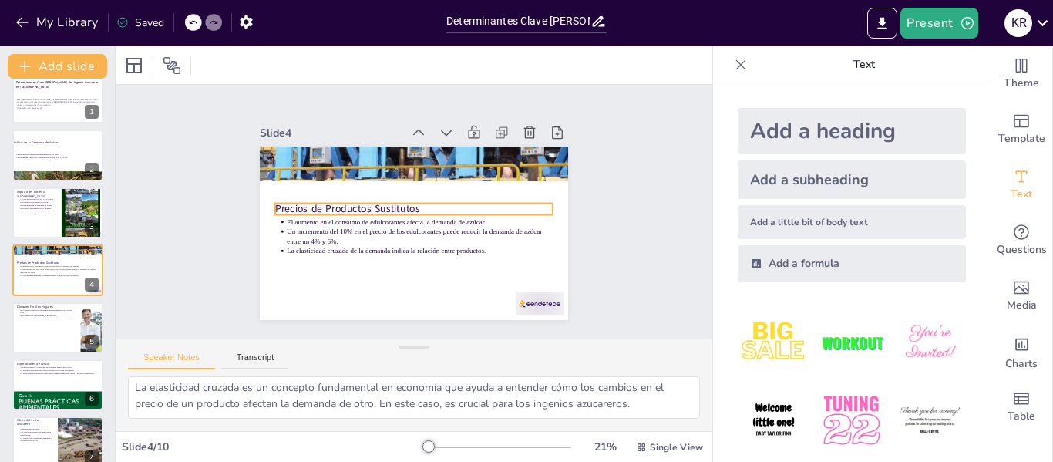
click at [323, 206] on p "Precios de Productos Sustitutos" at bounding box center [414, 213] width 247 height 151
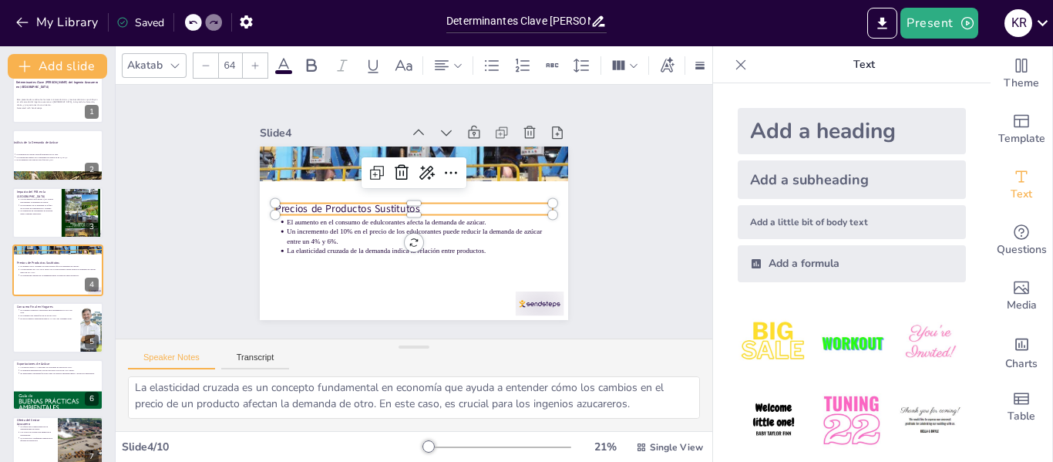
click at [325, 201] on p "Precios de Productos Sustitutos" at bounding box center [412, 209] width 174 height 233
click at [318, 204] on p "Precios de Productos Sustitutos" at bounding box center [416, 214] width 197 height 216
click at [389, 204] on p "Precios de Productos Sustitutos" at bounding box center [410, 211] width 43 height 278
click at [367, 204] on p "Precios de Productos Sustitutos" at bounding box center [416, 212] width 99 height 268
copy p "Precios de Productos Sustitutos"
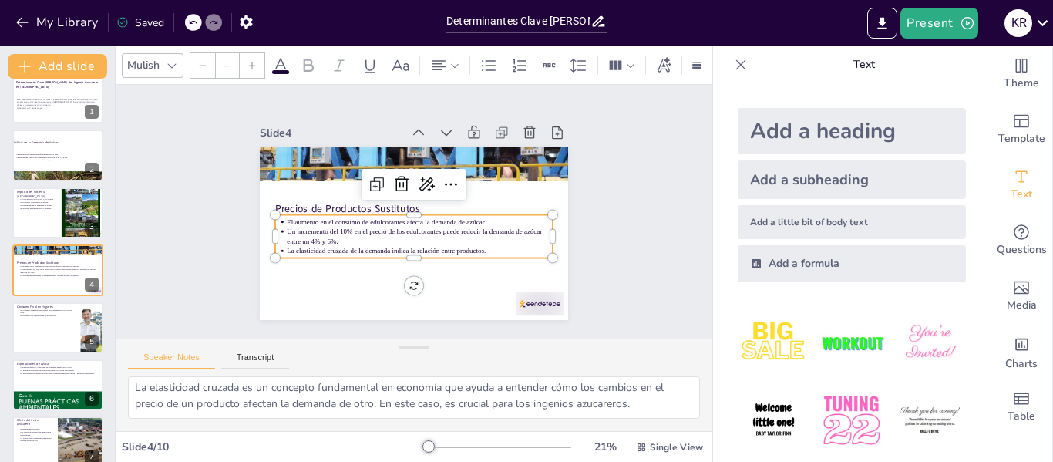
type input "43"
click at [295, 224] on p "Un incremento del 10% en el precio de los edulcorantes puede reducir la demanda…" at bounding box center [391, 199] width 192 height 210
click at [371, 224] on p "Un incremento del 10% en el precio de los edulcorantes puede reducir la demanda…" at bounding box center [434, 196] width 126 height 251
click at [325, 217] on p "El aumento en el consumo de edulcorantes afecta la demanda de azúcar." at bounding box center [417, 201] width 185 height 204
click at [288, 217] on p "El aumento en el consumo de edulcorantes afecta la demanda de azúcar." at bounding box center [416, 222] width 256 height 91
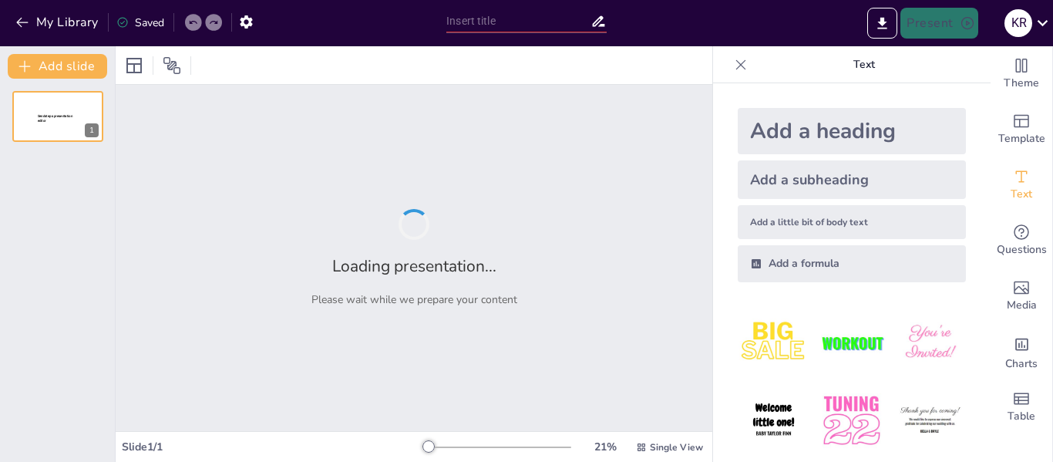
type input "Determinantes Clave [PERSON_NAME] del Ingenio Azucarero en [GEOGRAPHIC_DATA]"
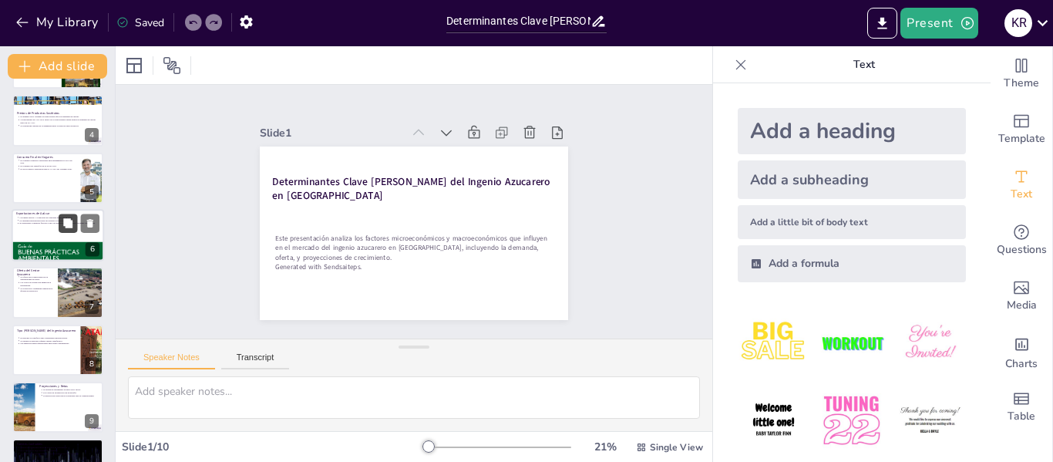
scroll to position [165, 0]
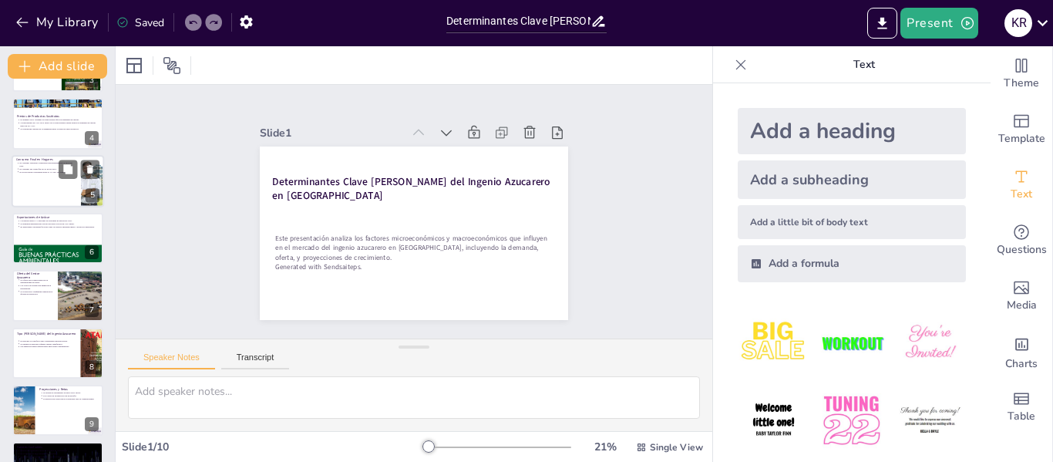
click at [49, 184] on div at bounding box center [58, 181] width 93 height 52
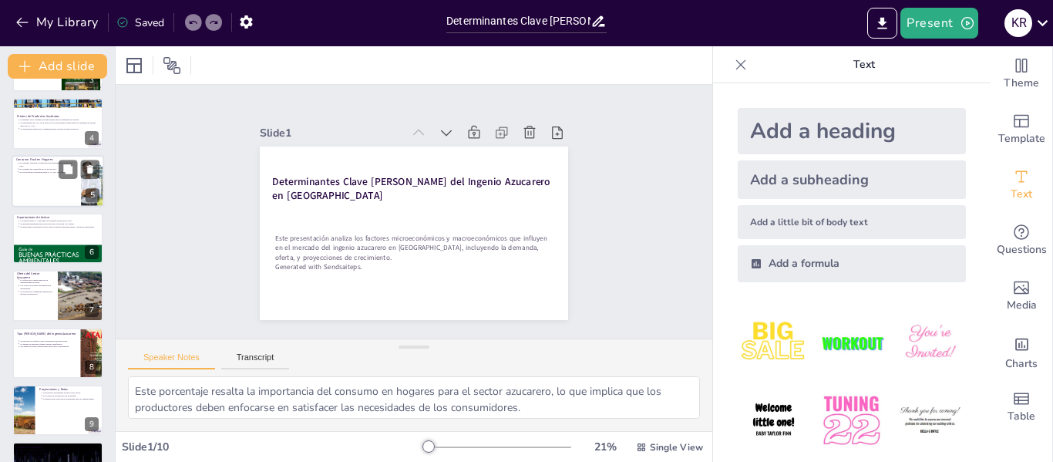
scroll to position [76, 0]
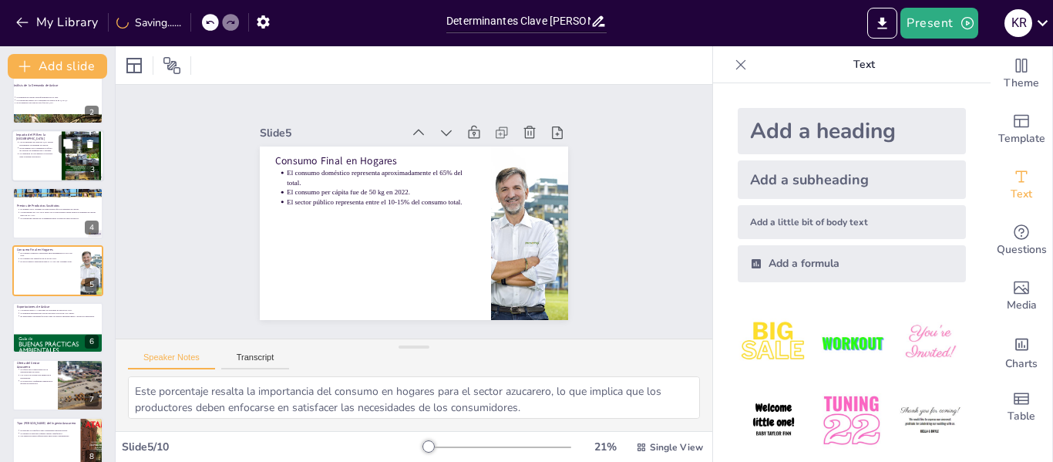
click at [49, 166] on div at bounding box center [58, 156] width 93 height 52
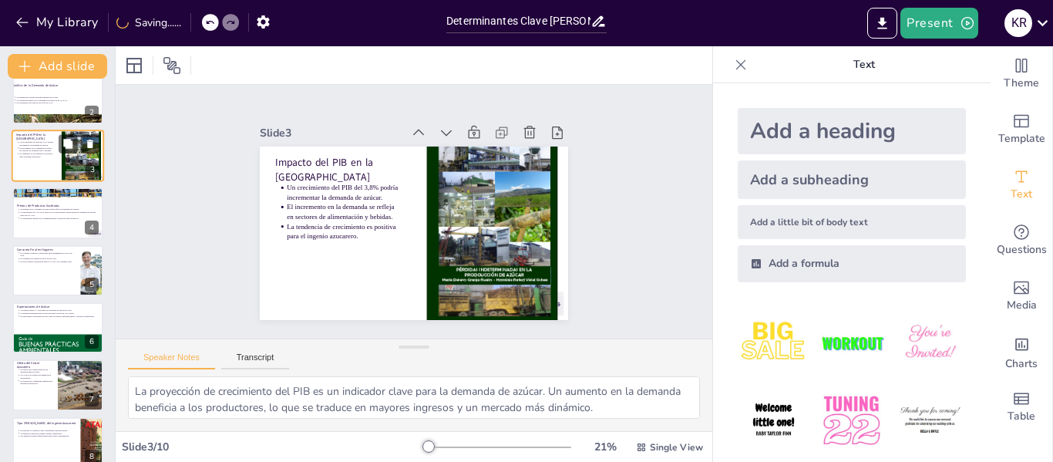
scroll to position [0, 0]
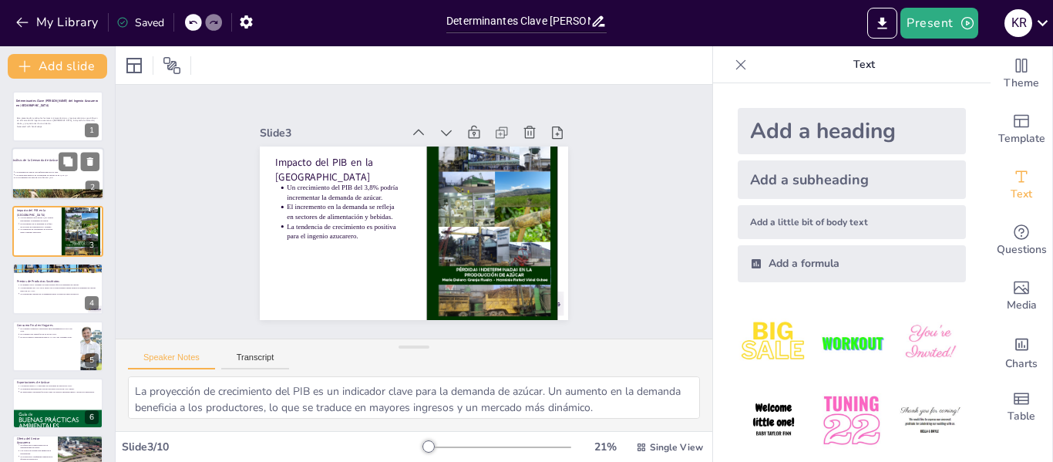
click at [26, 183] on div at bounding box center [58, 174] width 93 height 52
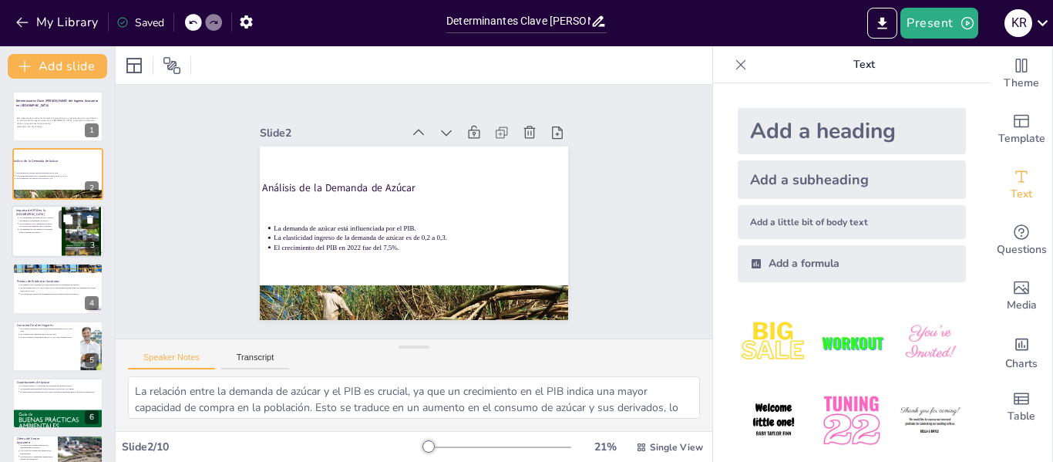
click at [25, 224] on p "El incremento en la demanda se refleja en sectores de alimentación y bebidas." at bounding box center [36, 225] width 34 height 6
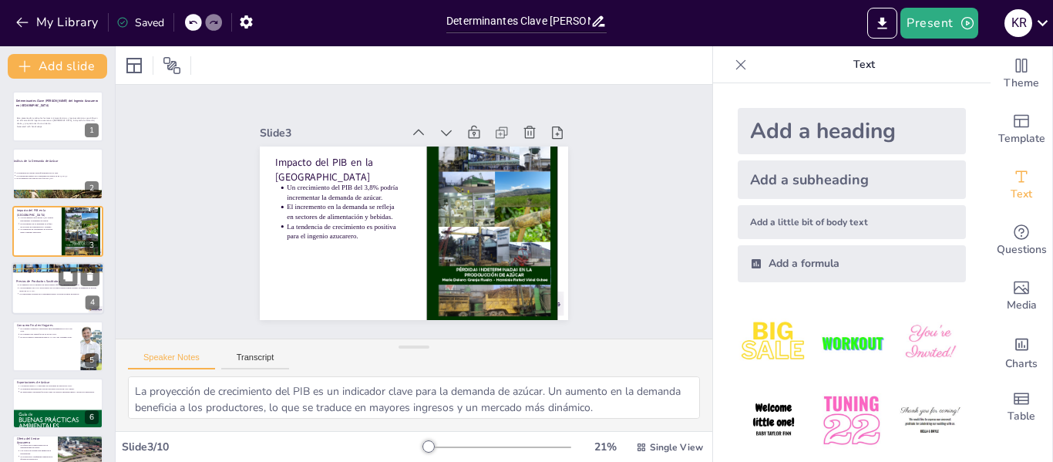
click at [29, 296] on div at bounding box center [58, 288] width 93 height 52
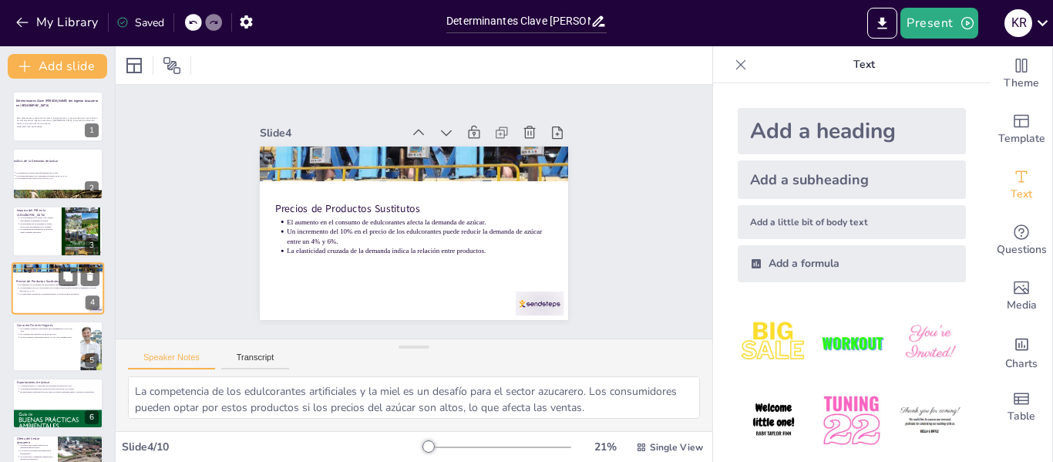
scroll to position [19, 0]
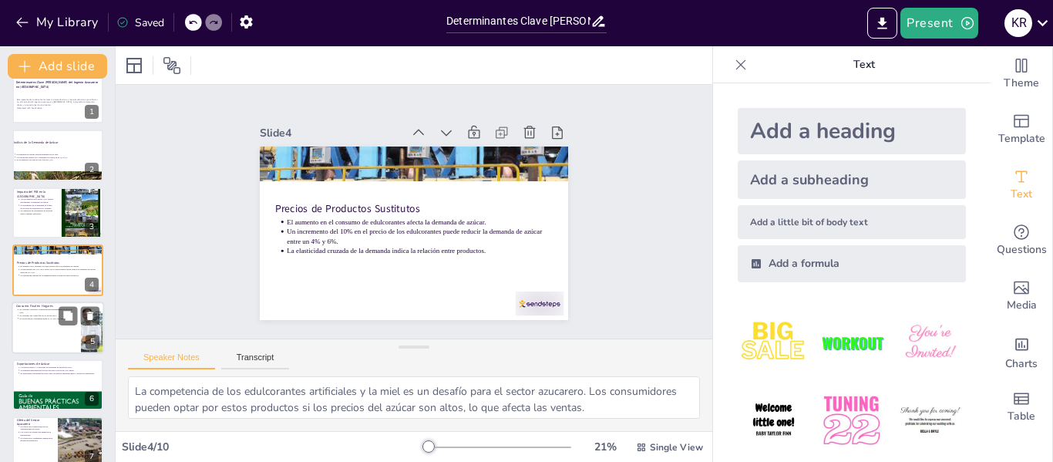
click at [34, 341] on div at bounding box center [58, 327] width 93 height 52
type textarea "Este porcentaje resalta la importancia del consumo en hogares para el sector az…"
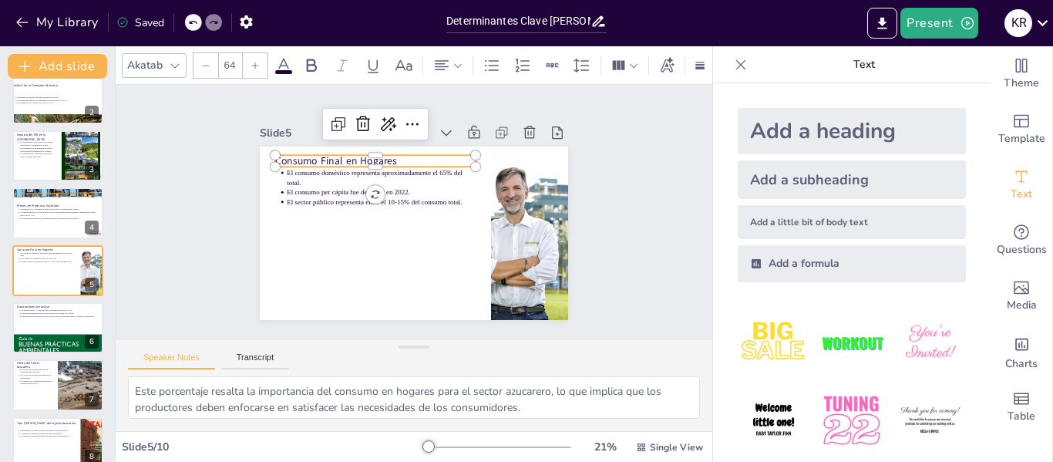
click at [294, 151] on p "Consumo Final en Hogares" at bounding box center [381, 157] width 201 height 35
click at [382, 153] on p "Consumo Final en Hogares" at bounding box center [381, 157] width 201 height 35
click at [288, 157] on p "Consumo Final en Hogares" at bounding box center [387, 154] width 199 height 56
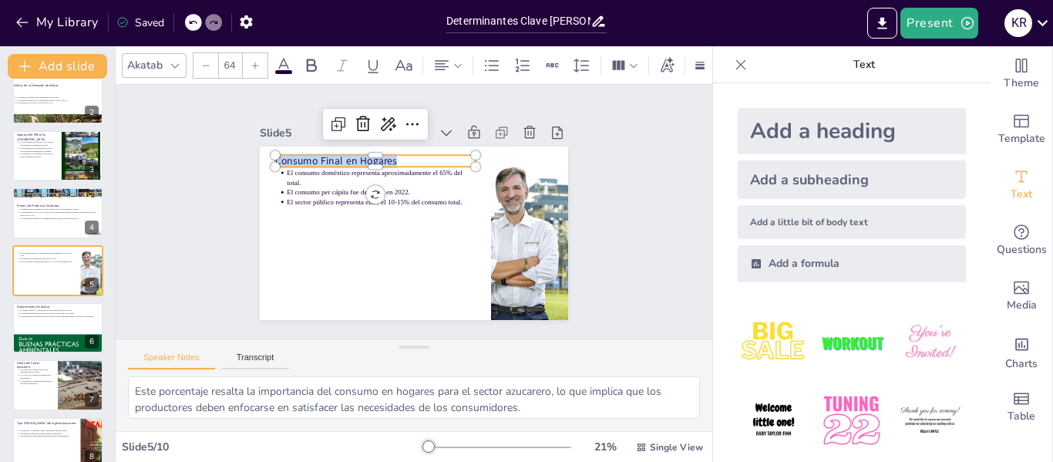
copy p "Consumo Final en Hogares"
type input "43"
click at [294, 197] on p "El sector público representa entre el 10-15% del consumo total." at bounding box center [381, 202] width 189 height 10
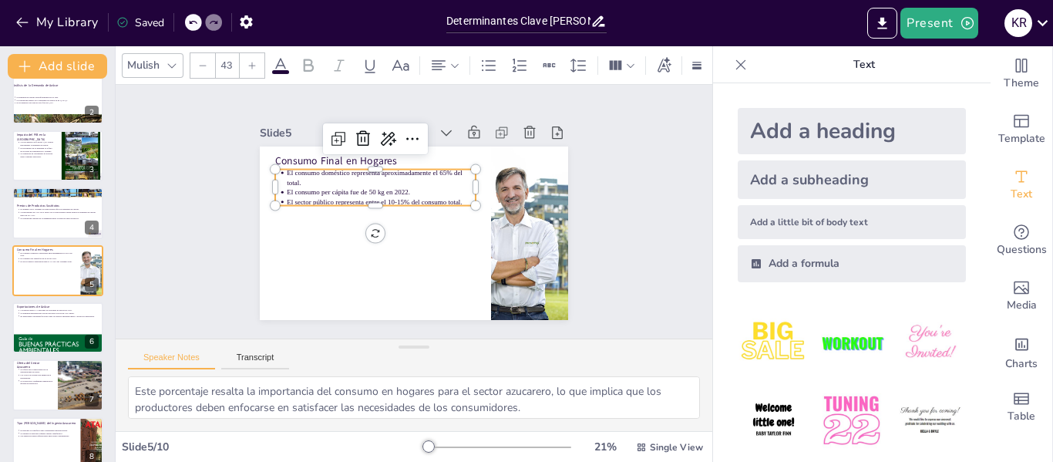
click at [294, 187] on p "El sector público representa entre el 10-15% del consumo total." at bounding box center [382, 198] width 189 height 29
click at [295, 171] on li "El consumo doméstico representa aproximadamente el 65% del total." at bounding box center [389, 172] width 189 height 58
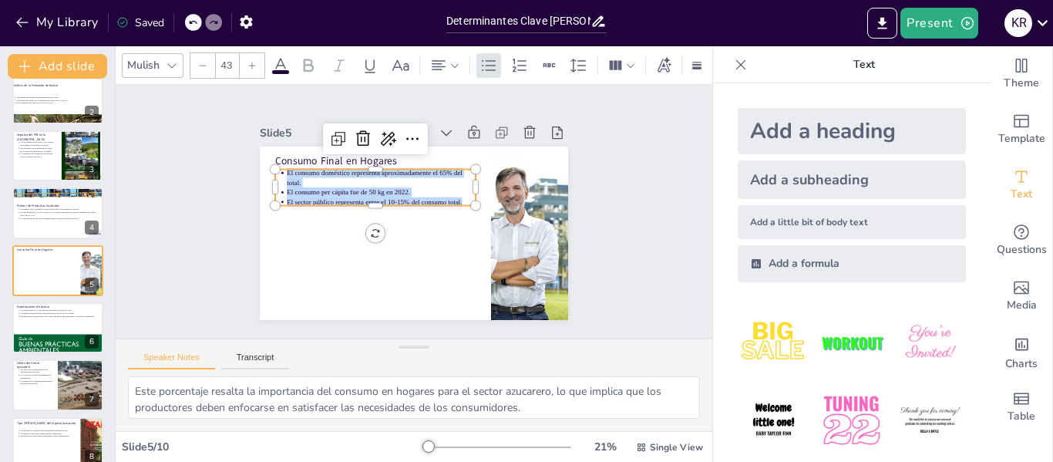
copy ul "El consumo doméstico representa aproximadamente el 65% del total. El consumo pe…"
click at [61, 339] on div at bounding box center [58, 351] width 93 height 121
type textarea "Las exportaciones son una parte vital [PERSON_NAME] azucarero colombiano. Este …"
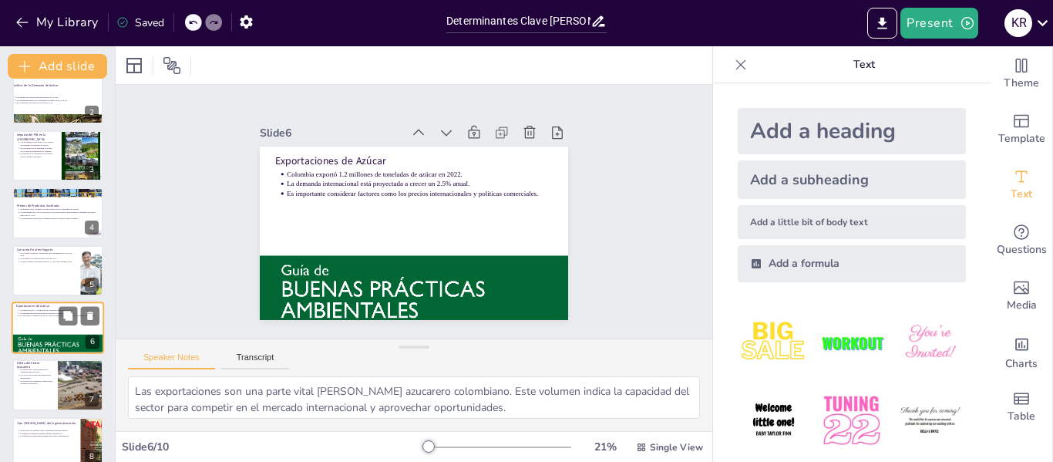
scroll to position [133, 0]
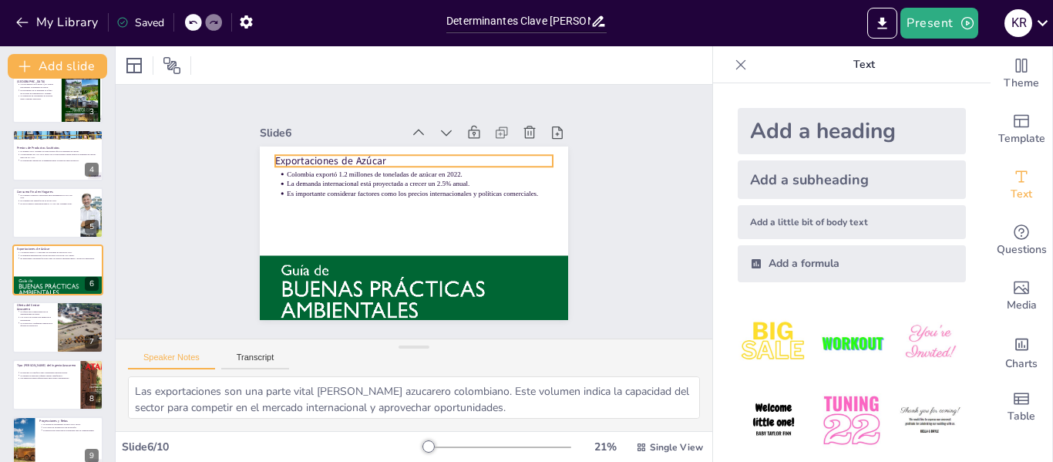
click at [269, 153] on div "Exportaciones de Azúcar Colombia exportó 1.2 millones de toneladas de azúcar en…" at bounding box center [410, 233] width 338 height 234
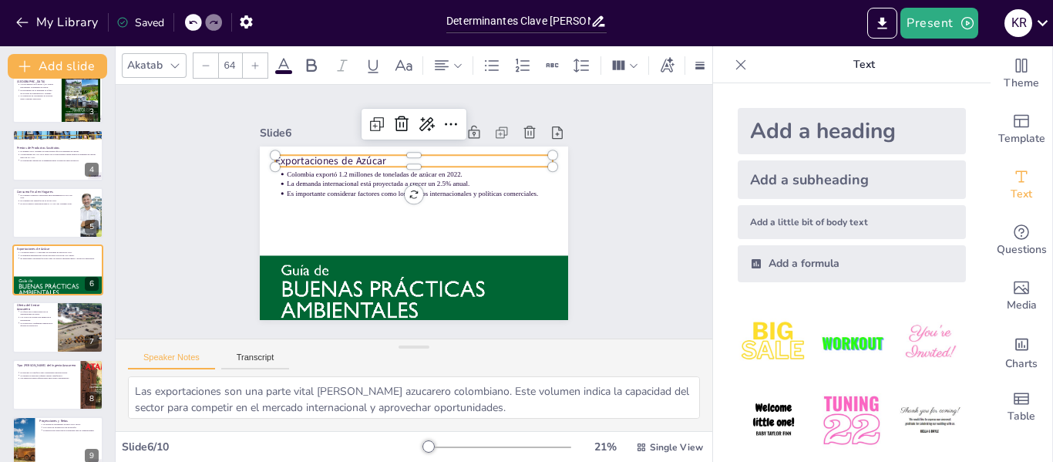
click at [288, 158] on p "Exportaciones de Azúcar" at bounding box center [425, 162] width 274 height 72
click at [295, 154] on p "Exportaciones de Azúcar" at bounding box center [429, 163] width 268 height 99
click at [281, 154] on p "Exportaciones de Azúcar" at bounding box center [420, 161] width 278 height 43
copy p "Exportaciones de Azúcar"
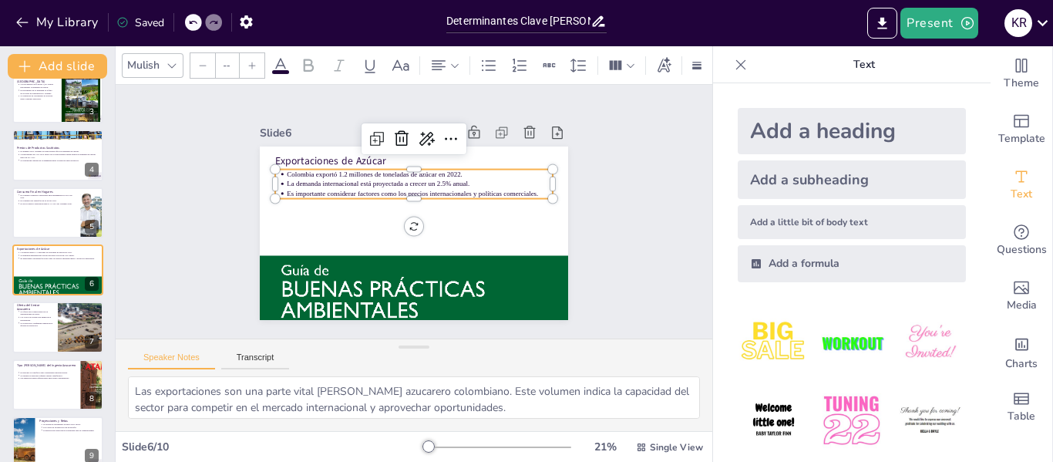
type input "43"
click at [292, 184] on p "Es importante considerar factores como los precios internacionales y políticas …" at bounding box center [423, 195] width 262 height 65
click at [289, 184] on p "Es importante considerar factores como los precios internacionales y políticas …" at bounding box center [421, 195] width 265 height 38
click at [281, 167] on ul "Colombia exportó 1.2 millones de toneladas de azúcar en 2022. La demanda intern…" at bounding box center [420, 184] width 278 height 86
click at [286, 167] on ul "Colombia exportó 1.2 millones de toneladas de azúcar en 2022. La demanda intern…" at bounding box center [422, 185] width 273 height 113
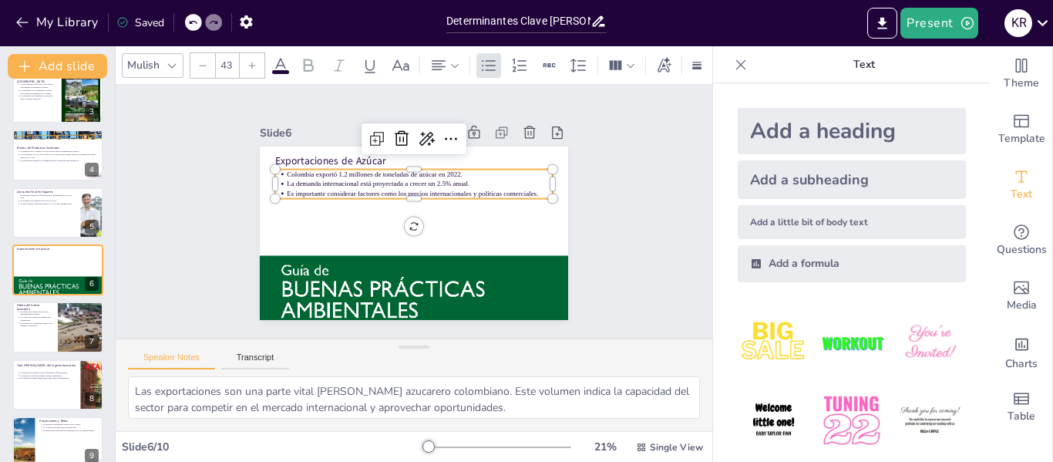
click at [281, 167] on ul "Colombia exportó 1.2 millones de toneladas de azúcar en 2022. La demanda intern…" at bounding box center [420, 184] width 278 height 86
click at [49, 333] on div at bounding box center [58, 327] width 93 height 52
type textarea "La disponibilidad de tierra es un factor crítico para el crecimiento del sector…"
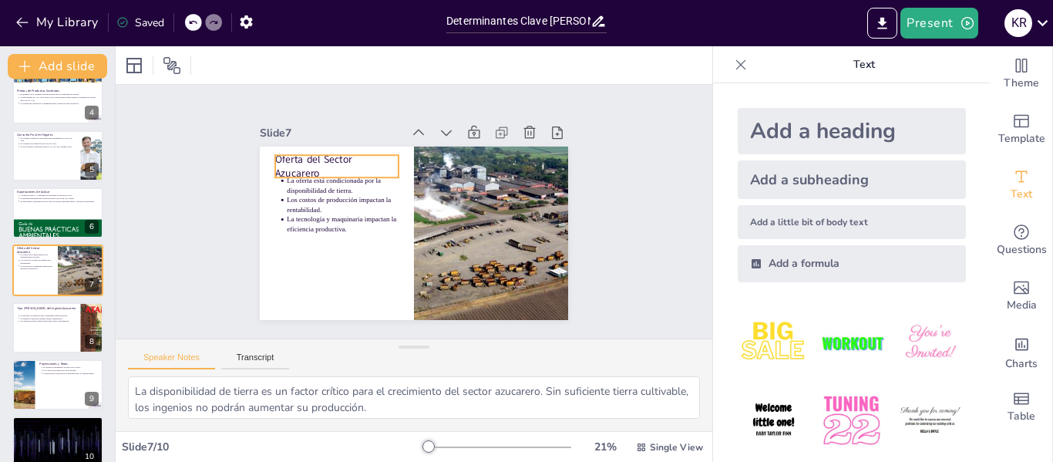
click at [329, 153] on p "Oferta del Sector Azucarero" at bounding box center [354, 145] width 126 height 66
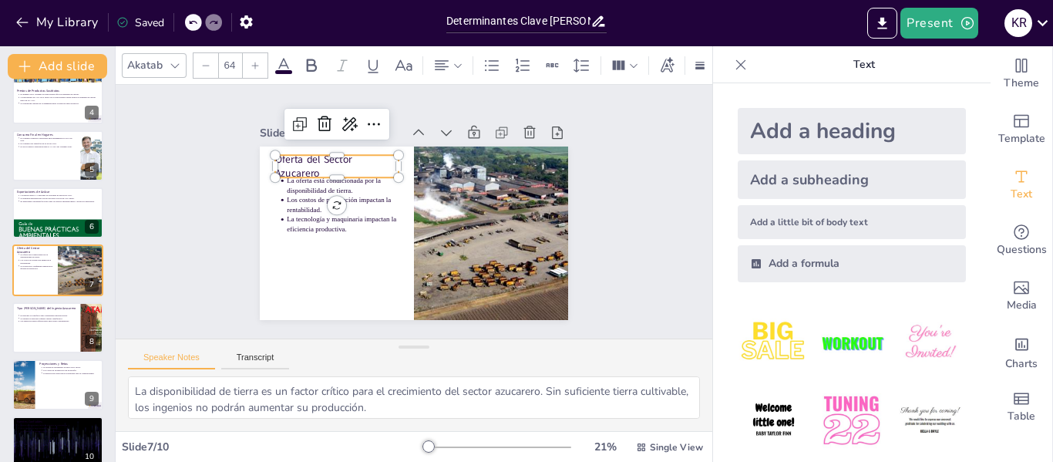
click at [329, 153] on p "Oferta del Sector Azucarero" at bounding box center [354, 145] width 126 height 66
click at [279, 156] on p "Oferta del Sector Azucarero" at bounding box center [342, 158] width 126 height 42
copy p "Oferta del Sector Azucarero"
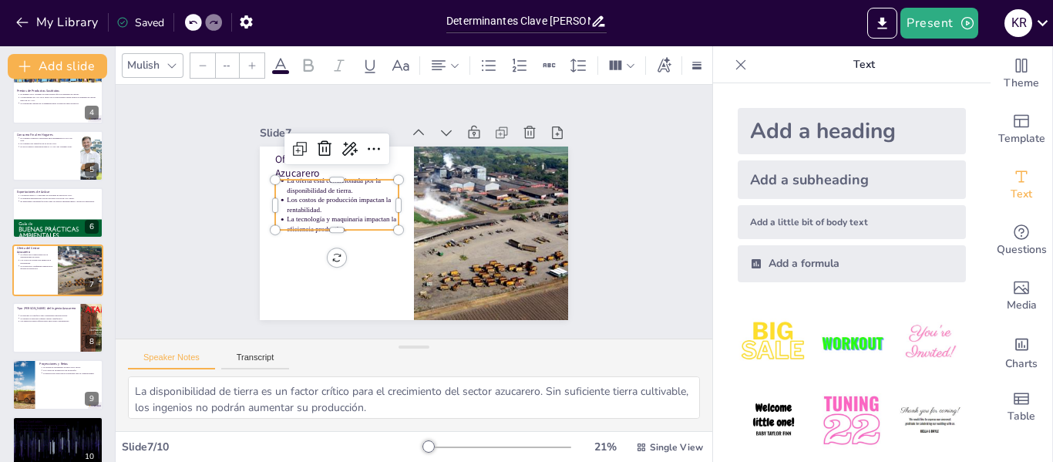
type input "43"
click at [274, 180] on ul "La oferta está condicionada por la disponibilidad de tierra. Los costos de prod…" at bounding box center [340, 189] width 133 height 82
click at [273, 173] on div at bounding box center [280, 166] width 14 height 14
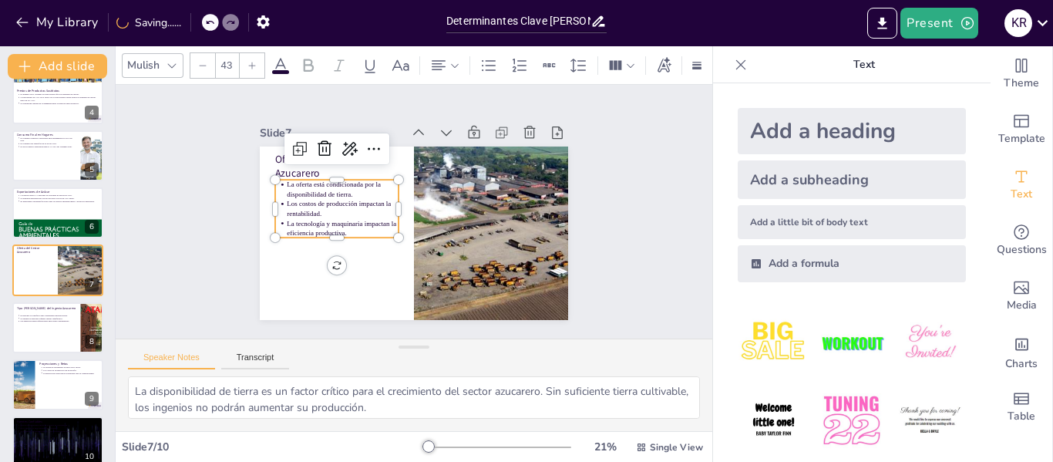
click at [297, 184] on p "La oferta está condicionada por la disponibilidad de tierra." at bounding box center [353, 168] width 112 height 53
click at [289, 184] on p "La oferta está condicionada por la disponibilidad de tierra." at bounding box center [345, 182] width 113 height 31
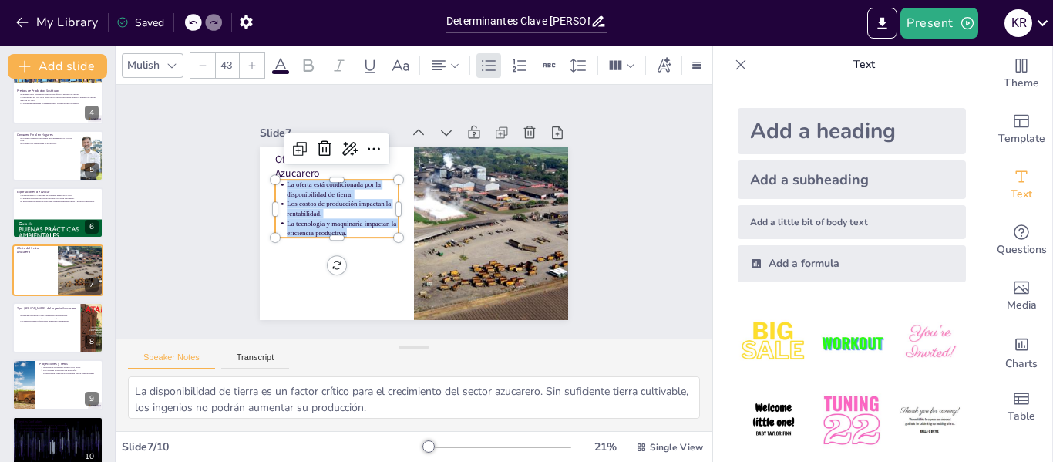
copy ul "La oferta está condicionada por la disponibilidad de tierra. Los costos de prod…"
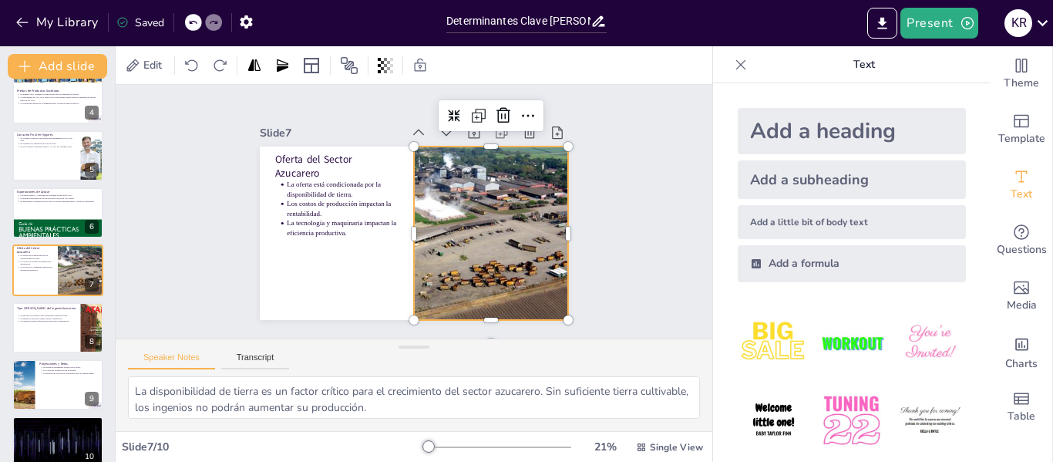
click at [442, 191] on div at bounding box center [488, 240] width 362 height 209
click at [534, 130] on icon at bounding box center [545, 141] width 22 height 22
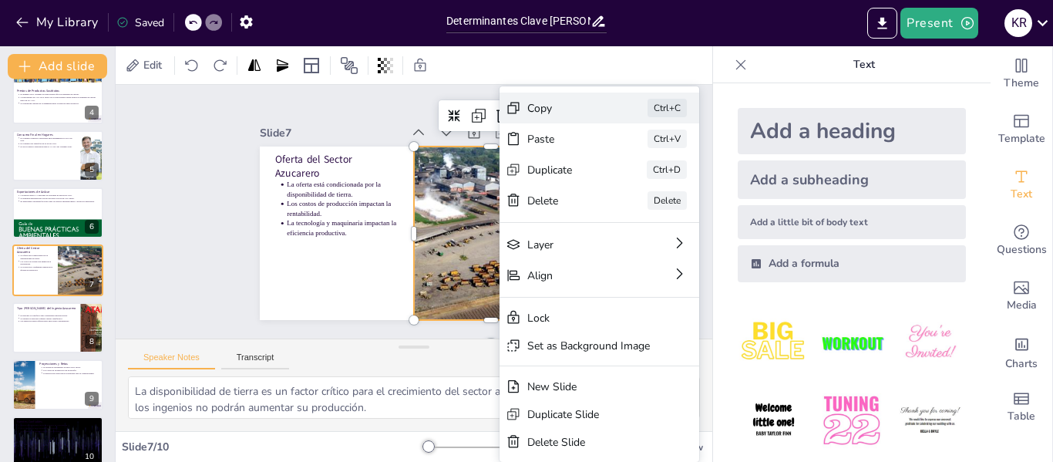
click at [635, 258] on div "Copy" at bounding box center [674, 277] width 78 height 38
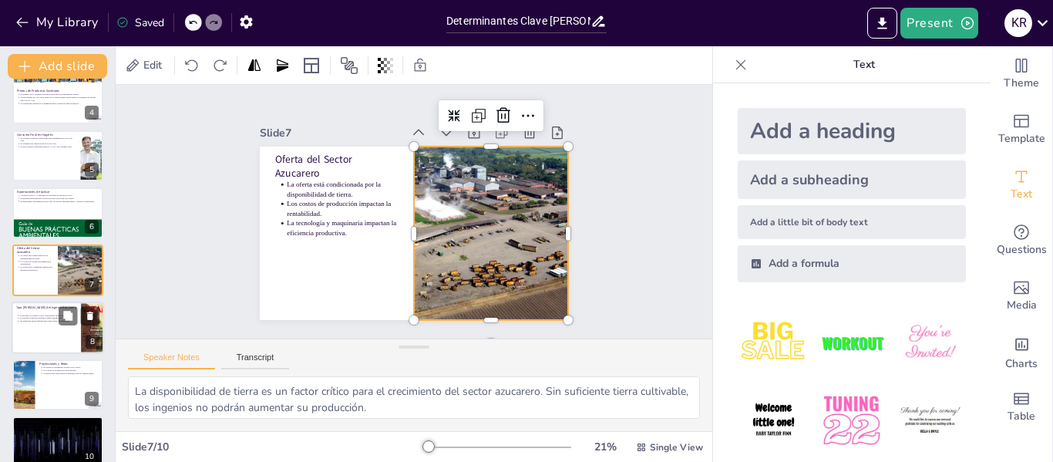
click at [56, 328] on div at bounding box center [58, 327] width 93 height 52
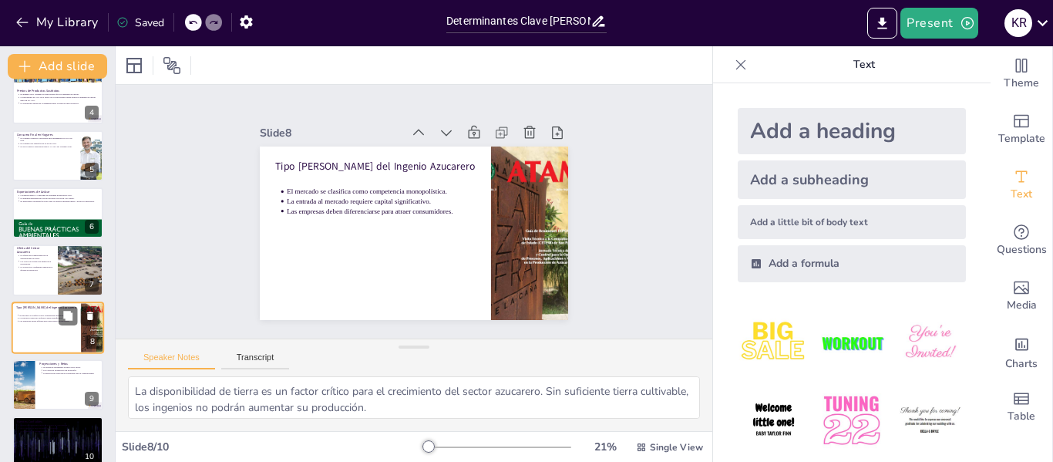
type textarea "La clasificación [PERSON_NAME] como competencia monopolística implica que hay v…"
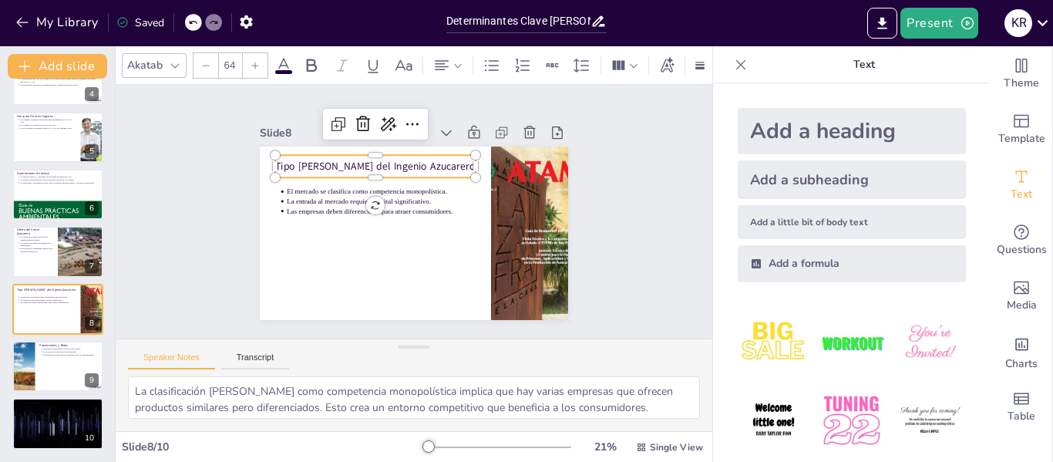
click at [297, 163] on p "Tipo [PERSON_NAME] del Ingenio Azucarero" at bounding box center [385, 159] width 199 height 56
click at [297, 163] on p "Tipo [PERSON_NAME] del Ingenio Azucarero" at bounding box center [380, 162] width 201 height 35
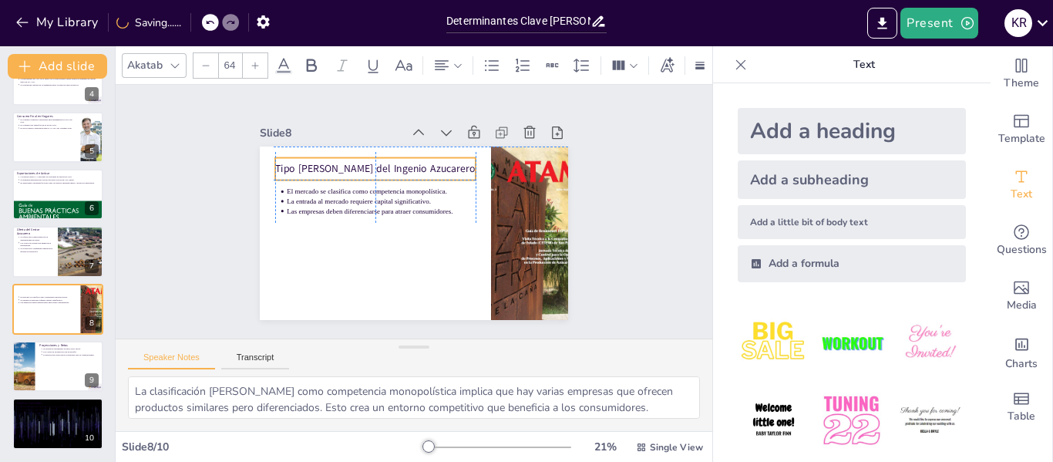
click at [275, 158] on div "Tipo [PERSON_NAME] del Ingenio Azucarero" at bounding box center [375, 169] width 200 height 22
click at [352, 161] on p "Tipo [PERSON_NAME] del Ingenio Azucarero" at bounding box center [380, 258] width 56 height 199
click at [293, 161] on p "Tipo [PERSON_NAME] del Ingenio Azucarero" at bounding box center [390, 159] width 195 height 76
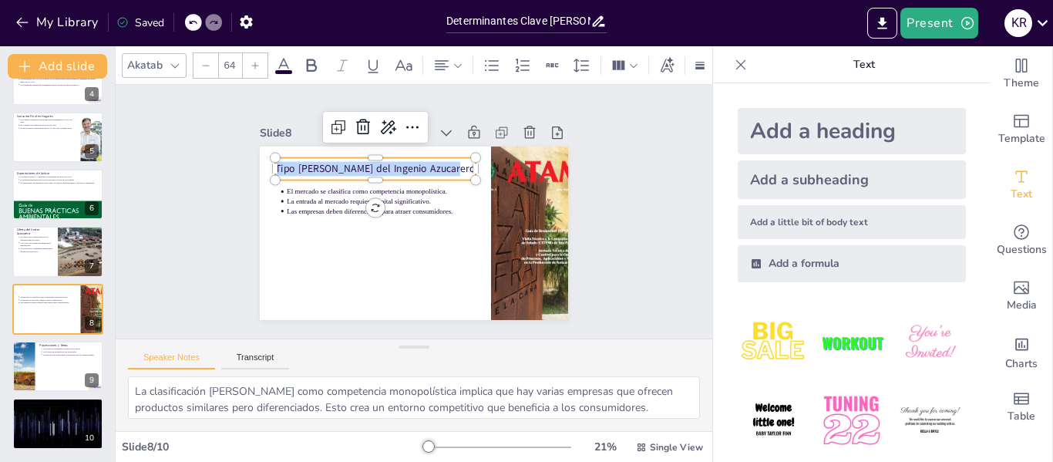
copy p "Tipo [PERSON_NAME] del Ingenio Azucarero"
type input "43"
click at [289, 188] on p "El mercado se clasifica como competencia monopolística." at bounding box center [383, 187] width 189 height 29
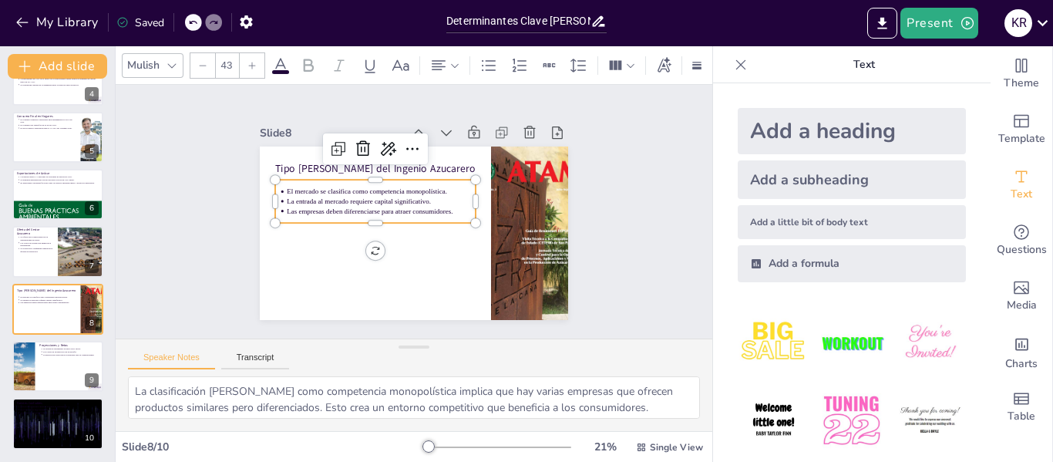
click at [298, 188] on p "El mercado se clasifica como competencia monopolística." at bounding box center [389, 183] width 183 height 68
click at [289, 183] on p "El mercado se clasifica como competencia monopolística." at bounding box center [383, 187] width 189 height 29
click at [360, 187] on p "El mercado se clasifica como competencia monopolística." at bounding box center [451, 221] width 183 height 68
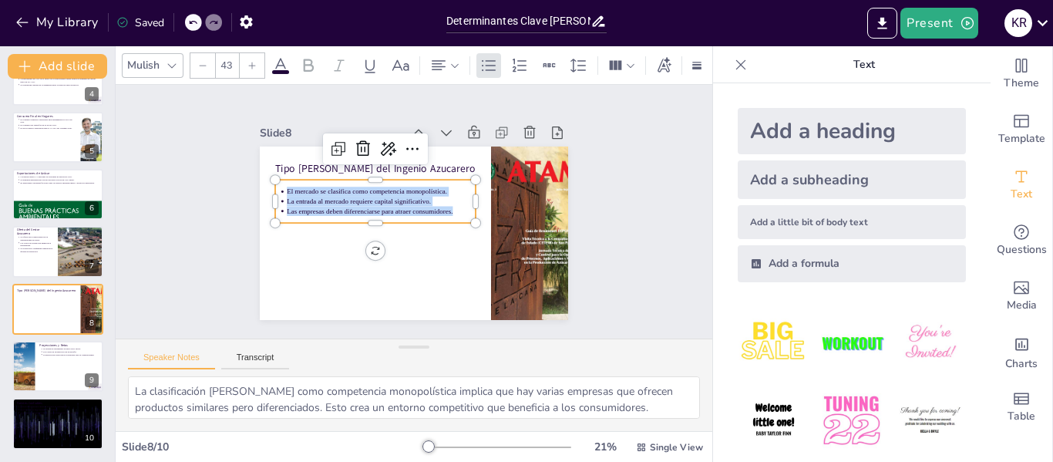
copy ul "El mercado se clasifica como competencia monopolística. La entrada al mercado r…"
click at [40, 366] on div at bounding box center [58, 366] width 93 height 52
type textarea "Las proyecciones de crecimiento son alentadoras, lo que sugiere un entorno favo…"
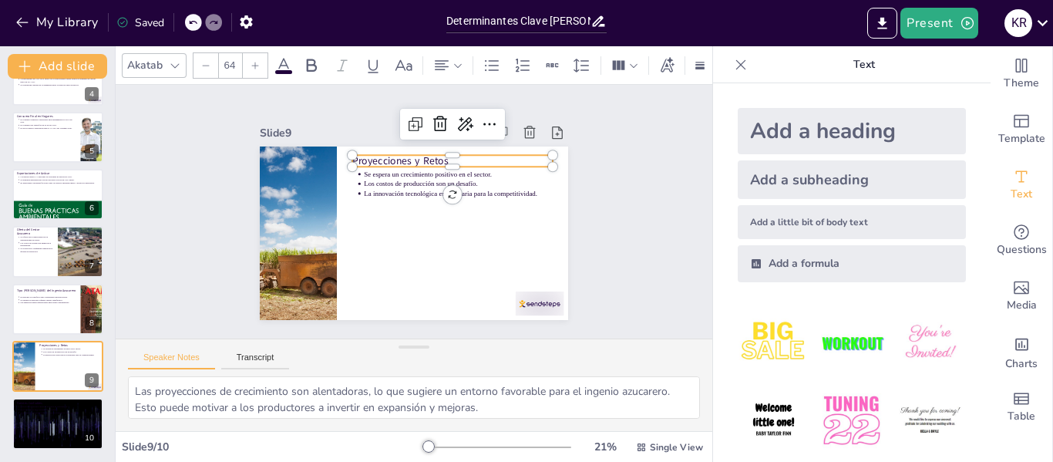
click at [421, 154] on p "Proyecciones y Retos" at bounding box center [477, 220] width 113 height 181
click at [362, 154] on p "Proyecciones y Retos" at bounding box center [461, 170] width 199 height 56
click at [355, 154] on div at bounding box center [362, 154] width 15 height 15
click at [365, 146] on div at bounding box center [372, 138] width 15 height 15
click at [369, 158] on p "Proyecciones y Retos" at bounding box center [466, 177] width 195 height 76
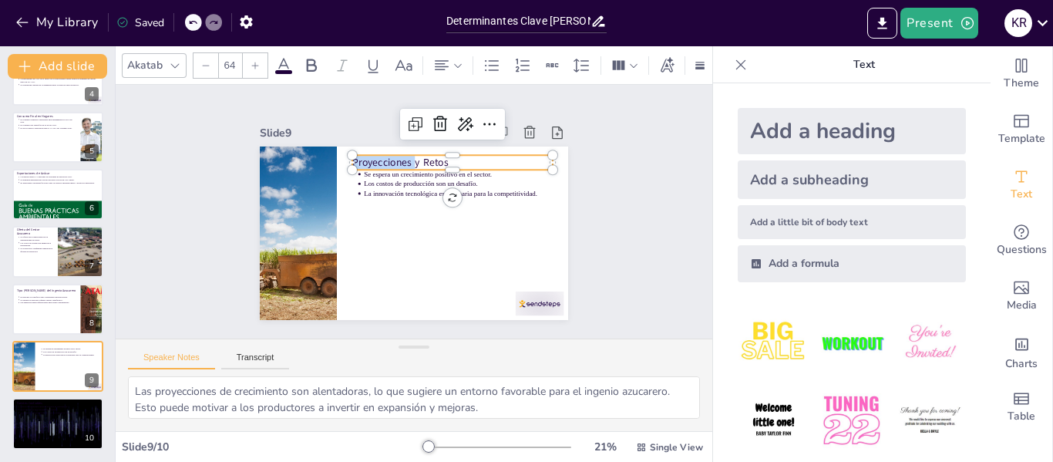
click at [357, 158] on p "Proyecciones y Retos" at bounding box center [457, 166] width 201 height 35
copy p "Proyecciones y Retos"
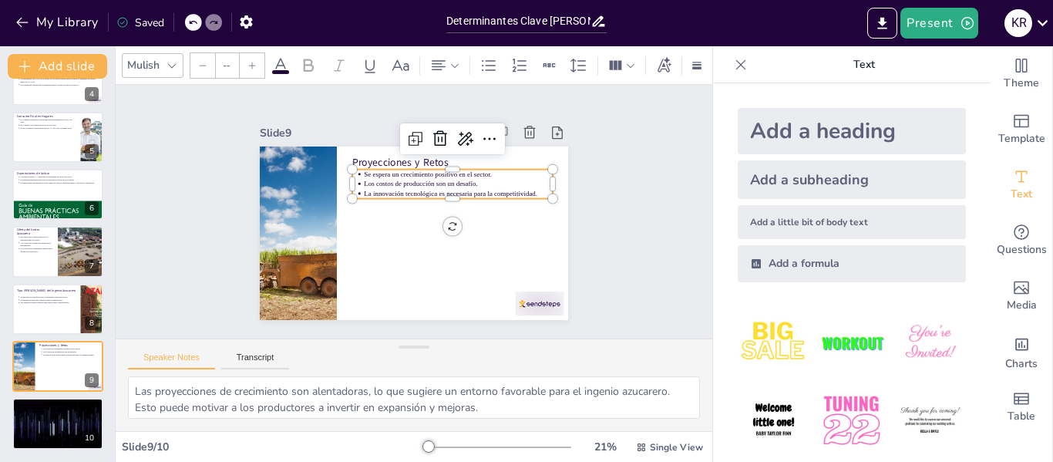
type input "43"
click at [367, 178] on p "Los costos de producción son un desafío." at bounding box center [461, 188] width 189 height 29
click at [370, 178] on p "Los costos de producción son un desafío." at bounding box center [463, 194] width 187 height 49
click at [399, 169] on p "Se espera un crecimiento positivo en el sector." at bounding box center [472, 212] width 146 height 133
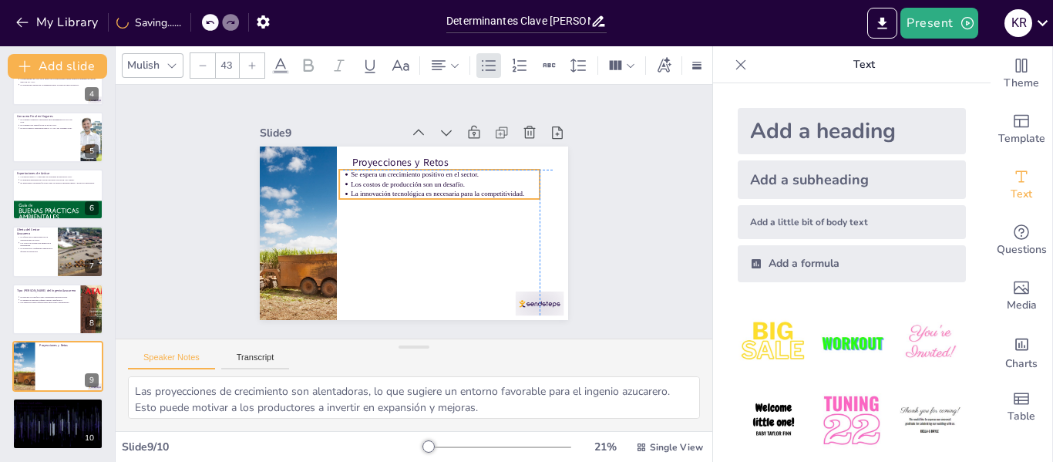
drag, startPoint x: 352, startPoint y: 169, endPoint x: 343, endPoint y: 170, distance: 9.4
click at [359, 170] on p "Se espera un crecimiento positivo en el sector." at bounding box center [452, 181] width 187 height 49
click at [364, 170] on p "Se espera un crecimiento positivo en el sector." at bounding box center [455, 186] width 183 height 68
click at [382, 170] on p "Se espera un crecimiento positivo en el sector." at bounding box center [461, 199] width 158 height 119
click at [359, 165] on p "Se espera un crecimiento positivo en el sector." at bounding box center [452, 181] width 187 height 49
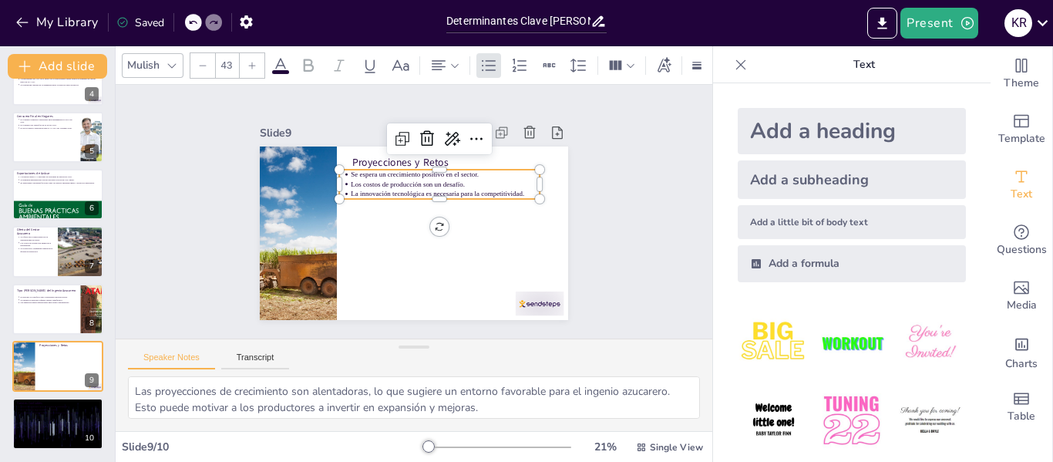
click at [355, 165] on p "Se espera un crecimiento positivo en el sector." at bounding box center [449, 177] width 189 height 29
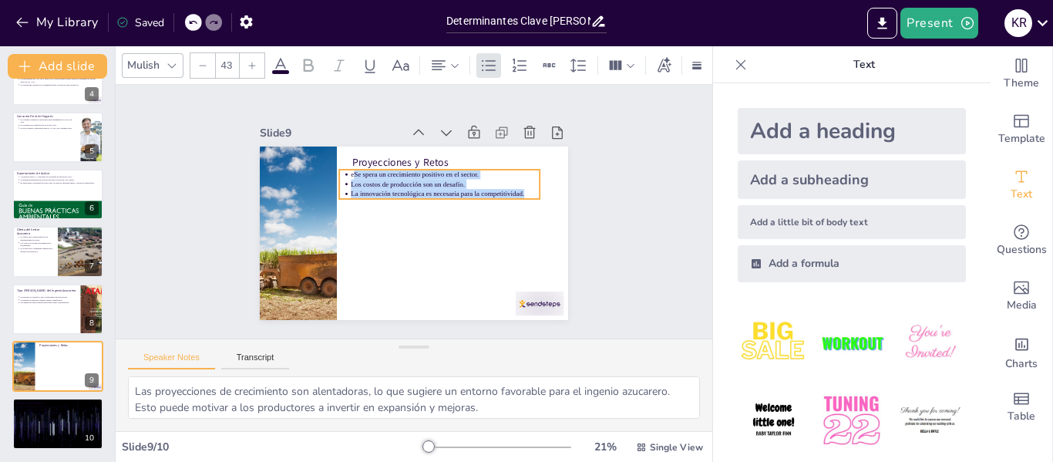
copy ul "Se spera un crecimiento positivo en el sector. Los costos de producción son un …"
